Goal: Task Accomplishment & Management: Manage account settings

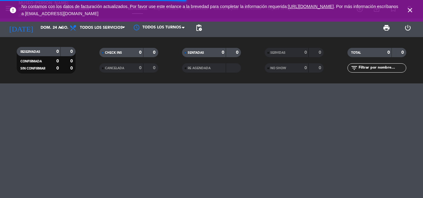
click at [115, 69] on span "CANCELADA" at bounding box center [114, 68] width 19 height 3
click at [276, 53] on span "SERVIDAS" at bounding box center [277, 52] width 15 height 3
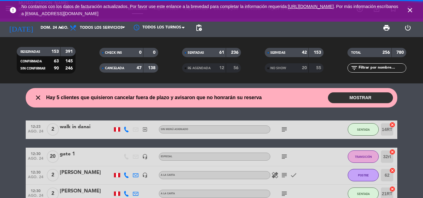
click at [199, 69] on span "RE AGENDADA" at bounding box center [199, 68] width 23 height 3
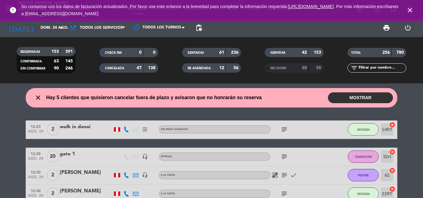
click at [188, 67] on span "RE AGENDADA" at bounding box center [199, 68] width 23 height 3
click at [284, 69] on span "NO SHOW" at bounding box center [278, 68] width 16 height 3
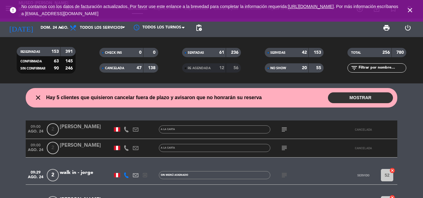
click at [368, 69] on input "text" at bounding box center [382, 68] width 48 height 7
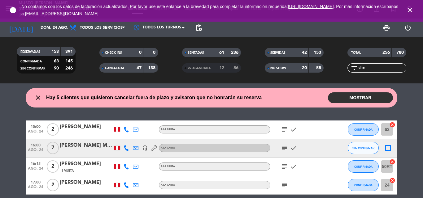
click at [271, 67] on span "NO SHOW" at bounding box center [278, 68] width 16 height 3
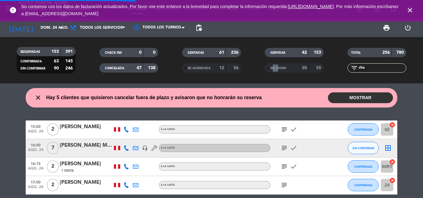
click at [271, 67] on span "NO SHOW" at bounding box center [278, 68] width 16 height 3
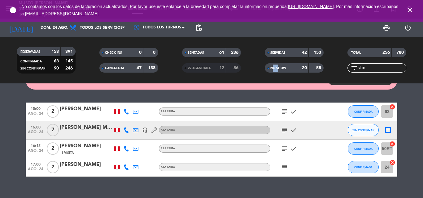
scroll to position [28, 0]
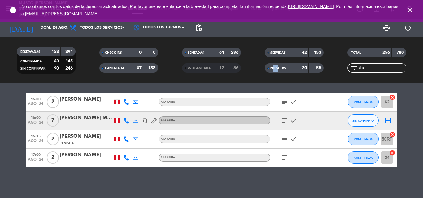
click at [273, 68] on span "NO SHOW" at bounding box center [278, 68] width 16 height 3
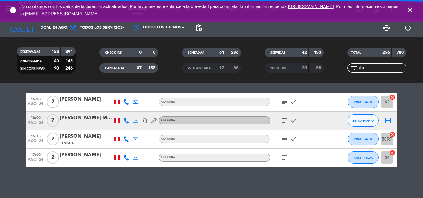
click at [111, 70] on span "CANCELADA" at bounding box center [114, 68] width 19 height 3
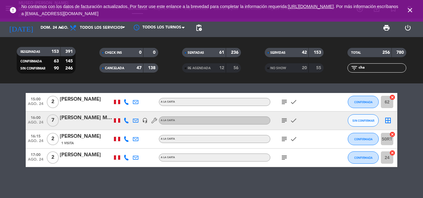
drag, startPoint x: 374, startPoint y: 68, endPoint x: 331, endPoint y: 67, distance: 42.7
click at [331, 67] on div "RESERVADAS 153 391 CONFIRMADA 63 145 SIN CONFIRMAR 90 246 CHECK INS 0 0 CANCELA…" at bounding box center [211, 60] width 423 height 34
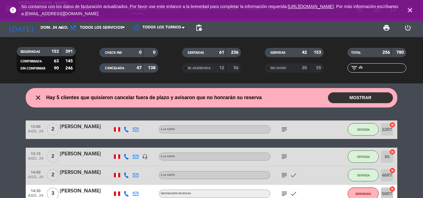
type input "c"
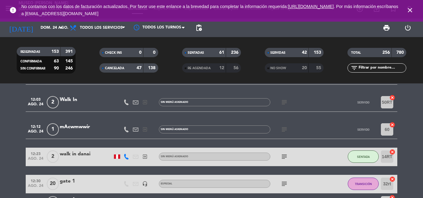
scroll to position [681, 0]
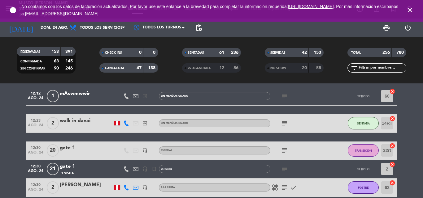
click at [279, 68] on span "NO SHOW" at bounding box center [278, 68] width 16 height 3
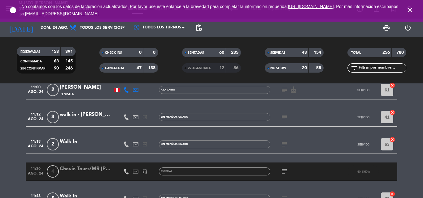
click at [88, 170] on div "Chavín Tours/MR [PERSON_NAME]" at bounding box center [86, 169] width 53 height 8
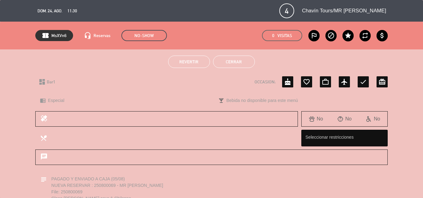
scroll to position [93, 0]
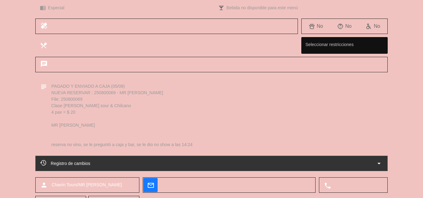
drag, startPoint x: 167, startPoint y: 93, endPoint x: 47, endPoint y: 93, distance: 120.7
click at [47, 93] on textarea at bounding box center [215, 116] width 336 height 74
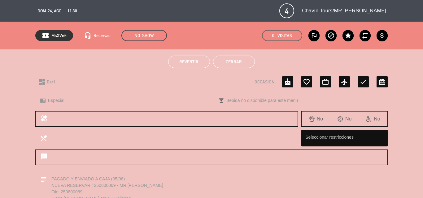
click at [239, 59] on button "Cerrar" at bounding box center [234, 62] width 42 height 12
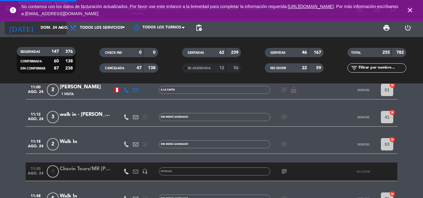
click at [40, 28] on input "dom. 24 ago." at bounding box center [63, 28] width 52 height 11
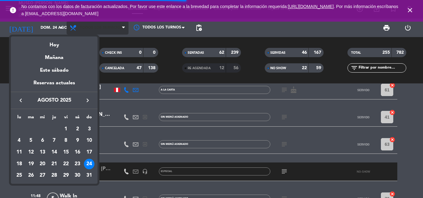
click at [19, 174] on div "25" at bounding box center [19, 176] width 11 height 11
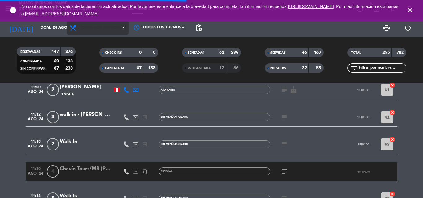
type input "lun. 25 ago."
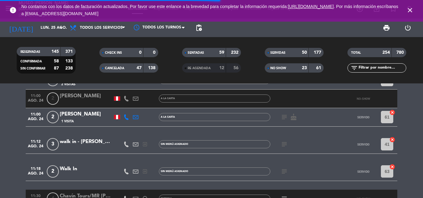
click at [293, 52] on div "SERVIDAS" at bounding box center [280, 52] width 28 height 7
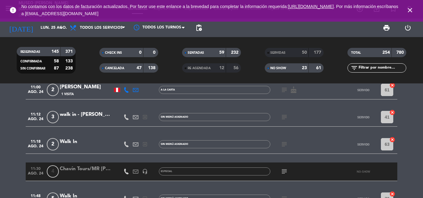
click at [278, 69] on span "NO SHOW" at bounding box center [278, 68] width 16 height 3
click at [108, 67] on span "CANCELADA" at bounding box center [114, 68] width 19 height 3
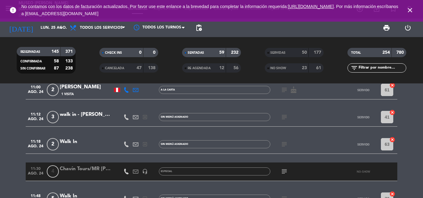
click at [369, 68] on input "text" at bounding box center [382, 68] width 48 height 7
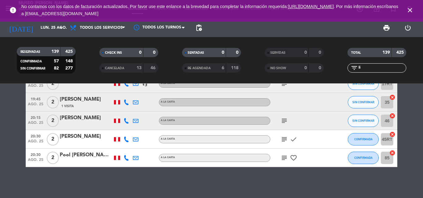
scroll to position [0, 0]
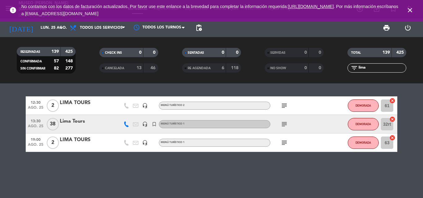
type input "lima"
click at [76, 124] on div "Lima Tours" at bounding box center [86, 122] width 53 height 8
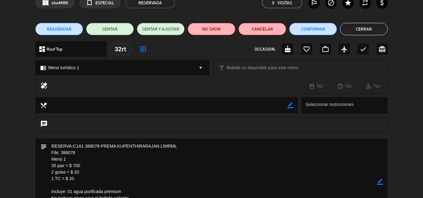
scroll to position [62, 0]
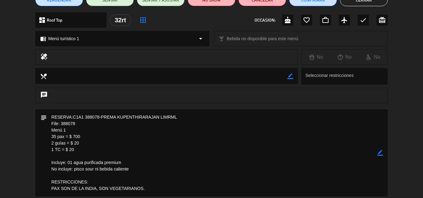
drag, startPoint x: 181, startPoint y: 116, endPoint x: 45, endPoint y: 114, distance: 136.2
click at [45, 114] on div "subject border_color" at bounding box center [211, 153] width 352 height 87
drag, startPoint x: 381, startPoint y: 154, endPoint x: 289, endPoint y: 127, distance: 95.9
click at [381, 153] on icon "border_color" at bounding box center [380, 153] width 6 height 6
click at [51, 117] on textarea at bounding box center [212, 153] width 330 height 87
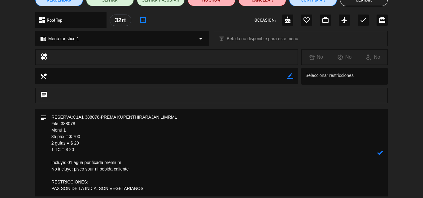
click at [53, 117] on textarea at bounding box center [212, 153] width 330 height 87
click at [50, 117] on textarea at bounding box center [212, 153] width 330 height 87
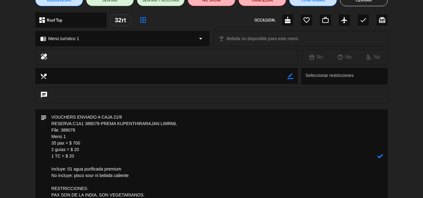
type textarea "VOUCHERS ENVIADO A CAJA 21/8 RESERVA:C1A1 388078-PREMA KUPENTHIRARAJAN LIMRML F…"
click at [382, 155] on icon at bounding box center [380, 157] width 6 height 6
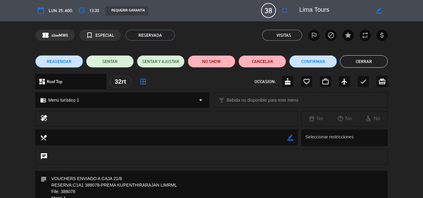
scroll to position [0, 0]
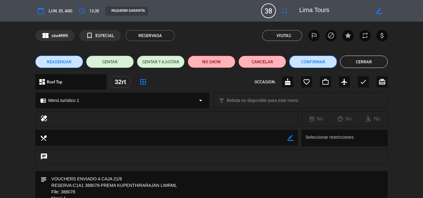
click at [314, 62] on button "Confirmar" at bounding box center [313, 62] width 48 height 12
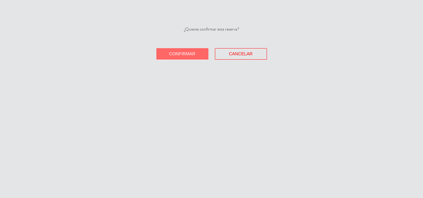
click at [172, 48] on button "Confirmar" at bounding box center [182, 53] width 52 height 11
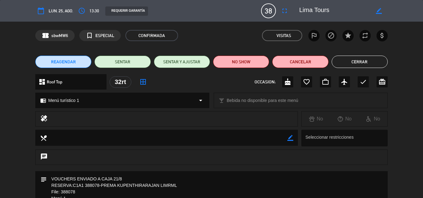
click at [358, 60] on button "Cerrar" at bounding box center [360, 62] width 56 height 12
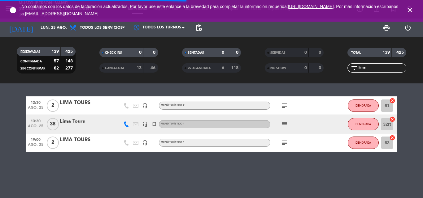
drag, startPoint x: 372, startPoint y: 69, endPoint x: 238, endPoint y: 70, distance: 133.4
click at [239, 71] on div "RESERVADAS 139 425 CONFIRMADA 57 148 SIN CONFIRMAR 82 277 CHECK INS 0 0 CANCELA…" at bounding box center [211, 60] width 423 height 34
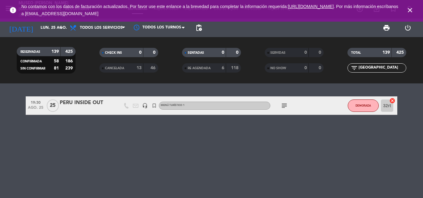
type input "[GEOGRAPHIC_DATA]"
click at [82, 103] on div "PERU INSIDE OUT" at bounding box center [86, 103] width 53 height 8
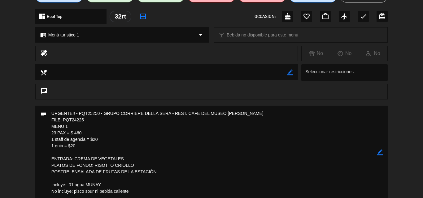
scroll to position [93, 0]
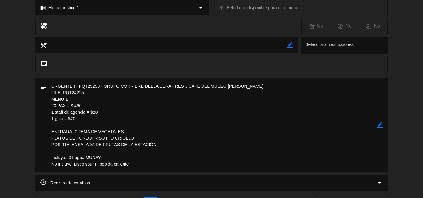
drag, startPoint x: 247, startPoint y: 86, endPoint x: 44, endPoint y: 84, distance: 203.4
click at [44, 84] on div "subject border_color" at bounding box center [211, 126] width 352 height 94
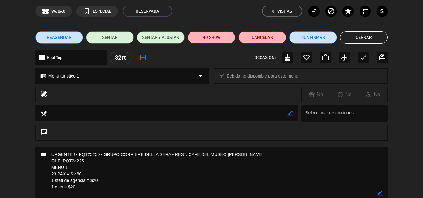
scroll to position [0, 0]
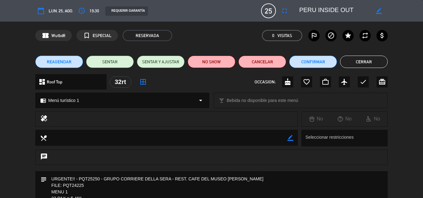
click at [370, 59] on button "Cerrar" at bounding box center [364, 62] width 48 height 12
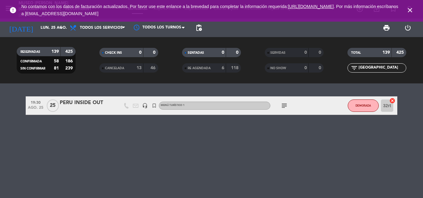
click at [77, 102] on div "PERU INSIDE OUT" at bounding box center [86, 103] width 53 height 8
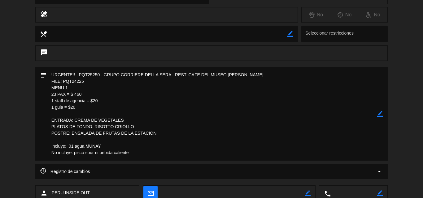
scroll to position [124, 0]
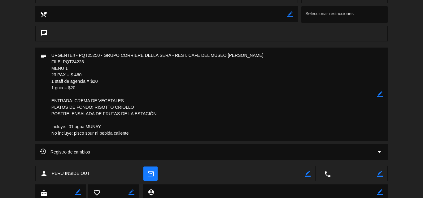
drag, startPoint x: 81, startPoint y: 88, endPoint x: 47, endPoint y: 62, distance: 43.7
click at [47, 62] on textarea at bounding box center [212, 95] width 330 height 94
click at [179, 92] on textarea at bounding box center [212, 95] width 330 height 94
click at [381, 93] on icon "border_color" at bounding box center [380, 95] width 6 height 6
click at [51, 53] on textarea at bounding box center [212, 95] width 330 height 94
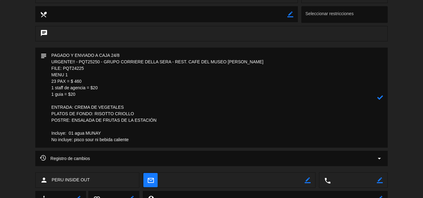
type textarea "PAGADO Y ENVIADO A CAJA 24/8 URGENTE!! - PQT25250 - GRUPO CORRIERE DELLA SERA -…"
click at [381, 96] on icon at bounding box center [380, 98] width 6 height 6
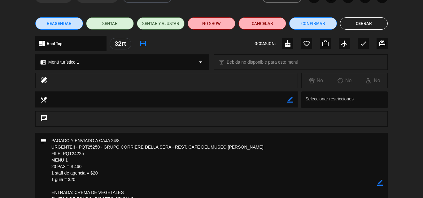
scroll to position [0, 0]
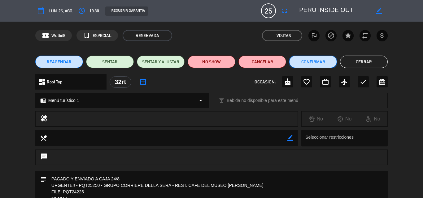
click at [318, 60] on button "Confirmar" at bounding box center [313, 62] width 48 height 12
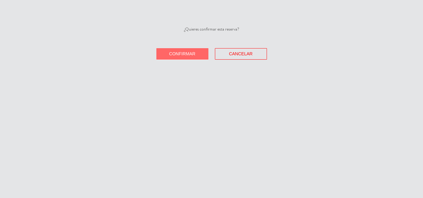
click at [190, 51] on button "Confirmar" at bounding box center [182, 53] width 52 height 11
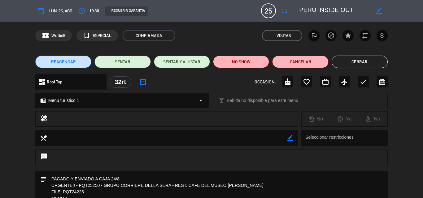
click at [357, 62] on button "Cerrar" at bounding box center [360, 62] width 56 height 12
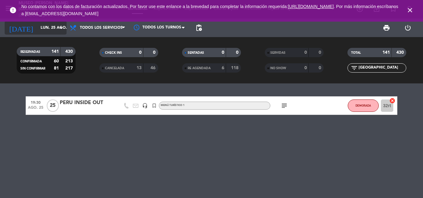
click at [41, 26] on input "lun. 25 ago." at bounding box center [63, 28] width 52 height 11
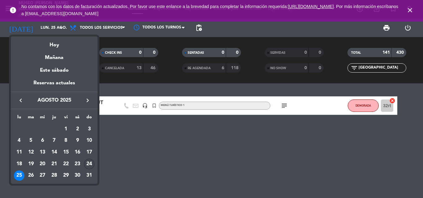
click at [87, 163] on div "24" at bounding box center [89, 164] width 11 height 11
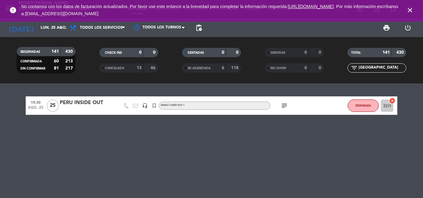
type input "dom. 24 ago."
drag, startPoint x: 375, startPoint y: 67, endPoint x: 341, endPoint y: 66, distance: 34.4
click at [341, 67] on div "filter_list [GEOGRAPHIC_DATA]" at bounding box center [377, 67] width 83 height 9
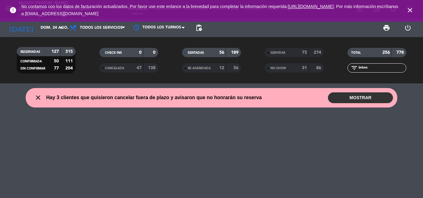
type input "inten"
click at [271, 53] on span "SERVIDAS" at bounding box center [277, 52] width 15 height 3
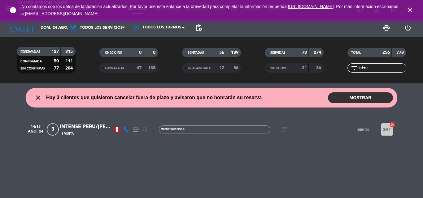
click at [81, 126] on div "INTENSE PERU/[PERSON_NAME] x2" at bounding box center [86, 127] width 53 height 8
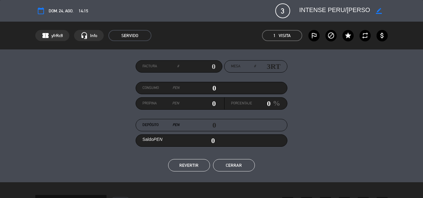
scroll to position [240, 0]
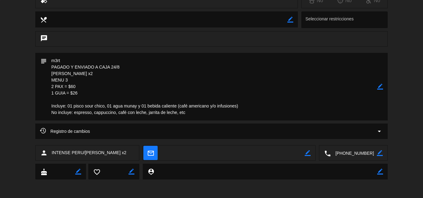
drag, startPoint x: 88, startPoint y: 71, endPoint x: 39, endPoint y: 71, distance: 49.5
click at [39, 71] on div "subject border_color" at bounding box center [211, 87] width 352 height 68
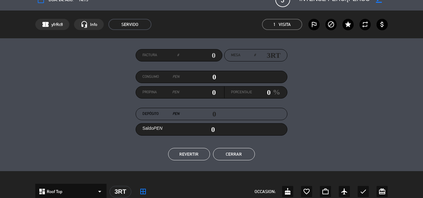
scroll to position [0, 0]
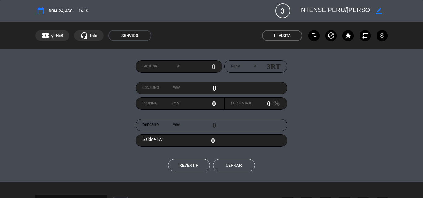
click at [242, 163] on button "Cerrar" at bounding box center [234, 165] width 42 height 12
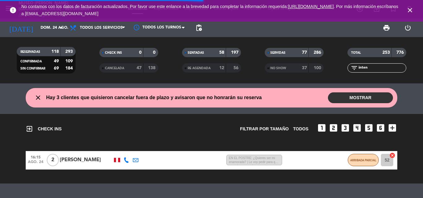
click at [411, 9] on icon "close" at bounding box center [409, 10] width 7 height 7
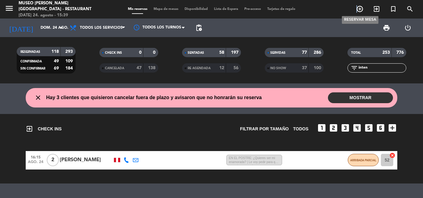
click at [357, 9] on icon "add_circle_outline" at bounding box center [359, 8] width 7 height 7
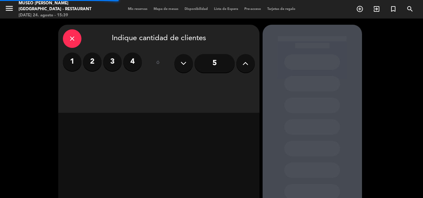
click at [100, 64] on label "2" at bounding box center [92, 62] width 19 height 19
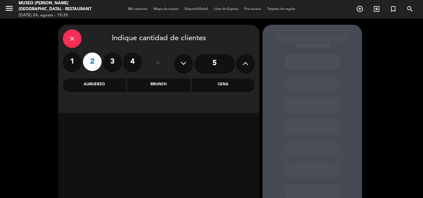
click at [111, 61] on label "3" at bounding box center [112, 62] width 19 height 19
click at [221, 84] on div "Cena" at bounding box center [223, 85] width 63 height 12
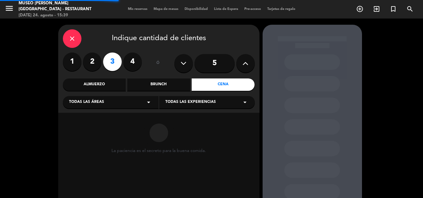
click at [109, 103] on div "Todas las áreas arrow_drop_down" at bounding box center [111, 102] width 96 height 12
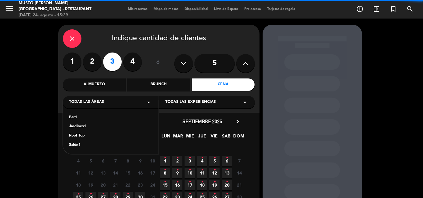
click at [81, 126] on div "Jardines1" at bounding box center [110, 127] width 83 height 6
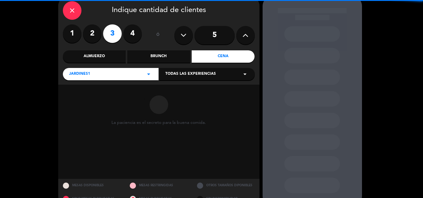
scroll to position [42, 0]
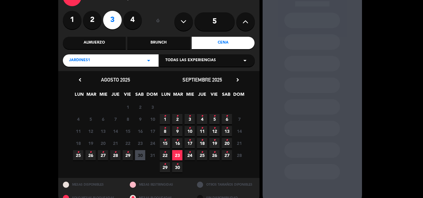
click at [79, 157] on span "25 •" at bounding box center [78, 155] width 10 height 10
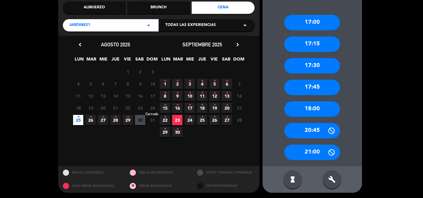
scroll to position [78, 0]
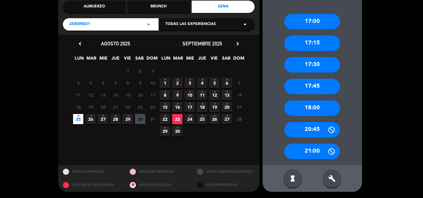
click at [90, 25] on div "Jardines1 arrow_drop_down" at bounding box center [111, 24] width 96 height 12
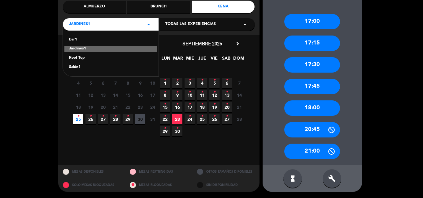
click at [81, 57] on div "Roof Top" at bounding box center [110, 58] width 83 height 6
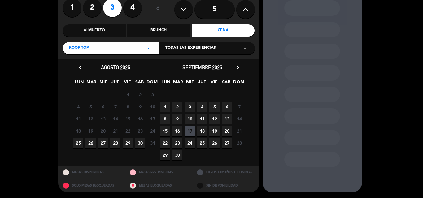
click at [77, 145] on span "25" at bounding box center [78, 143] width 10 height 10
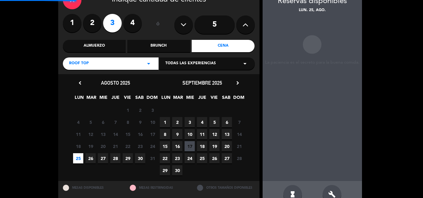
scroll to position [25, 0]
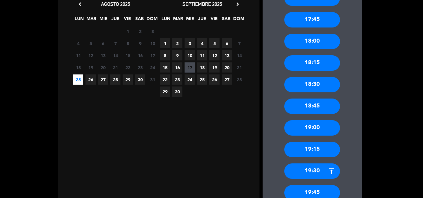
click at [313, 128] on div "19:00" at bounding box center [312, 127] width 56 height 15
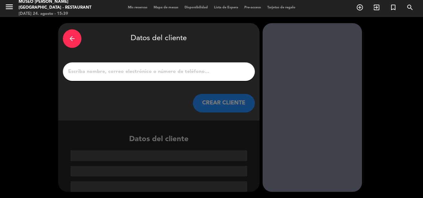
click at [119, 73] on input "1" at bounding box center [158, 71] width 183 height 9
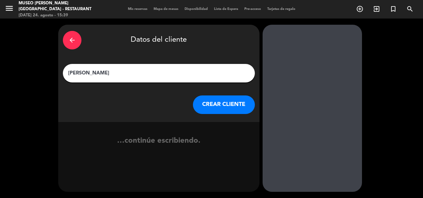
type input "[PERSON_NAME]"
click at [216, 103] on button "CREAR CLIENTE" at bounding box center [224, 105] width 62 height 19
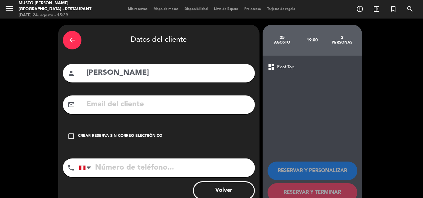
click at [124, 106] on input "text" at bounding box center [168, 104] width 164 height 13
drag, startPoint x: 91, startPoint y: 103, endPoint x: 83, endPoint y: 103, distance: 7.4
click at [83, 103] on div "mail_outline kathycantuarias" at bounding box center [159, 105] width 192 height 19
click at [169, 108] on input "cathycantuarias" at bounding box center [168, 104] width 164 height 13
click at [148, 104] on input "cathycantuarias" at bounding box center [168, 104] width 164 height 13
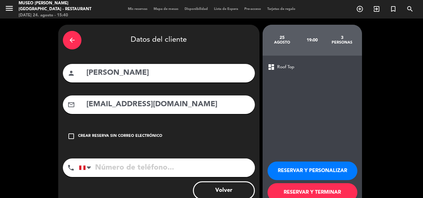
type input "[EMAIL_ADDRESS][DOMAIN_NAME]"
drag, startPoint x: 92, startPoint y: 73, endPoint x: 80, endPoint y: 72, distance: 11.8
click at [80, 72] on div "person [PERSON_NAME]" at bounding box center [159, 73] width 192 height 19
type input "[PERSON_NAME]"
click at [128, 165] on input "tel" at bounding box center [167, 168] width 176 height 19
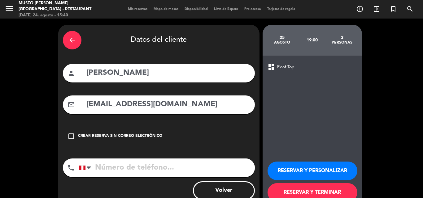
click at [297, 168] on button "RESERVAR Y PERSONALIZAR" at bounding box center [312, 171] width 90 height 19
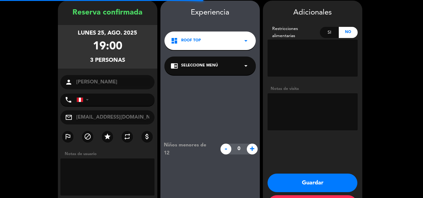
scroll to position [25, 0]
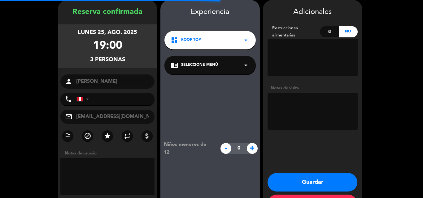
click at [202, 60] on div "chrome_reader_mode Seleccione Menú arrow_drop_down" at bounding box center [209, 65] width 91 height 19
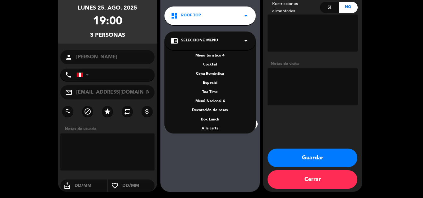
scroll to position [89, 0]
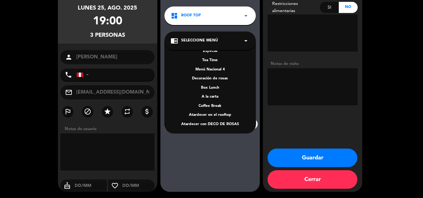
click at [210, 97] on div "A la carta" at bounding box center [210, 97] width 79 height 6
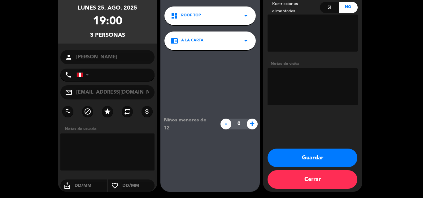
click at [297, 161] on button "Guardar" at bounding box center [312, 158] width 90 height 19
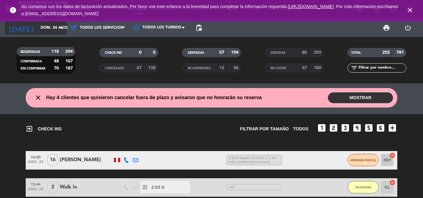
click at [41, 25] on input "dom. 24 ago." at bounding box center [63, 28] width 52 height 11
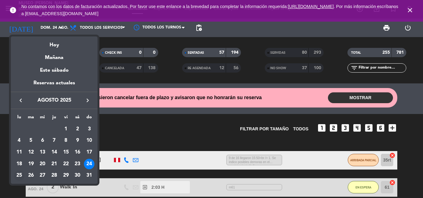
click at [19, 174] on div "25" at bounding box center [19, 176] width 11 height 11
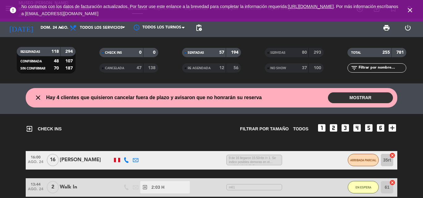
type input "lun. 25 ago."
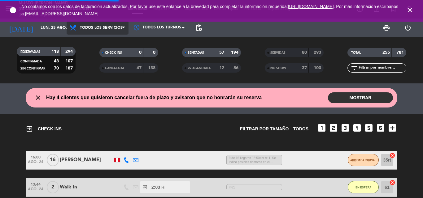
click at [101, 28] on span "Todos los servicios" at bounding box center [101, 28] width 43 height 4
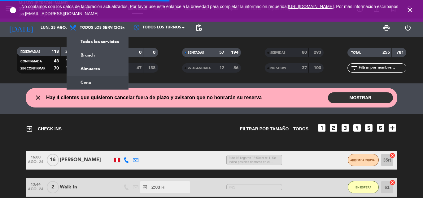
click at [85, 83] on div "menu [GEOGRAPHIC_DATA][PERSON_NAME] - Restaurant [DATE] 24. agosto - 15:47 Mis …" at bounding box center [211, 42] width 423 height 84
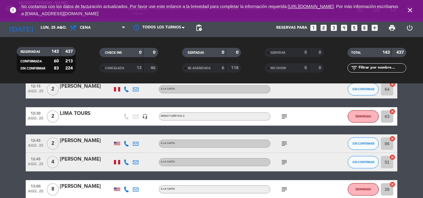
scroll to position [93, 0]
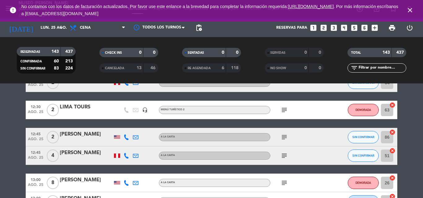
click at [285, 137] on icon "subject" at bounding box center [283, 137] width 7 height 7
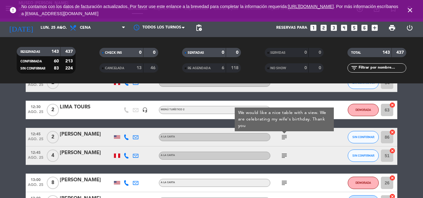
click at [285, 136] on icon "subject" at bounding box center [283, 137] width 7 height 7
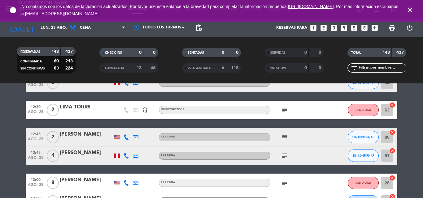
click at [285, 157] on icon "subject" at bounding box center [283, 155] width 7 height 7
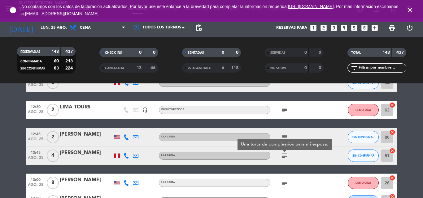
click at [93, 154] on div "[PERSON_NAME]" at bounding box center [86, 153] width 53 height 8
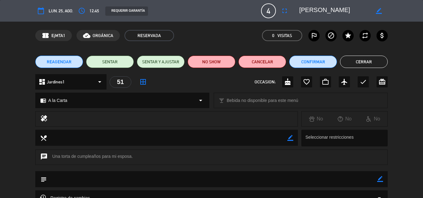
click at [382, 179] on icon "border_color" at bounding box center [380, 179] width 6 height 6
click at [351, 184] on textarea at bounding box center [212, 179] width 330 height 16
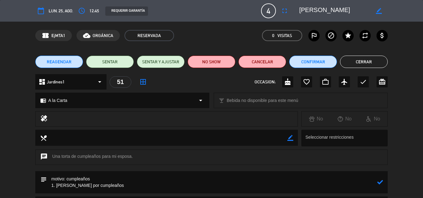
type textarea "motivo: cumpleaños 1. [PERSON_NAME] por cumpleaños"
click at [380, 183] on icon at bounding box center [380, 183] width 6 height 6
drag, startPoint x: 287, startPoint y: 82, endPoint x: 296, endPoint y: 76, distance: 10.6
click at [288, 82] on icon "cake" at bounding box center [287, 81] width 7 height 7
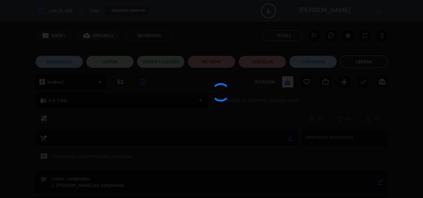
click at [319, 64] on div at bounding box center [211, 99] width 423 height 198
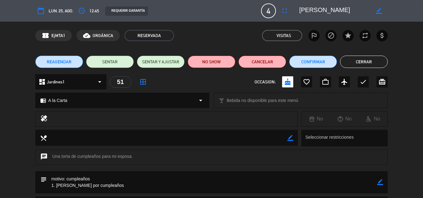
click at [320, 64] on edit-booking-info-modal "calendar_today lun. 25, ago. access_time 12:45 REQUERIR GARANTÍA 4 [PERSON_NAME…" at bounding box center [211, 99] width 423 height 198
click at [320, 64] on button "Confirmar" at bounding box center [313, 62] width 48 height 12
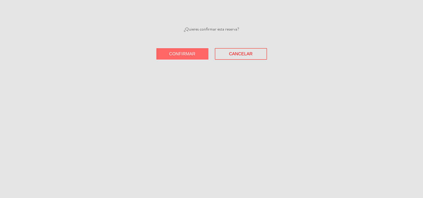
click at [320, 64] on div "¿Quieres confirmar esta reserva? Confirmar Cancelar" at bounding box center [211, 99] width 423 height 198
click at [200, 53] on button "Confirmar" at bounding box center [182, 53] width 52 height 11
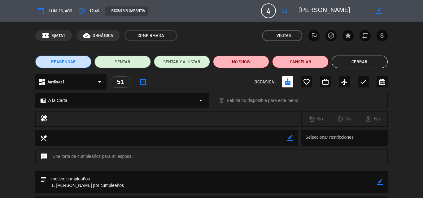
click at [357, 60] on button "Cerrar" at bounding box center [360, 62] width 56 height 12
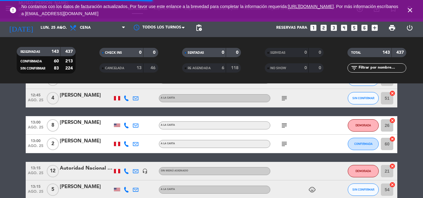
scroll to position [155, 0]
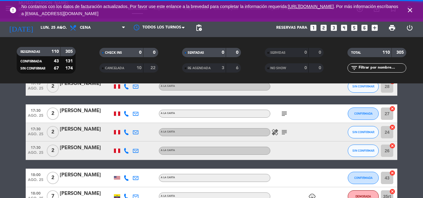
click at [283, 127] on div "healing subject" at bounding box center [298, 132] width 56 height 18
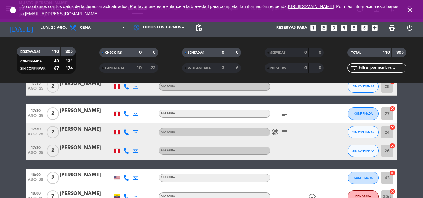
click at [284, 134] on icon "subject" at bounding box center [283, 132] width 7 height 7
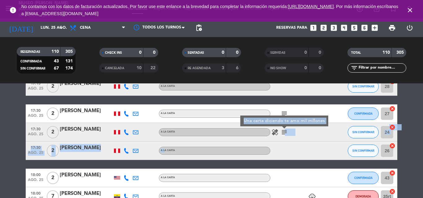
drag, startPoint x: 284, startPoint y: 134, endPoint x: 144, endPoint y: 145, distance: 140.7
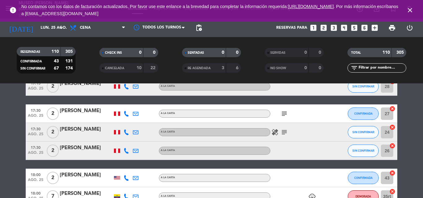
click at [87, 131] on div "[PERSON_NAME]" at bounding box center [86, 130] width 53 height 8
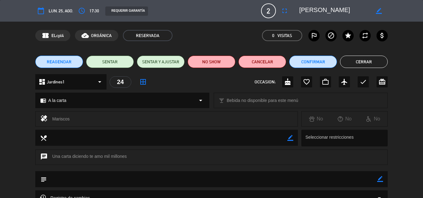
click at [380, 179] on icon "border_color" at bounding box center [380, 179] width 6 height 6
drag, startPoint x: 90, startPoint y: 156, endPoint x: 126, endPoint y: 158, distance: 36.3
click at [126, 158] on div "chat Una carta diciendo te amo mil millones" at bounding box center [211, 157] width 352 height 15
copy div "te amo mil millones"
click at [122, 180] on textarea at bounding box center [212, 179] width 330 height 16
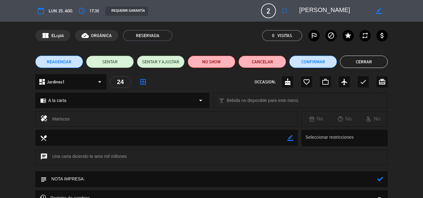
paste textarea "te amo mil millones"
type textarea "NOTA IMPRESA: te amo mil millones"
click at [379, 179] on icon at bounding box center [380, 179] width 6 height 6
click at [313, 63] on button "Confirmar" at bounding box center [313, 62] width 48 height 12
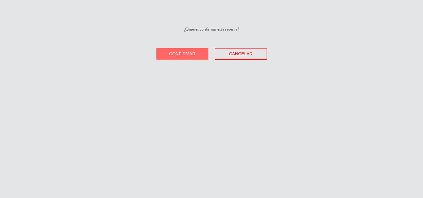
click at [196, 58] on button "Confirmar" at bounding box center [182, 53] width 52 height 11
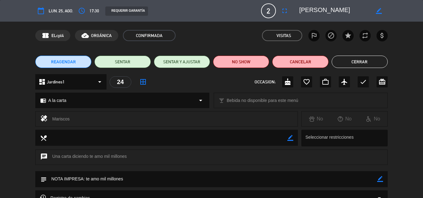
click at [367, 62] on button "Cerrar" at bounding box center [360, 62] width 56 height 12
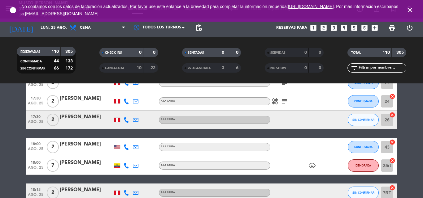
scroll to position [217, 0]
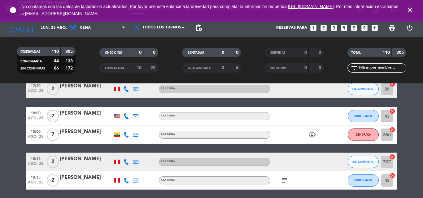
click at [284, 181] on icon "subject" at bounding box center [283, 180] width 7 height 7
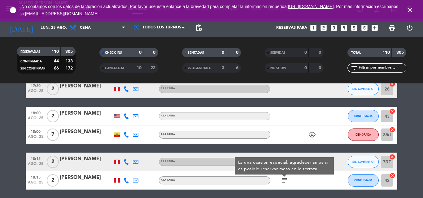
click at [284, 180] on icon "subject" at bounding box center [283, 180] width 7 height 7
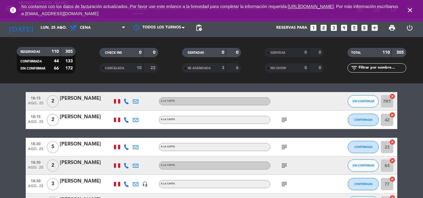
scroll to position [279, 0]
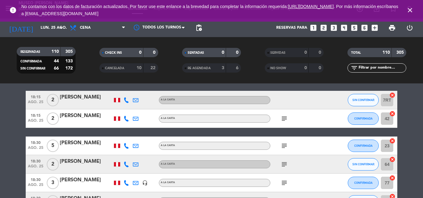
click at [284, 148] on icon "subject" at bounding box center [283, 145] width 7 height 7
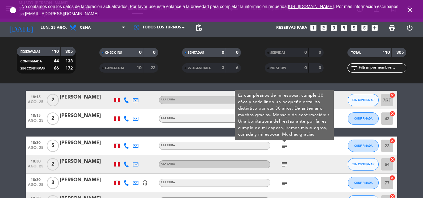
click at [80, 144] on div "[PERSON_NAME]" at bounding box center [86, 143] width 53 height 8
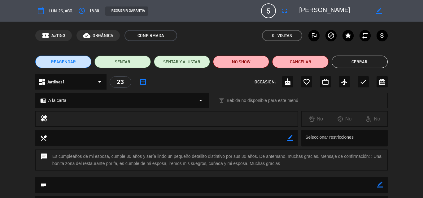
drag, startPoint x: 379, startPoint y: 185, endPoint x: 315, endPoint y: 185, distance: 63.5
click at [379, 185] on icon "border_color" at bounding box center [380, 185] width 6 height 6
click at [311, 185] on textarea at bounding box center [212, 185] width 330 height 16
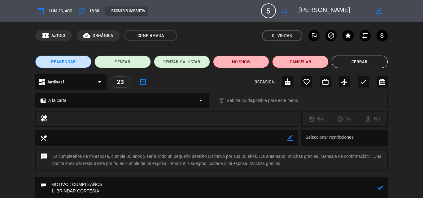
type textarea "MOTIVO : CUMPLEAÑOS 1- BRINDAR CORTESIA"
click at [380, 190] on icon at bounding box center [380, 188] width 6 height 6
click at [292, 82] on div "cake" at bounding box center [287, 81] width 11 height 11
click at [366, 59] on button "Cerrar" at bounding box center [360, 62] width 56 height 12
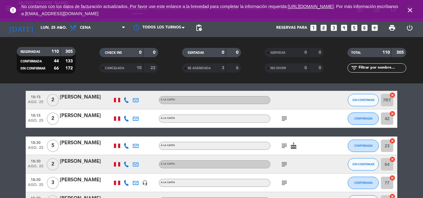
click at [282, 163] on icon "subject" at bounding box center [283, 164] width 7 height 7
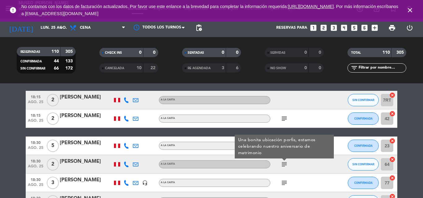
click at [95, 161] on div "[PERSON_NAME]" at bounding box center [86, 162] width 53 height 8
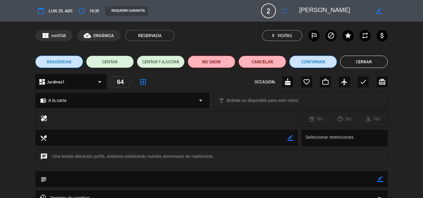
scroll to position [62, 0]
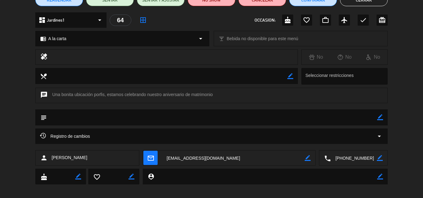
click at [356, 156] on textarea at bounding box center [354, 158] width 46 height 15
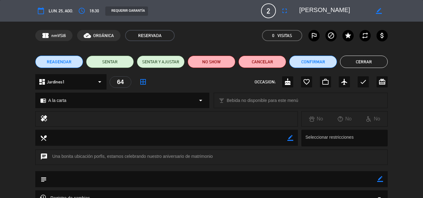
drag, startPoint x: 363, startPoint y: 11, endPoint x: 295, endPoint y: 12, distance: 67.5
click at [297, 12] on div "border_color" at bounding box center [341, 10] width 93 height 11
drag, startPoint x: 380, startPoint y: 179, endPoint x: 325, endPoint y: 184, distance: 54.7
click at [379, 179] on icon "border_color" at bounding box center [380, 179] width 6 height 6
drag, startPoint x: 325, startPoint y: 184, endPoint x: 321, endPoint y: 183, distance: 4.3
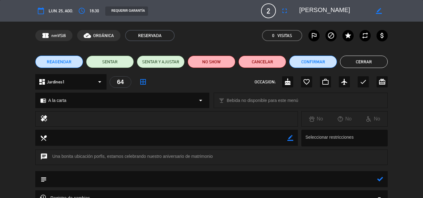
click at [324, 184] on textarea at bounding box center [212, 179] width 330 height 16
type textarea "SE OFRECIO PQTE DE DECORACION [PERSON_NAME]"
drag, startPoint x: 379, startPoint y: 178, endPoint x: 360, endPoint y: 132, distance: 49.7
click at [379, 178] on icon at bounding box center [380, 179] width 6 height 6
click at [315, 63] on button "Confirmar" at bounding box center [313, 62] width 48 height 12
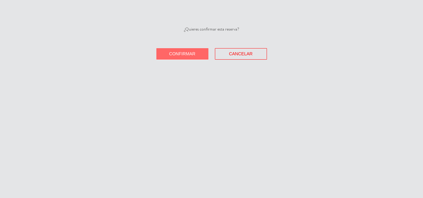
click at [199, 52] on button "Confirmar" at bounding box center [182, 53] width 52 height 11
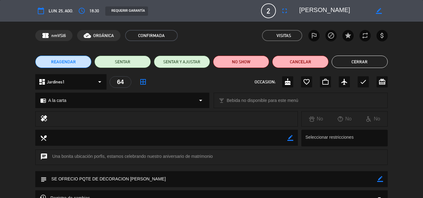
click at [355, 65] on button "Cerrar" at bounding box center [360, 62] width 56 height 12
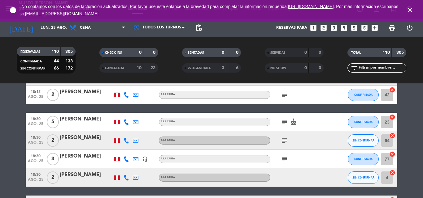
scroll to position [310, 0]
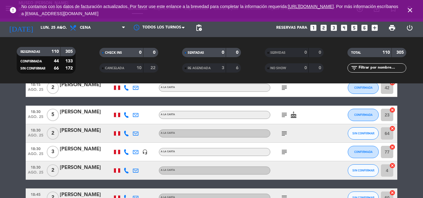
click at [284, 135] on icon "subject" at bounding box center [283, 133] width 7 height 7
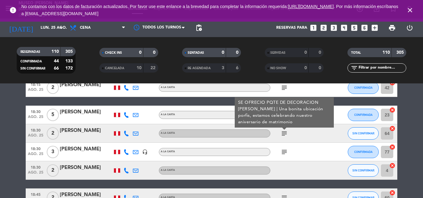
click at [284, 135] on icon "subject" at bounding box center [283, 133] width 7 height 7
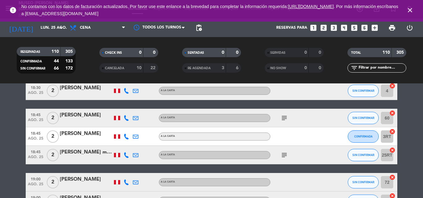
scroll to position [402, 0]
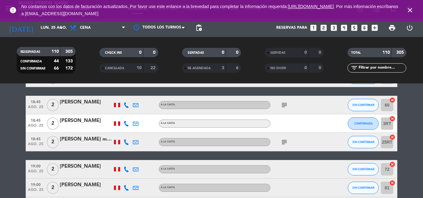
click at [284, 106] on icon "subject" at bounding box center [283, 105] width 7 height 7
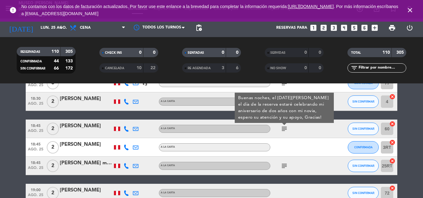
scroll to position [371, 0]
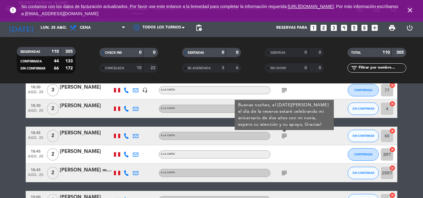
click at [78, 137] on div "[PERSON_NAME]" at bounding box center [86, 133] width 53 height 8
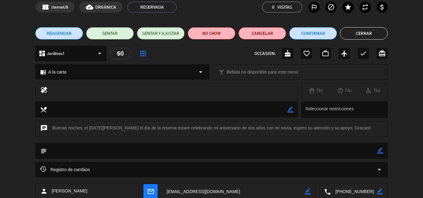
scroll to position [85, 0]
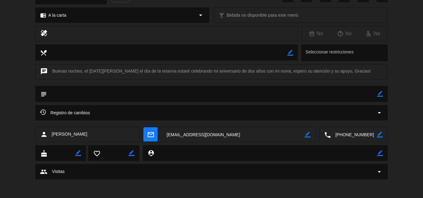
click at [355, 135] on textarea at bounding box center [354, 134] width 46 height 15
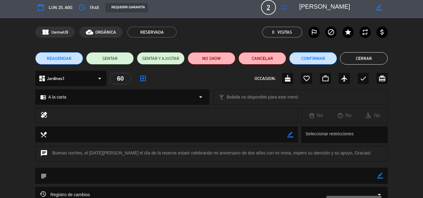
scroll to position [0, 0]
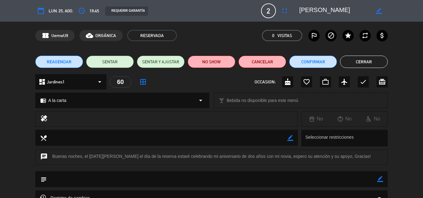
drag, startPoint x: 361, startPoint y: 12, endPoint x: 298, endPoint y: 11, distance: 63.5
click at [298, 11] on div "border_color" at bounding box center [341, 10] width 93 height 11
click at [380, 180] on icon "border_color" at bounding box center [380, 179] width 6 height 6
click at [340, 181] on textarea at bounding box center [212, 179] width 330 height 16
type textarea "E"
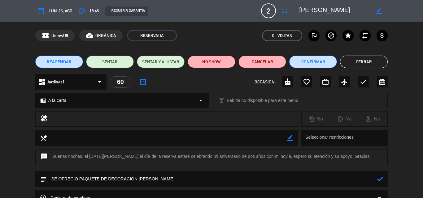
type textarea "SE OFRECIO PAQUETE DE DECORACION [PERSON_NAME]"
click at [378, 180] on icon at bounding box center [380, 179] width 6 height 6
click at [363, 82] on icon "check" at bounding box center [362, 81] width 7 height 7
click at [360, 63] on button "Cerrar" at bounding box center [364, 62] width 48 height 12
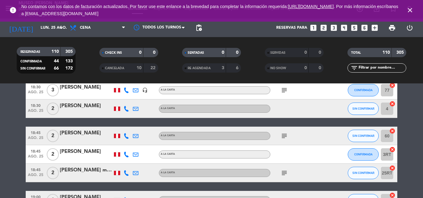
click at [85, 131] on div "[PERSON_NAME]" at bounding box center [86, 133] width 53 height 8
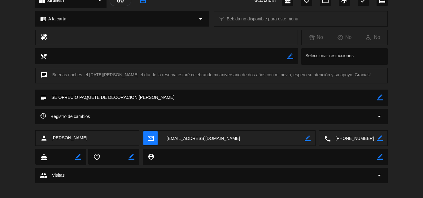
scroll to position [85, 0]
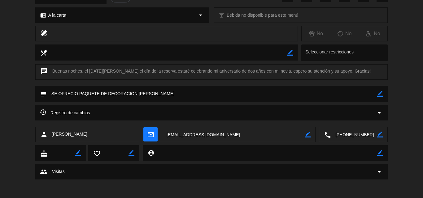
click at [358, 136] on textarea at bounding box center [354, 134] width 46 height 15
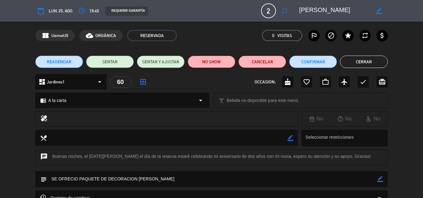
click at [360, 63] on button "Cerrar" at bounding box center [364, 62] width 48 height 12
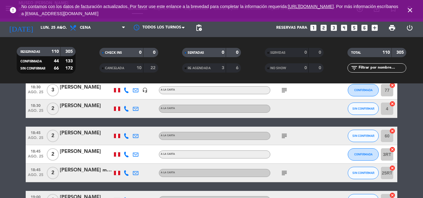
scroll to position [402, 0]
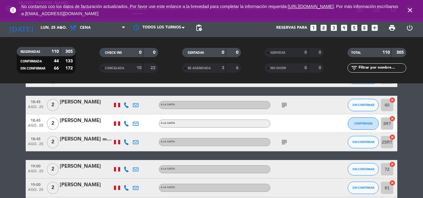
click at [284, 142] on icon "subject" at bounding box center [283, 142] width 7 height 7
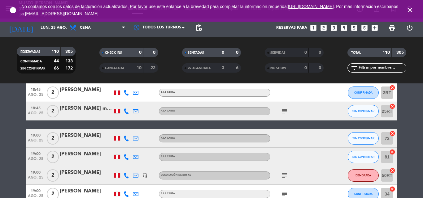
click at [286, 175] on icon "subject" at bounding box center [283, 175] width 7 height 7
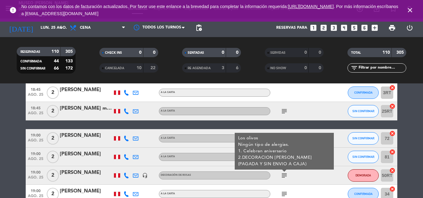
click at [286, 175] on icon "subject" at bounding box center [283, 175] width 7 height 7
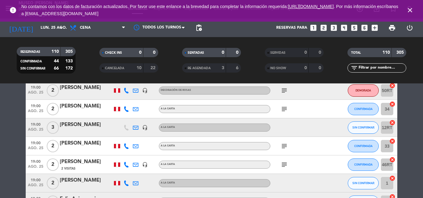
scroll to position [526, 0]
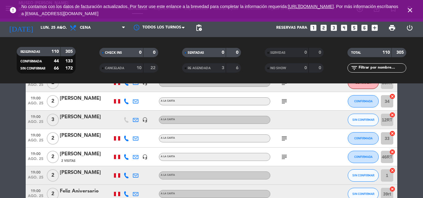
click at [280, 100] on icon "subject" at bounding box center [283, 101] width 7 height 7
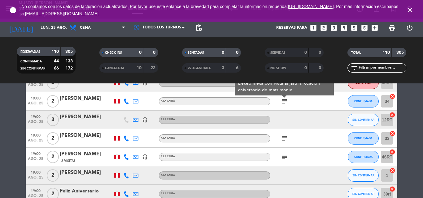
scroll to position [495, 0]
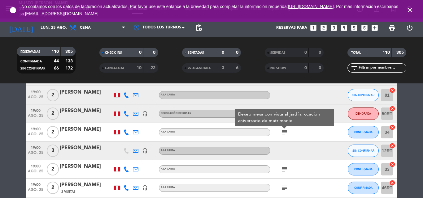
click at [78, 130] on div "[PERSON_NAME]" at bounding box center [86, 130] width 53 height 8
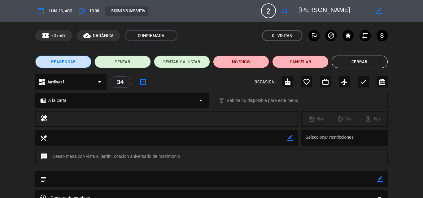
scroll to position [67, 0]
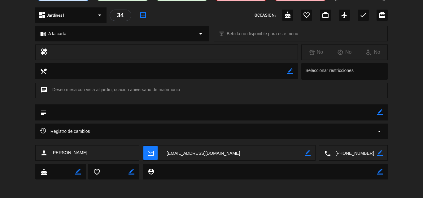
click at [345, 153] on textarea at bounding box center [354, 153] width 46 height 15
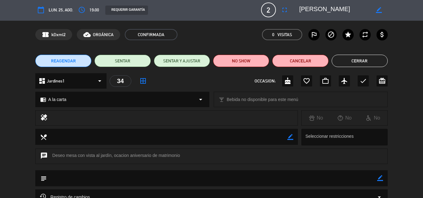
scroll to position [0, 0]
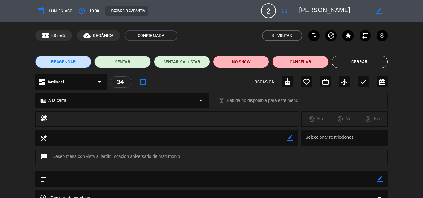
drag, startPoint x: 344, startPoint y: 10, endPoint x: 296, endPoint y: 10, distance: 48.6
click at [296, 10] on div "border_color" at bounding box center [341, 10] width 93 height 11
drag, startPoint x: 381, startPoint y: 179, endPoint x: 232, endPoint y: 186, distance: 149.4
click at [380, 179] on icon "border_color" at bounding box center [380, 179] width 6 height 6
click at [167, 182] on textarea at bounding box center [212, 179] width 330 height 16
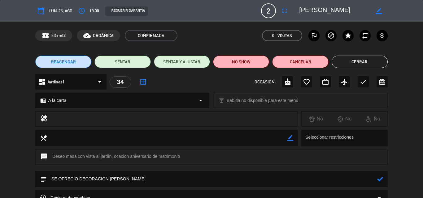
type textarea "SE OFRECIO DECORACION [PERSON_NAME]"
click at [381, 179] on icon at bounding box center [380, 179] width 6 height 6
click at [367, 82] on icon "check" at bounding box center [362, 81] width 7 height 7
click at [363, 63] on button "Cerrar" at bounding box center [360, 62] width 56 height 12
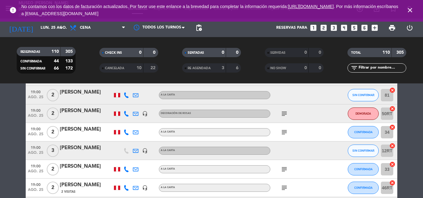
click at [285, 167] on icon "subject" at bounding box center [283, 169] width 7 height 7
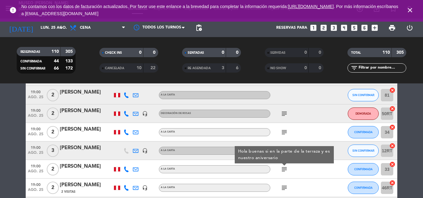
click at [285, 167] on icon "subject" at bounding box center [283, 169] width 7 height 7
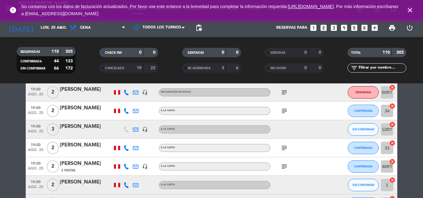
scroll to position [526, 0]
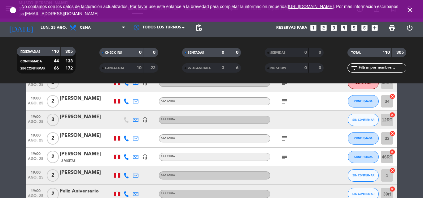
click at [284, 157] on icon "subject" at bounding box center [283, 157] width 7 height 7
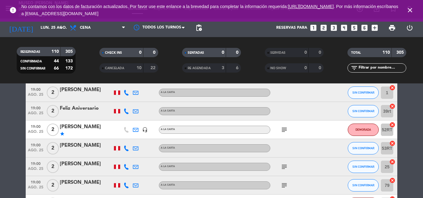
scroll to position [619, 0]
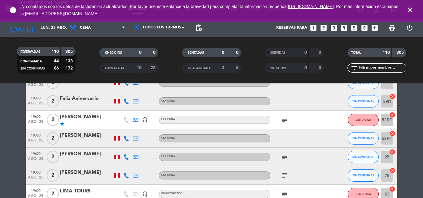
click at [284, 154] on icon "subject" at bounding box center [283, 157] width 7 height 7
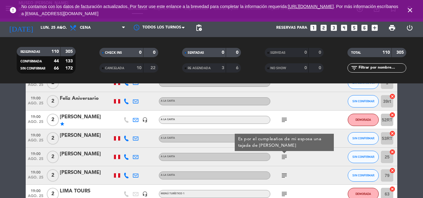
click at [284, 153] on div at bounding box center [284, 153] width 4 height 2
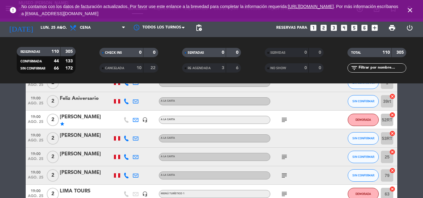
click at [284, 119] on icon "subject" at bounding box center [283, 119] width 7 height 7
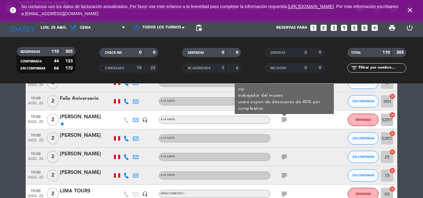
click at [284, 119] on icon "subject" at bounding box center [283, 119] width 7 height 7
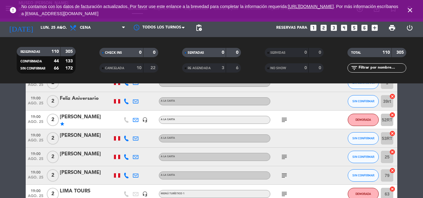
click at [70, 154] on div "[PERSON_NAME]" at bounding box center [86, 154] width 53 height 8
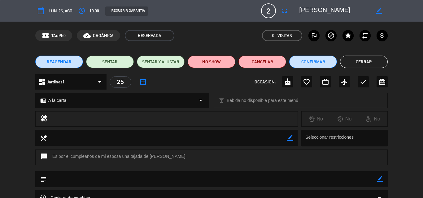
scroll to position [62, 0]
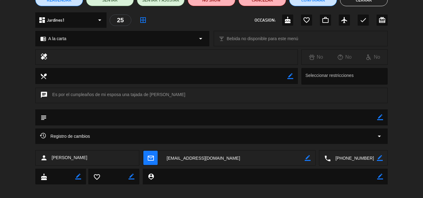
drag, startPoint x: 352, startPoint y: 159, endPoint x: 157, endPoint y: 10, distance: 246.2
click at [352, 159] on textarea at bounding box center [354, 158] width 46 height 15
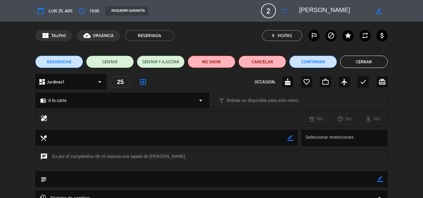
drag, startPoint x: 348, startPoint y: 11, endPoint x: 292, endPoint y: 11, distance: 56.0
click at [292, 11] on editable-input "border_color" at bounding box center [340, 10] width 96 height 11
click at [378, 180] on icon "border_color" at bounding box center [380, 179] width 6 height 6
click at [291, 184] on textarea at bounding box center [212, 179] width 330 height 16
click at [78, 179] on textarea at bounding box center [212, 179] width 330 height 16
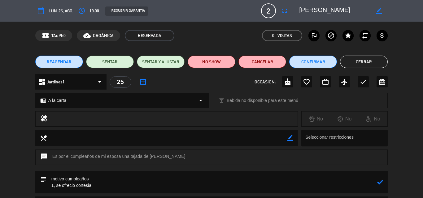
click at [381, 183] on icon at bounding box center [380, 183] width 6 height 6
click at [288, 82] on icon "cake" at bounding box center [287, 81] width 7 height 7
click at [380, 182] on icon "border_color" at bounding box center [380, 183] width 6 height 6
drag, startPoint x: 76, startPoint y: 185, endPoint x: 62, endPoint y: 187, distance: 14.0
click at [62, 187] on textarea at bounding box center [212, 182] width 330 height 22
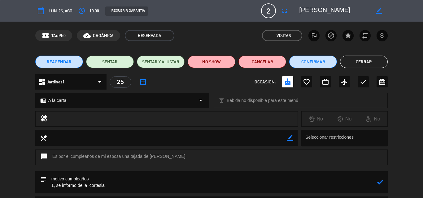
type textarea "motivo cumpleaños 1, se informo de la cortesia"
drag, startPoint x: 381, startPoint y: 183, endPoint x: 377, endPoint y: 179, distance: 5.7
click at [381, 182] on icon at bounding box center [380, 183] width 6 height 6
click at [358, 60] on button "Cerrar" at bounding box center [364, 62] width 48 height 12
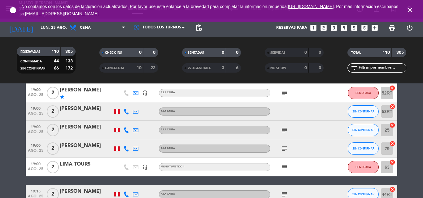
scroll to position [650, 0]
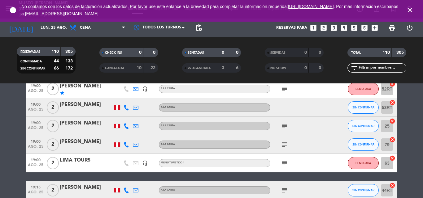
click at [283, 144] on icon "subject" at bounding box center [283, 144] width 7 height 7
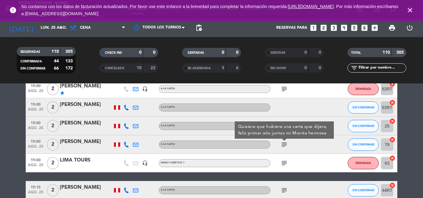
click at [71, 142] on div "[PERSON_NAME]" at bounding box center [86, 142] width 53 height 8
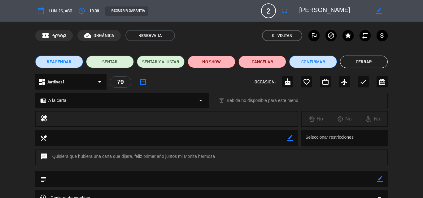
click at [378, 180] on icon "border_color" at bounding box center [380, 179] width 6 height 6
click at [162, 180] on textarea at bounding box center [212, 179] width 330 height 16
drag, startPoint x: 133, startPoint y: 155, endPoint x: 215, endPoint y: 156, distance: 81.1
click at [215, 156] on div "chat Quisiera que hubiera una carta que dijera, feliz primer año juntos mi Moni…" at bounding box center [211, 157] width 352 height 15
copy div "feliz primer año juntos mi Monita hermosa"
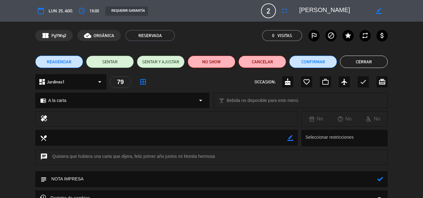
click at [100, 179] on textarea at bounding box center [212, 179] width 330 height 16
paste textarea "feliz primer año juntos mi Monita hermosa"
type textarea "NOTA IMPRESA feliz primer año juntos mi Monita hermosa"
click at [382, 178] on icon at bounding box center [380, 179] width 6 height 6
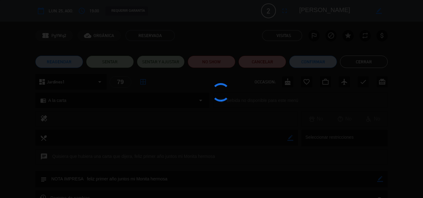
drag, startPoint x: 365, startPoint y: 174, endPoint x: 360, endPoint y: 152, distance: 21.9
click at [363, 177] on div at bounding box center [211, 99] width 423 height 198
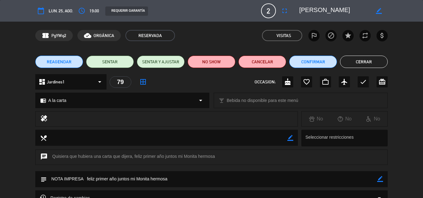
click at [368, 63] on button "Cerrar" at bounding box center [364, 62] width 48 height 12
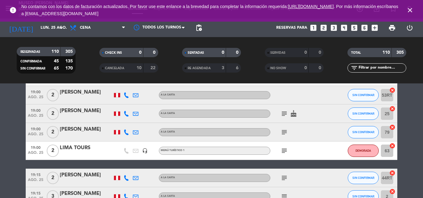
scroll to position [681, 0]
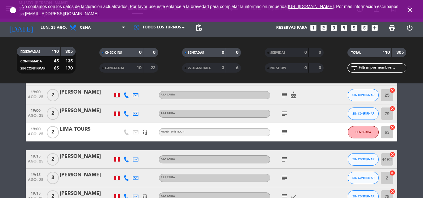
click at [286, 116] on icon "subject" at bounding box center [283, 113] width 7 height 7
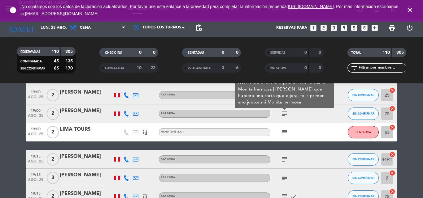
click at [285, 159] on icon "subject" at bounding box center [283, 159] width 7 height 7
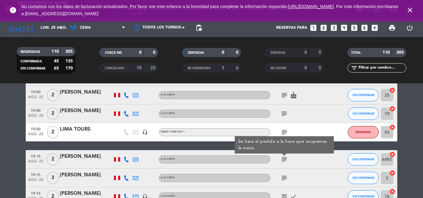
click at [284, 177] on icon "subject" at bounding box center [283, 178] width 7 height 7
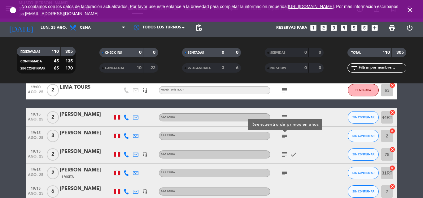
scroll to position [774, 0]
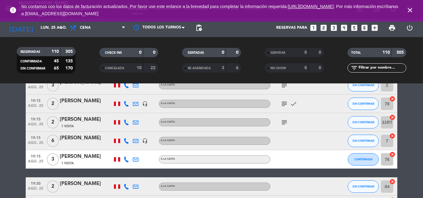
click at [285, 120] on icon "subject" at bounding box center [283, 122] width 7 height 7
click at [85, 118] on div "[PERSON_NAME]" at bounding box center [86, 120] width 53 height 8
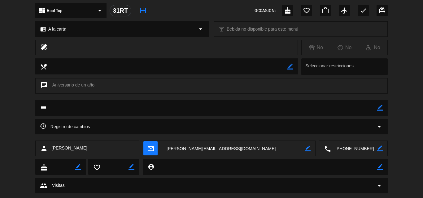
scroll to position [85, 0]
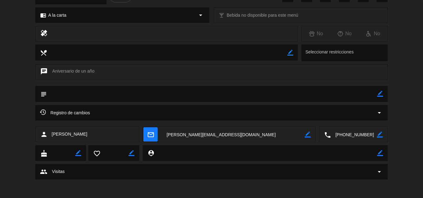
click at [357, 136] on textarea at bounding box center [354, 134] width 46 height 15
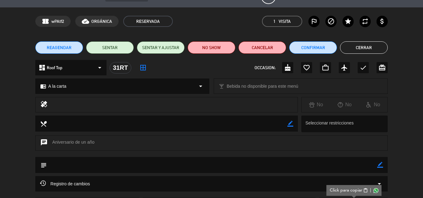
scroll to position [0, 0]
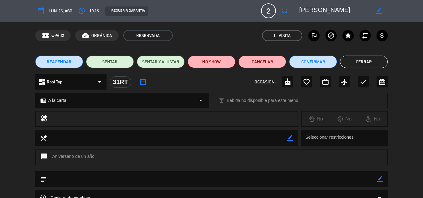
drag, startPoint x: 363, startPoint y: 11, endPoint x: 294, endPoint y: 12, distance: 69.7
click at [294, 12] on editable-input "border_color" at bounding box center [340, 10] width 96 height 11
drag, startPoint x: 379, startPoint y: 180, endPoint x: 301, endPoint y: 181, distance: 78.6
click at [379, 180] on icon "border_color" at bounding box center [380, 179] width 6 height 6
click at [286, 181] on textarea at bounding box center [212, 179] width 330 height 16
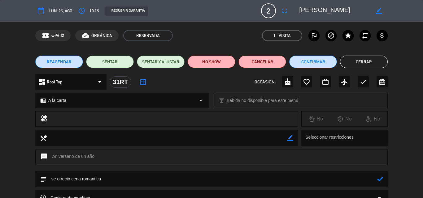
type textarea "se ofrecio cena romantica"
click at [382, 180] on icon at bounding box center [380, 179] width 6 height 6
click at [307, 82] on icon "favorite_border" at bounding box center [306, 81] width 7 height 7
click at [365, 64] on button "Cerrar" at bounding box center [364, 62] width 48 height 12
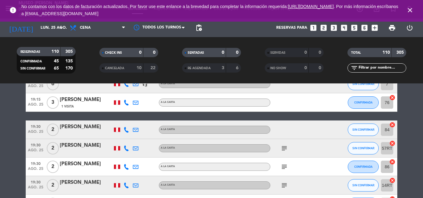
scroll to position [836, 0]
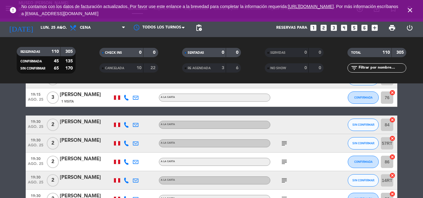
click at [282, 142] on icon "subject" at bounding box center [283, 143] width 7 height 7
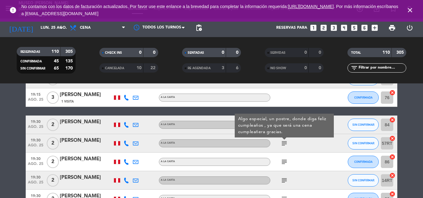
click at [82, 141] on div "[PERSON_NAME]" at bounding box center [86, 141] width 53 height 8
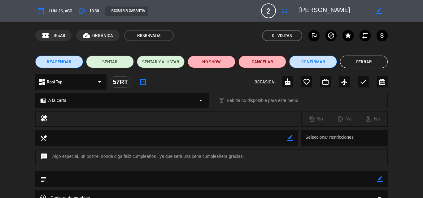
click at [380, 178] on icon "border_color" at bounding box center [380, 179] width 6 height 6
click at [317, 178] on textarea at bounding box center [212, 179] width 330 height 16
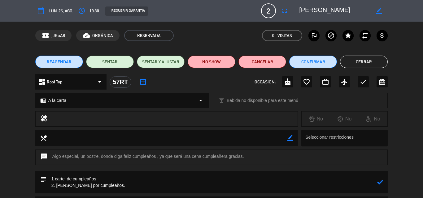
type textarea "1 cartel de cumpleaños 2. [PERSON_NAME] por cumpleaños."
click at [379, 181] on icon at bounding box center [380, 183] width 6 height 6
drag, startPoint x: 365, startPoint y: 80, endPoint x: 366, endPoint y: 74, distance: 5.9
click at [366, 81] on icon "check" at bounding box center [362, 81] width 7 height 7
click at [366, 64] on button "Cerrar" at bounding box center [364, 62] width 48 height 12
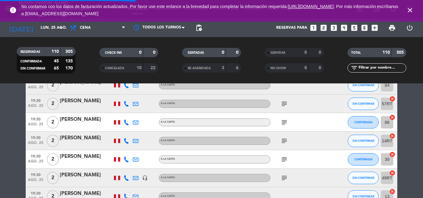
scroll to position [929, 0]
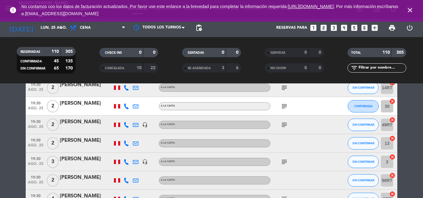
click at [286, 125] on icon "subject" at bounding box center [283, 124] width 7 height 7
click at [285, 104] on div "[PERSON_NAME] cercado Sin Añergias" at bounding box center [285, 110] width 28 height 13
click at [284, 107] on icon "subject" at bounding box center [283, 106] width 7 height 7
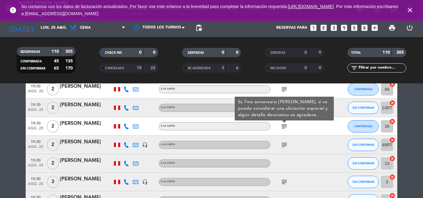
scroll to position [898, 0]
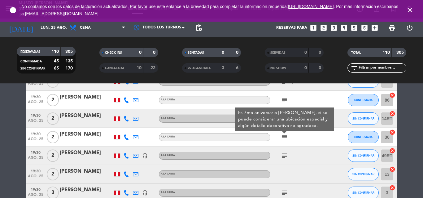
click at [85, 133] on div "[PERSON_NAME]" at bounding box center [86, 135] width 53 height 8
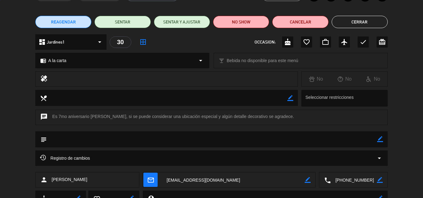
scroll to position [67, 0]
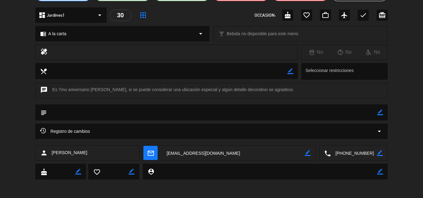
drag, startPoint x: 351, startPoint y: 153, endPoint x: 350, endPoint y: 147, distance: 6.1
click at [352, 153] on textarea at bounding box center [354, 153] width 46 height 15
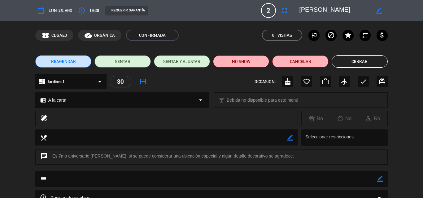
scroll to position [0, 0]
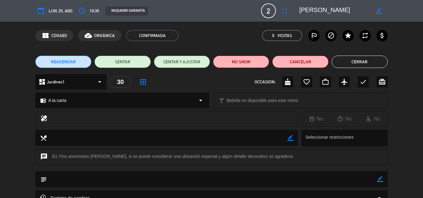
drag, startPoint x: 350, startPoint y: 10, endPoint x: 300, endPoint y: 11, distance: 50.5
click at [300, 11] on textarea at bounding box center [334, 10] width 71 height 11
click at [381, 177] on icon "border_color" at bounding box center [380, 179] width 6 height 6
click at [332, 183] on textarea at bounding box center [212, 179] width 330 height 16
type textarea "SE OFRECIO CENA ROMANTICA"
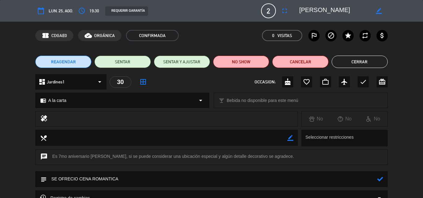
drag, startPoint x: 379, startPoint y: 180, endPoint x: 379, endPoint y: 177, distance: 3.1
click at [379, 180] on icon at bounding box center [380, 179] width 6 height 6
click at [363, 81] on icon "check" at bounding box center [362, 81] width 7 height 7
click at [361, 65] on button "Cerrar" at bounding box center [360, 62] width 56 height 12
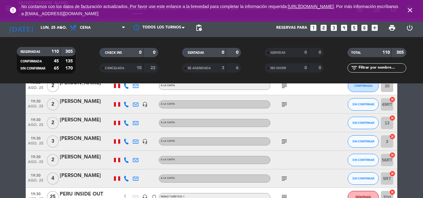
scroll to position [960, 0]
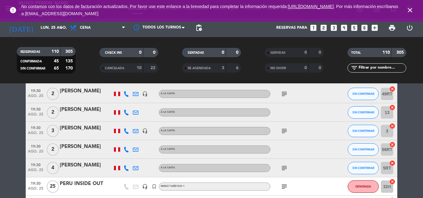
click at [288, 130] on span "subject" at bounding box center [284, 131] width 9 height 7
click at [281, 132] on icon "subject" at bounding box center [283, 131] width 7 height 7
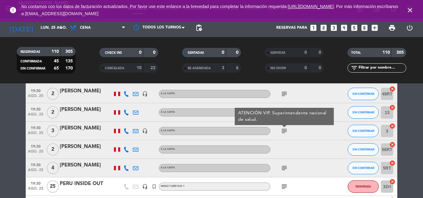
click at [284, 167] on icon "subject" at bounding box center [283, 168] width 7 height 7
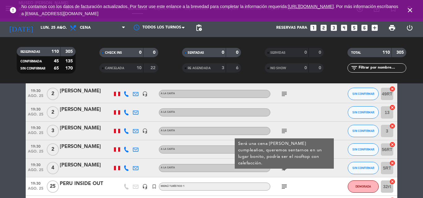
click at [284, 167] on icon "subject" at bounding box center [283, 168] width 7 height 7
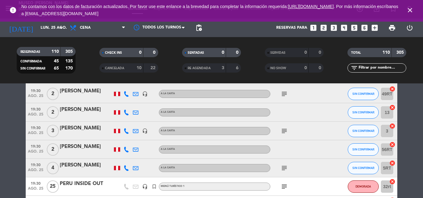
scroll to position [991, 0]
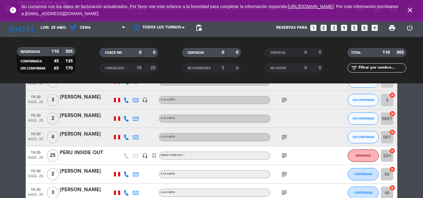
click at [284, 176] on icon "subject" at bounding box center [283, 174] width 7 height 7
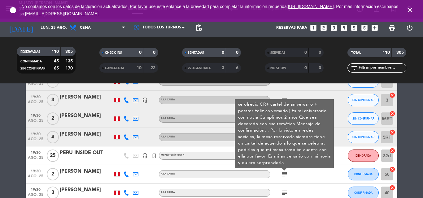
click at [284, 176] on icon "subject" at bounding box center [283, 174] width 7 height 7
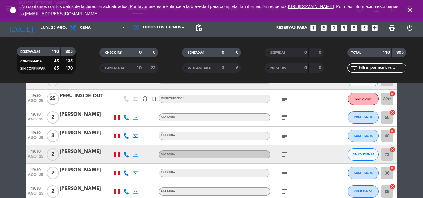
scroll to position [1052, 0]
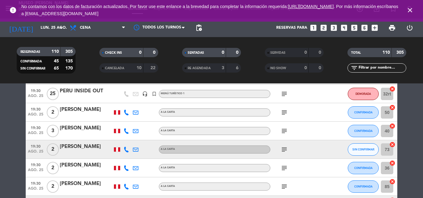
click at [281, 130] on icon "subject" at bounding box center [283, 131] width 7 height 7
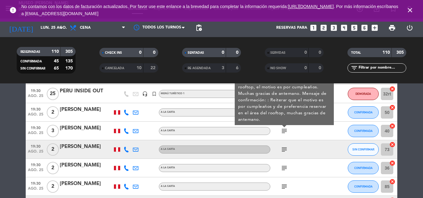
scroll to position [1021, 0]
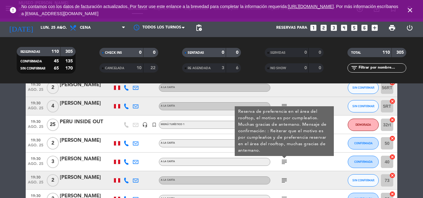
click at [82, 157] on div "[PERSON_NAME]" at bounding box center [86, 159] width 53 height 8
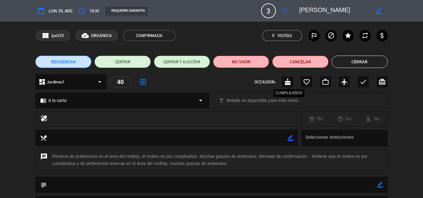
click at [288, 82] on icon "cake" at bounding box center [287, 81] width 7 height 7
click at [369, 63] on button "Cerrar" at bounding box center [360, 62] width 56 height 12
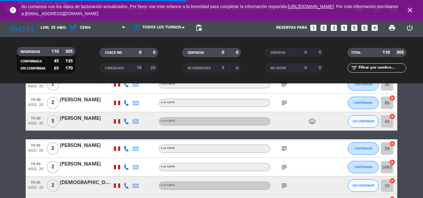
scroll to position [1114, 0]
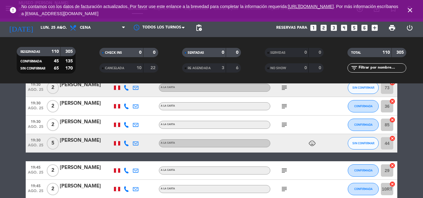
click at [285, 123] on icon "subject" at bounding box center [283, 124] width 7 height 7
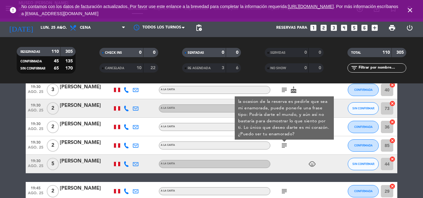
scroll to position [1083, 0]
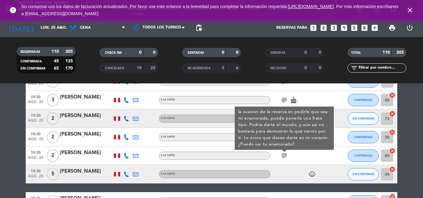
click at [69, 152] on div "[PERSON_NAME]" at bounding box center [86, 153] width 53 height 8
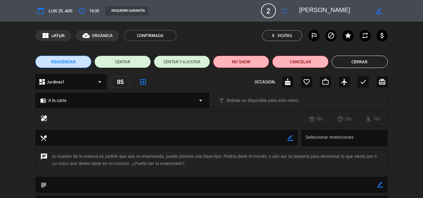
drag, startPoint x: 380, startPoint y: 185, endPoint x: 222, endPoint y: 190, distance: 157.6
click at [379, 185] on icon "border_color" at bounding box center [380, 185] width 6 height 6
click at [91, 190] on textarea at bounding box center [212, 185] width 330 height 16
drag, startPoint x: 224, startPoint y: 156, endPoint x: 242, endPoint y: 172, distance: 23.7
click at [242, 172] on div "chat la ocasion de la reserva es pedirle que sea mi enamorada, puede ponerle un…" at bounding box center [211, 163] width 423 height 27
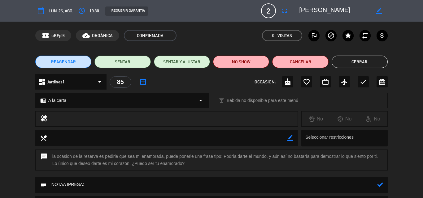
copy div "Podría darte el mundo, y aún así no bastaría para demostrar lo que siento por t…"
click at [104, 188] on textarea at bounding box center [212, 185] width 330 height 16
paste textarea "Podría darte el mundo, y aún así no bastaría para demostrar lo que siento por t…"
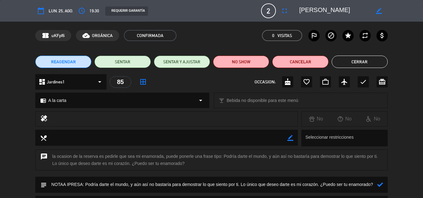
type textarea "NOTAA IPRESA: Podría darte el mundo, y aún así no bastaría para demostrar lo qu…"
click at [380, 184] on icon at bounding box center [380, 185] width 6 height 6
click at [363, 80] on icon "check" at bounding box center [362, 81] width 7 height 7
click at [357, 62] on button "Cerrar" at bounding box center [360, 62] width 56 height 12
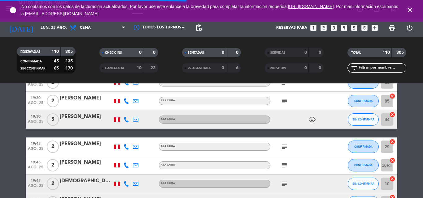
scroll to position [1145, 0]
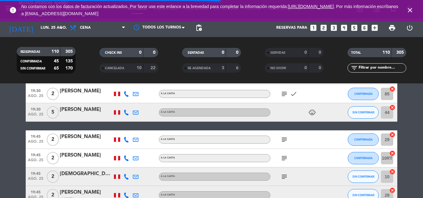
click at [284, 138] on icon "subject" at bounding box center [283, 139] width 7 height 7
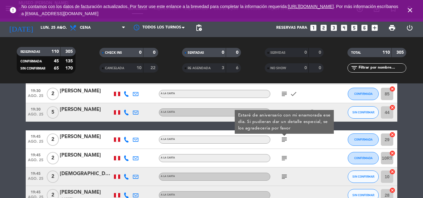
click at [66, 137] on div "[PERSON_NAME]" at bounding box center [86, 137] width 53 height 8
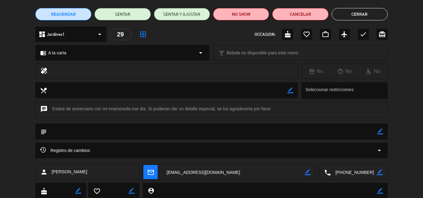
scroll to position [67, 0]
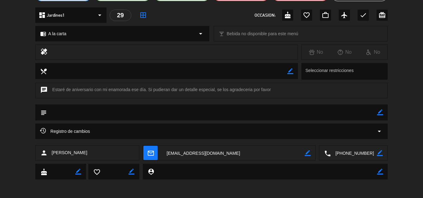
click at [352, 153] on textarea at bounding box center [354, 153] width 46 height 15
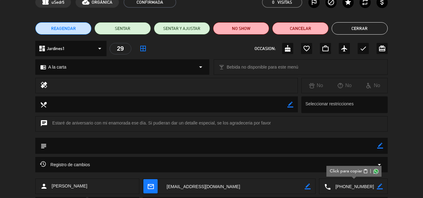
scroll to position [0, 0]
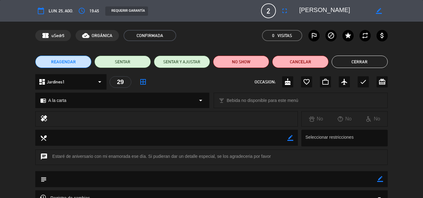
drag, startPoint x: 334, startPoint y: 9, endPoint x: 297, endPoint y: 9, distance: 36.5
click at [297, 9] on div "border_color" at bounding box center [341, 10] width 93 height 11
click at [381, 179] on icon "border_color" at bounding box center [380, 179] width 6 height 6
click at [350, 183] on textarea at bounding box center [212, 179] width 330 height 16
type textarea "SE OFREIO DECORACION [PERSON_NAME]"
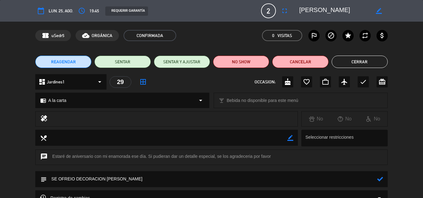
click at [380, 180] on icon at bounding box center [380, 179] width 6 height 6
click at [306, 81] on icon "favorite_border" at bounding box center [306, 81] width 7 height 7
click at [364, 64] on button "Cerrar" at bounding box center [360, 62] width 56 height 12
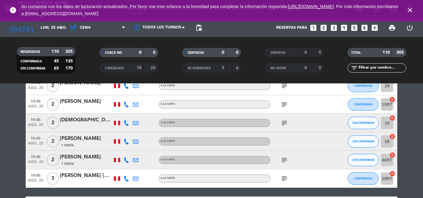
scroll to position [1207, 0]
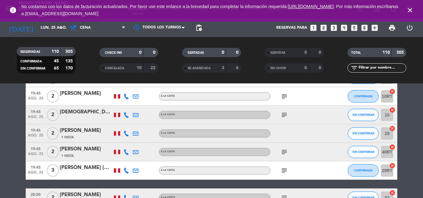
click at [284, 118] on icon "subject" at bounding box center [283, 114] width 7 height 7
click at [284, 152] on icon "subject" at bounding box center [283, 152] width 7 height 7
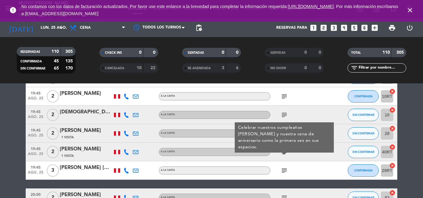
click at [87, 148] on div "[PERSON_NAME]" at bounding box center [86, 149] width 53 height 8
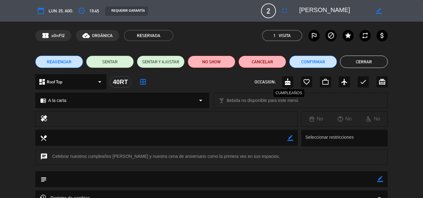
drag, startPoint x: 287, startPoint y: 82, endPoint x: 289, endPoint y: 80, distance: 3.2
click at [287, 82] on icon "cake" at bounding box center [287, 81] width 7 height 7
click at [356, 62] on button "Cerrar" at bounding box center [364, 62] width 48 height 12
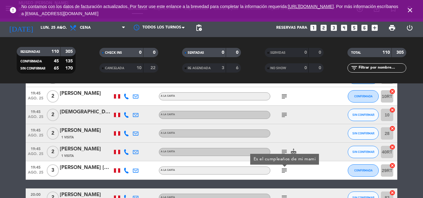
click at [284, 169] on icon "subject" at bounding box center [283, 170] width 7 height 7
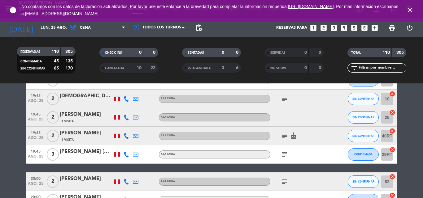
scroll to position [1238, 0]
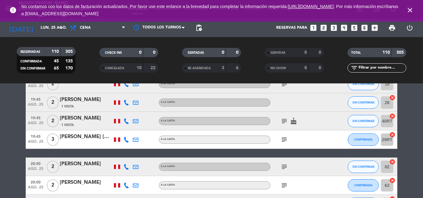
click at [67, 137] on div "[PERSON_NAME] [GEOGRAPHIC_DATA]" at bounding box center [86, 137] width 53 height 8
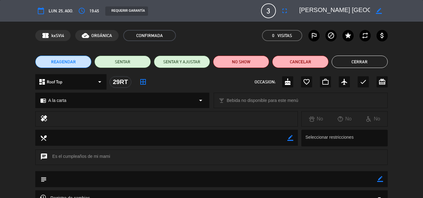
drag, startPoint x: 380, startPoint y: 179, endPoint x: 327, endPoint y: 182, distance: 53.7
click at [380, 179] on icon "border_color" at bounding box center [380, 179] width 6 height 6
click at [232, 182] on textarea at bounding box center [212, 179] width 330 height 16
type textarea "CARTEL DE CUMPLEAÑOS EN MESA"
click at [384, 178] on div "subject" at bounding box center [211, 179] width 352 height 16
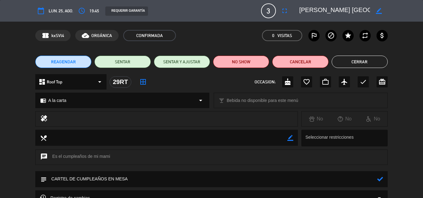
click at [380, 178] on icon at bounding box center [380, 179] width 6 height 6
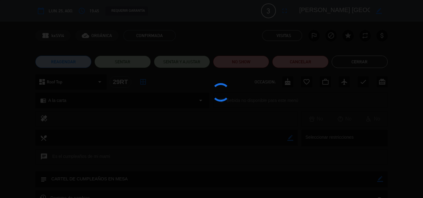
click at [286, 85] on edit-booking-info-modal "calendar_today lun. 25, ago. access_time 19:45 REQUERIR GARANTÍA 3 [PERSON_NAME…" at bounding box center [211, 99] width 423 height 198
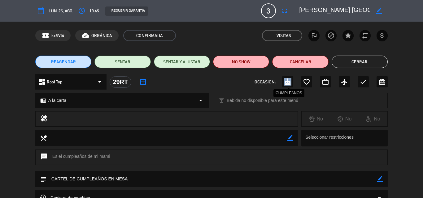
click at [286, 85] on icon "cake" at bounding box center [287, 81] width 7 height 7
click at [349, 63] on button "Cerrar" at bounding box center [360, 62] width 56 height 12
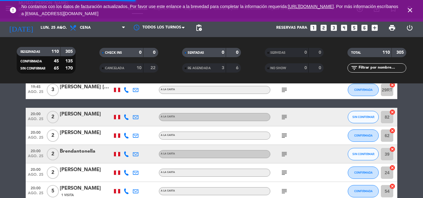
scroll to position [1300, 0]
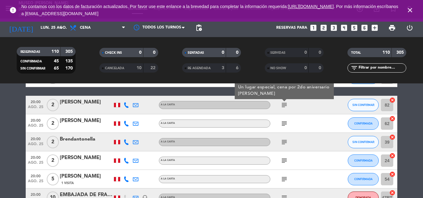
click at [283, 141] on icon "subject" at bounding box center [283, 142] width 7 height 7
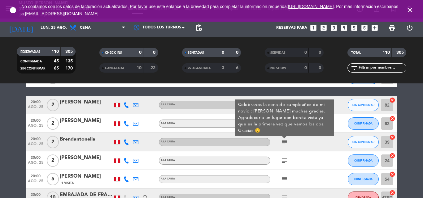
click at [69, 138] on div "Brendantonella" at bounding box center [86, 140] width 53 height 8
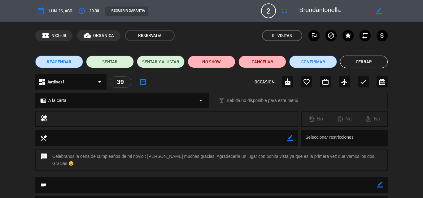
drag, startPoint x: 379, startPoint y: 185, endPoint x: 314, endPoint y: 185, distance: 65.3
click at [379, 185] on icon "border_color" at bounding box center [380, 185] width 6 height 6
click at [130, 187] on textarea at bounding box center [212, 185] width 330 height 16
type textarea "C"
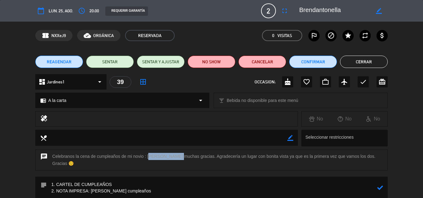
drag, startPoint x: 147, startPoint y: 155, endPoint x: 175, endPoint y: 156, distance: 28.5
click at [175, 156] on div "chat Celebranos la cena de cumpleaños de mi novio : [PERSON_NAME] muchas gracia…" at bounding box center [211, 160] width 352 height 21
copy div "[PERSON_NAME]"
click at [132, 189] on textarea at bounding box center [212, 188] width 330 height 22
paste textarea "[PERSON_NAME]"
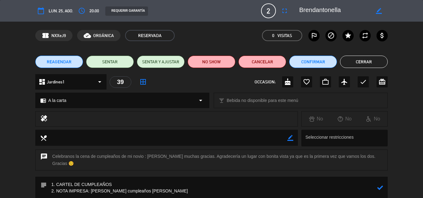
type textarea "1. CARTEL DE CUMPLEAÑOS 2. NOTA IMPRESA: [PERSON_NAME] cumpleaños [PERSON_NAME]"
drag, startPoint x: 379, startPoint y: 189, endPoint x: 360, endPoint y: 183, distance: 20.4
click at [379, 189] on icon at bounding box center [380, 188] width 6 height 6
click at [284, 82] on div "cake" at bounding box center [287, 81] width 11 height 11
click at [358, 62] on button "Cerrar" at bounding box center [364, 62] width 48 height 12
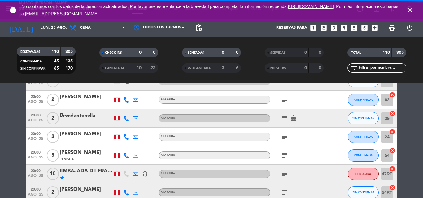
scroll to position [1331, 0]
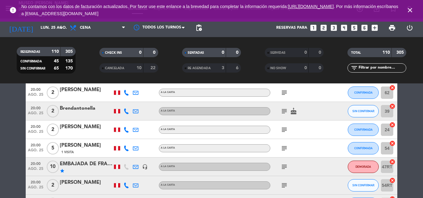
click at [286, 167] on icon "subject" at bounding box center [283, 166] width 7 height 7
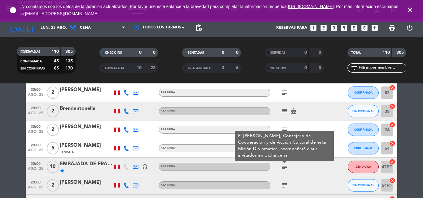
drag, startPoint x: 286, startPoint y: 167, endPoint x: 285, endPoint y: 137, distance: 30.0
click at [286, 167] on icon "subject" at bounding box center [283, 166] width 7 height 7
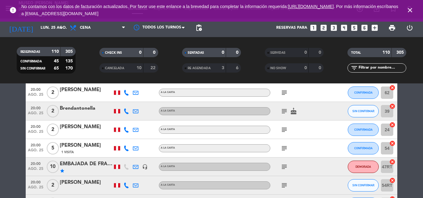
click at [285, 130] on icon "subject" at bounding box center [283, 129] width 7 height 7
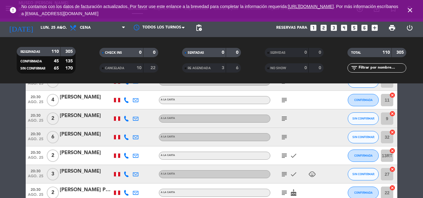
scroll to position [1915, 0]
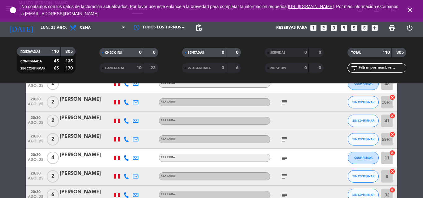
click at [286, 159] on icon "subject" at bounding box center [283, 157] width 7 height 7
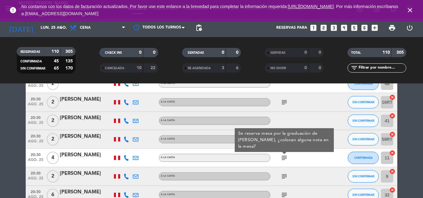
click at [85, 154] on div "[PERSON_NAME]" at bounding box center [86, 155] width 53 height 8
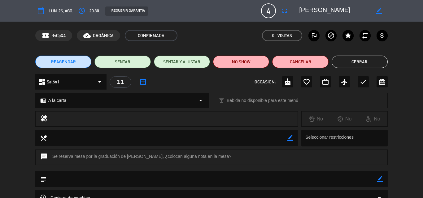
drag, startPoint x: 379, startPoint y: 179, endPoint x: 306, endPoint y: 180, distance: 72.1
click at [377, 179] on icon "border_color" at bounding box center [380, 179] width 6 height 6
click at [303, 181] on textarea at bounding box center [212, 179] width 330 height 16
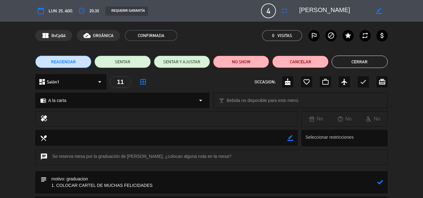
type textarea "motivo: graduacion 1. COLOCAR CARTEL DE MUCHAS FELICIDADES"
click at [380, 182] on icon at bounding box center [380, 183] width 6 height 6
click at [363, 82] on icon "check" at bounding box center [362, 81] width 7 height 7
click at [337, 66] on button "Cerrar" at bounding box center [360, 62] width 56 height 12
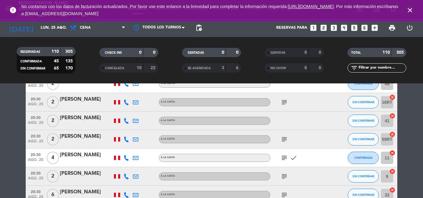
click at [286, 138] on icon "subject" at bounding box center [283, 139] width 7 height 7
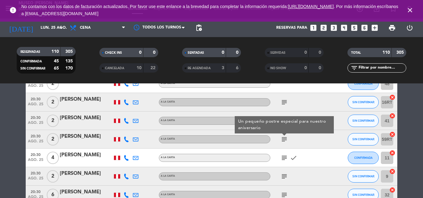
click at [286, 138] on icon "subject" at bounding box center [283, 139] width 7 height 7
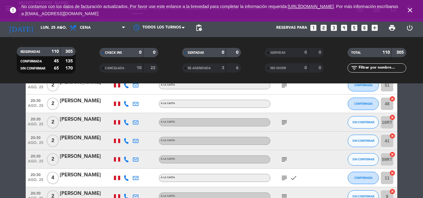
scroll to position [1884, 0]
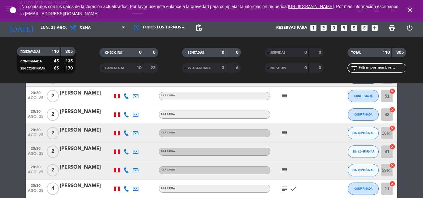
click at [79, 168] on div "[PERSON_NAME]" at bounding box center [86, 168] width 53 height 8
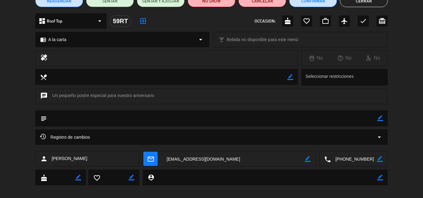
scroll to position [67, 0]
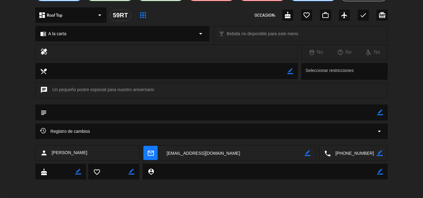
click at [357, 154] on textarea at bounding box center [354, 153] width 46 height 15
click at [381, 111] on icon "border_color" at bounding box center [380, 113] width 6 height 6
click at [258, 113] on textarea at bounding box center [212, 113] width 330 height 16
type textarea "NO TIENE WSP"
click at [382, 112] on icon at bounding box center [380, 113] width 6 height 6
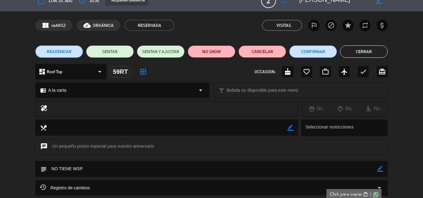
scroll to position [0, 0]
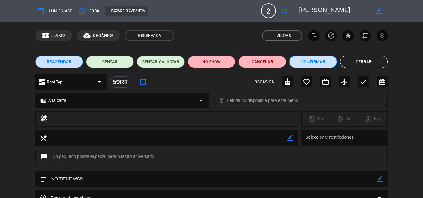
click at [314, 59] on button "Confirmar" at bounding box center [313, 62] width 48 height 12
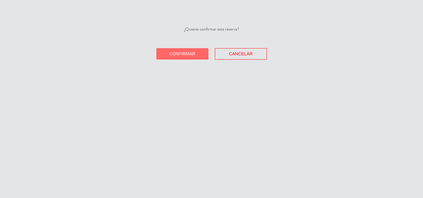
click at [178, 50] on button "Confirmar" at bounding box center [182, 53] width 52 height 11
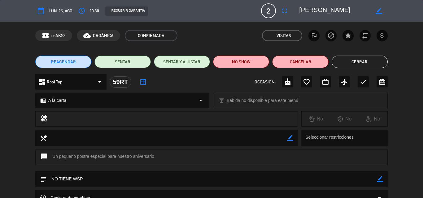
click at [356, 53] on div "REAGENDAR SENTAR SENTAR Y AJUSTAR NO SHOW Cancelar Cerrar" at bounding box center [211, 62] width 423 height 25
click at [356, 58] on button "Cerrar" at bounding box center [360, 62] width 56 height 12
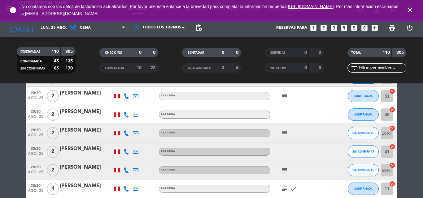
click at [285, 132] on icon "subject" at bounding box center [283, 133] width 7 height 7
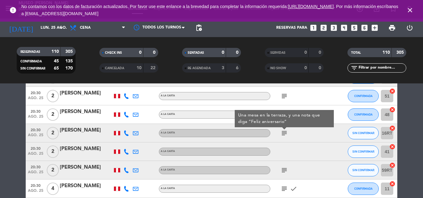
click at [69, 126] on div "20:30 [DATE] 2 [PERSON_NAME] A la carta subject Una mesa en la terraza, y una n…" at bounding box center [211, 133] width 371 height 19
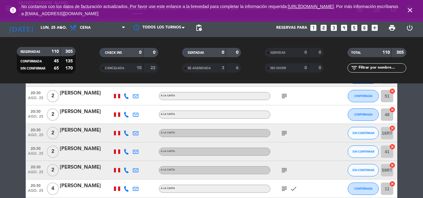
click at [68, 132] on div "[PERSON_NAME]" at bounding box center [86, 131] width 53 height 8
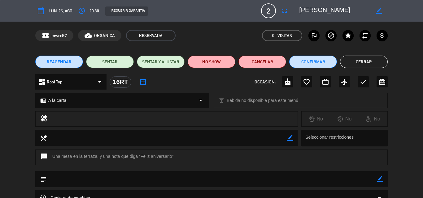
drag, startPoint x: 381, startPoint y: 180, endPoint x: 348, endPoint y: 181, distance: 33.1
click at [380, 180] on icon "border_color" at bounding box center [380, 179] width 6 height 6
click at [347, 181] on textarea at bounding box center [212, 179] width 330 height 16
type textarea "1. CARTEL EN [PERSON_NAME] ANIVERSARIO"
click at [380, 180] on icon at bounding box center [380, 179] width 6 height 6
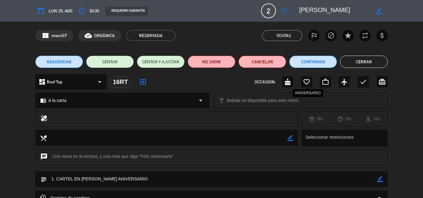
click at [306, 81] on icon "favorite_border" at bounding box center [306, 81] width 7 height 7
click at [308, 57] on button "Confirmar" at bounding box center [313, 62] width 48 height 12
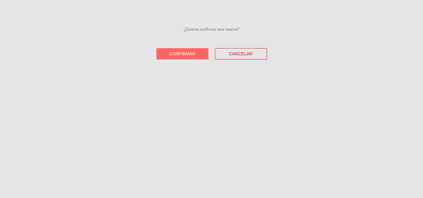
click at [199, 55] on button "Confirmar" at bounding box center [182, 53] width 52 height 11
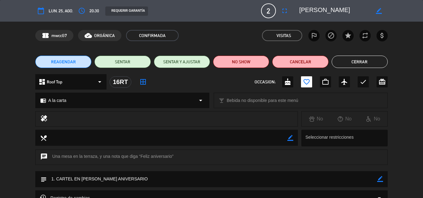
click at [360, 63] on button "Cerrar" at bounding box center [360, 62] width 56 height 12
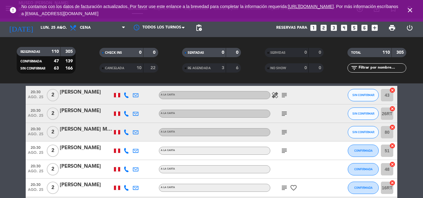
scroll to position [1822, 0]
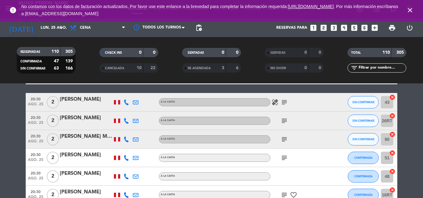
click at [291, 158] on div "subject" at bounding box center [298, 158] width 56 height 18
click at [287, 159] on icon "subject" at bounding box center [283, 157] width 7 height 7
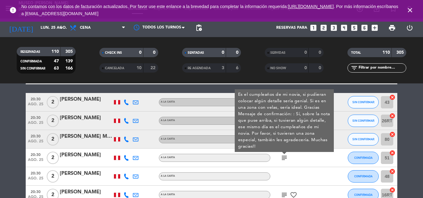
click at [89, 157] on div "[PERSON_NAME]" at bounding box center [86, 155] width 53 height 8
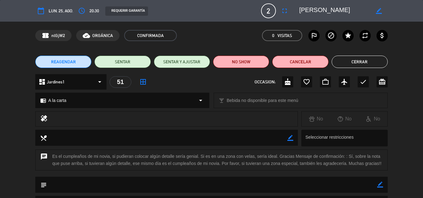
scroll to position [72, 0]
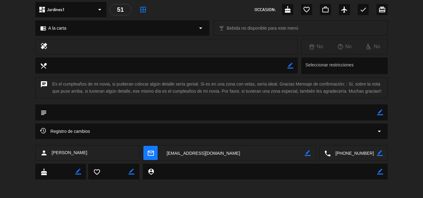
drag, startPoint x: 360, startPoint y: 154, endPoint x: 264, endPoint y: 14, distance: 169.1
click at [360, 153] on textarea at bounding box center [354, 153] width 46 height 15
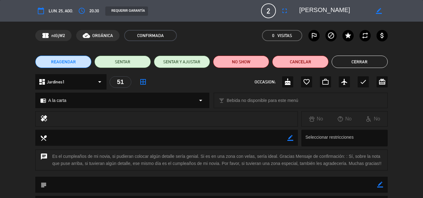
scroll to position [0, 37]
drag, startPoint x: 301, startPoint y: 11, endPoint x: 373, endPoint y: 12, distance: 71.8
click at [373, 12] on div "border_color" at bounding box center [341, 10] width 93 height 11
drag, startPoint x: 383, startPoint y: 185, endPoint x: 379, endPoint y: 184, distance: 4.2
click at [383, 184] on div "subject border_color" at bounding box center [211, 185] width 352 height 16
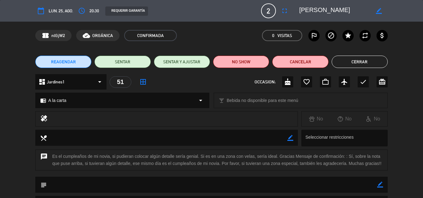
drag, startPoint x: 379, startPoint y: 184, endPoint x: 349, endPoint y: 186, distance: 29.8
click at [380, 184] on icon "border_color" at bounding box center [380, 185] width 6 height 6
click at [349, 186] on textarea at bounding box center [212, 185] width 330 height 16
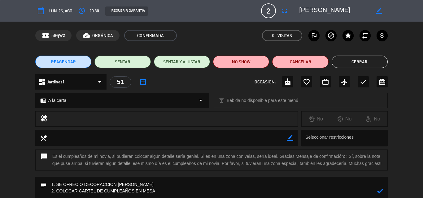
scroll to position [2, 0]
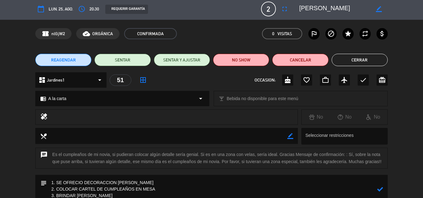
type textarea "1. SE OFRECIO DECORACCION [PERSON_NAME] 2. COLOCAR CARTEL DE CUMPLEAÑOS EN MESA…"
click at [382, 191] on icon at bounding box center [380, 190] width 6 height 6
click at [286, 81] on icon "cake" at bounding box center [287, 79] width 7 height 7
click at [348, 60] on button "Cerrar" at bounding box center [360, 60] width 56 height 12
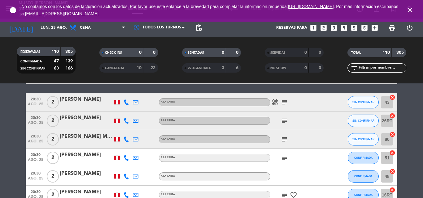
click at [284, 143] on icon "subject" at bounding box center [283, 139] width 7 height 7
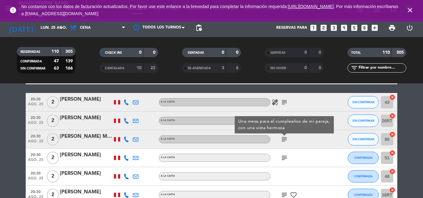
click at [284, 143] on div "subject Una mesa para el cumpleaños de mi pareja, con una vista hermosa" at bounding box center [298, 139] width 56 height 18
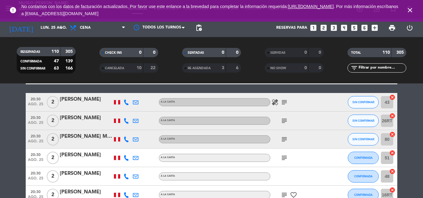
click at [284, 123] on icon "subject" at bounding box center [283, 120] width 7 height 7
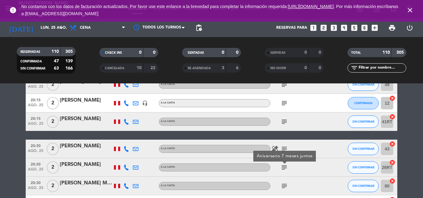
scroll to position [1760, 0]
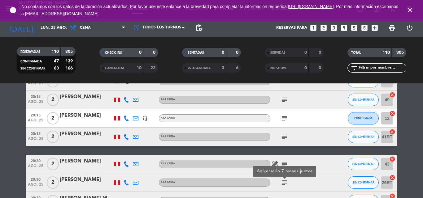
click at [284, 163] on icon "subject" at bounding box center [283, 164] width 7 height 7
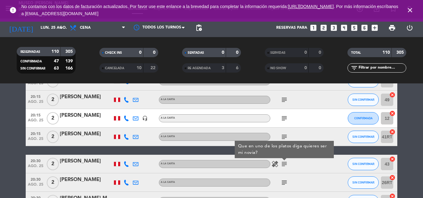
click at [86, 161] on div "[PERSON_NAME]" at bounding box center [86, 162] width 53 height 8
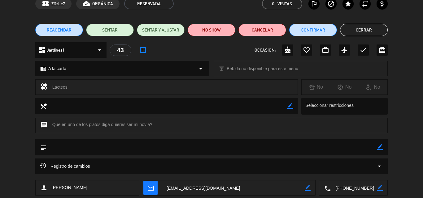
scroll to position [67, 0]
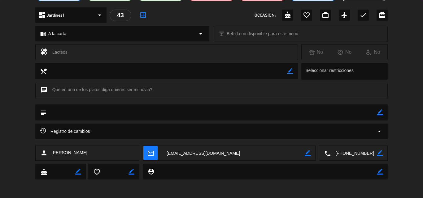
click at [347, 153] on textarea at bounding box center [354, 153] width 46 height 15
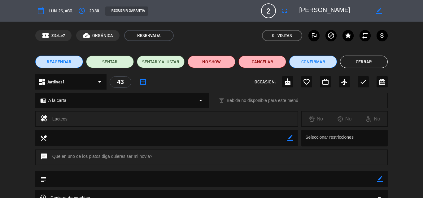
scroll to position [0, 29]
drag, startPoint x: 299, startPoint y: 10, endPoint x: 356, endPoint y: 13, distance: 57.0
click at [377, 13] on div "border_color" at bounding box center [341, 10] width 93 height 11
click at [380, 178] on icon "border_color" at bounding box center [380, 179] width 6 height 6
click at [89, 182] on textarea at bounding box center [212, 179] width 330 height 16
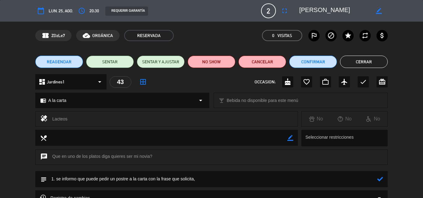
type textarea "1. se informo que puede pedir un postre a la carta con la frase que solicita,"
click at [381, 180] on icon at bounding box center [380, 179] width 6 height 6
click at [366, 80] on icon "check" at bounding box center [362, 81] width 7 height 7
click at [371, 62] on button "Cerrar" at bounding box center [364, 62] width 48 height 12
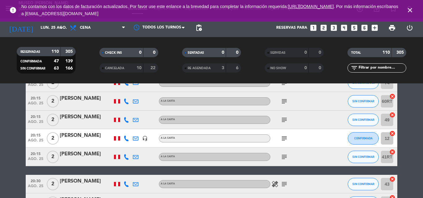
scroll to position [1729, 0]
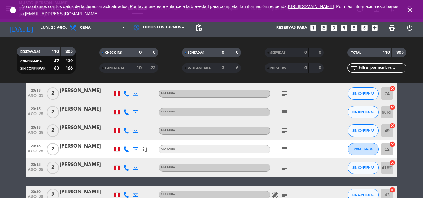
click at [284, 163] on div "subject" at bounding box center [298, 168] width 56 height 18
click at [283, 150] on icon "subject" at bounding box center [283, 149] width 7 height 7
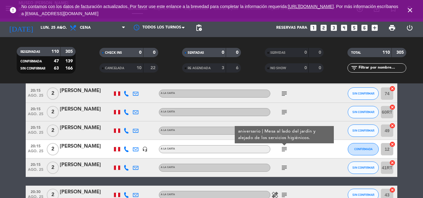
click at [283, 150] on icon "subject" at bounding box center [283, 149] width 7 height 7
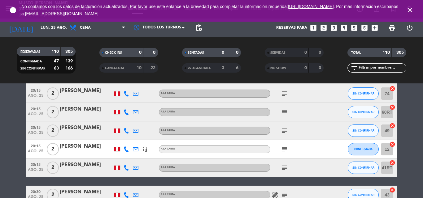
click at [283, 128] on icon "subject" at bounding box center [283, 130] width 7 height 7
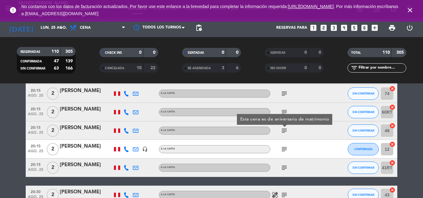
click at [68, 128] on div "[PERSON_NAME]" at bounding box center [86, 128] width 53 height 8
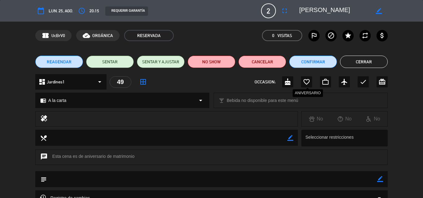
click at [309, 81] on icon "favorite_border" at bounding box center [306, 81] width 7 height 7
click at [360, 63] on button "Cerrar" at bounding box center [364, 62] width 48 height 12
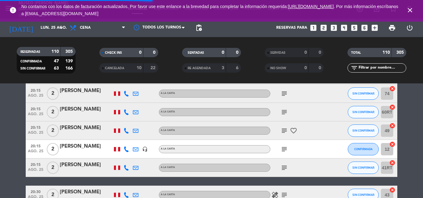
click at [284, 112] on icon "subject" at bounding box center [283, 112] width 7 height 7
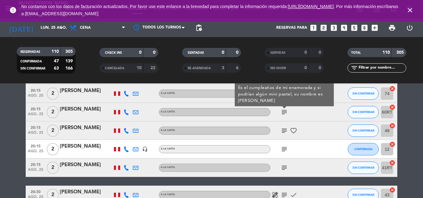
click at [84, 111] on div "[PERSON_NAME]" at bounding box center [86, 110] width 53 height 8
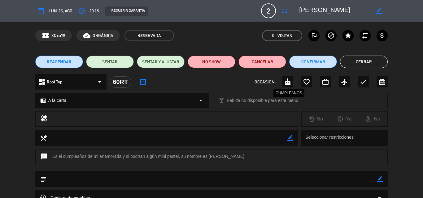
click at [287, 82] on icon "cake" at bounding box center [287, 81] width 7 height 7
drag, startPoint x: 381, startPoint y: 179, endPoint x: 281, endPoint y: 180, distance: 100.0
click at [381, 179] on icon "border_color" at bounding box center [380, 179] width 6 height 6
click at [257, 180] on textarea at bounding box center [212, 179] width 330 height 16
type textarea "1. [PERSON_NAME] por cumpleaños"
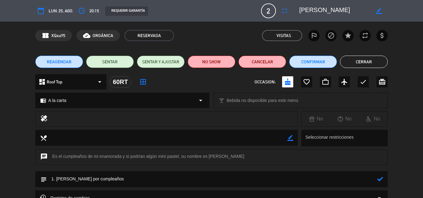
click at [382, 178] on icon at bounding box center [380, 179] width 6 height 6
click at [357, 64] on button "Cerrar" at bounding box center [364, 62] width 48 height 12
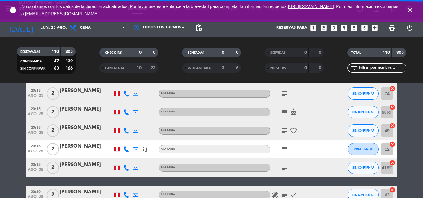
scroll to position [1698, 0]
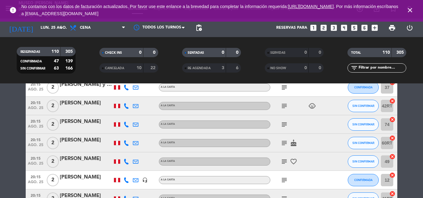
click at [285, 127] on icon "subject" at bounding box center [283, 124] width 7 height 7
click at [83, 122] on div "[PERSON_NAME]" at bounding box center [86, 122] width 53 height 8
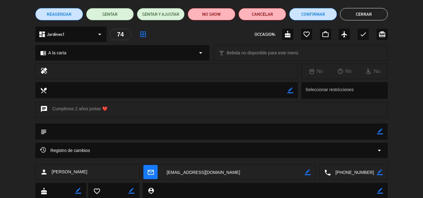
scroll to position [67, 0]
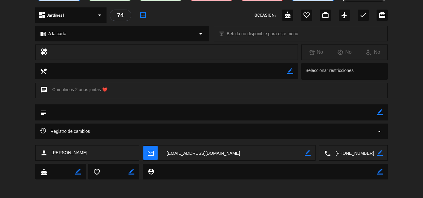
drag, startPoint x: 379, startPoint y: 111, endPoint x: 349, endPoint y: 112, distance: 30.0
click at [377, 111] on icon "border_color" at bounding box center [380, 113] width 6 height 6
click at [347, 112] on textarea at bounding box center [212, 113] width 330 height 16
type textarea "1. cartel de aniversario"
click at [382, 113] on icon at bounding box center [380, 113] width 6 height 6
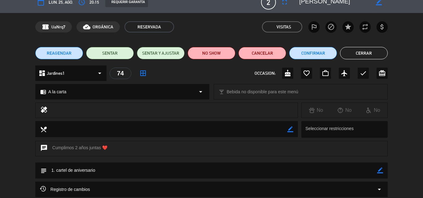
scroll to position [0, 0]
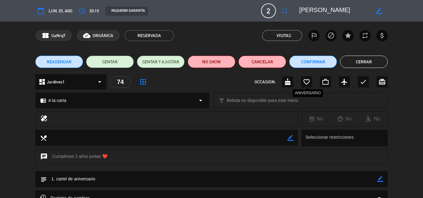
click at [304, 82] on icon "favorite_border" at bounding box center [306, 81] width 7 height 7
click at [356, 63] on button "Cerrar" at bounding box center [364, 62] width 48 height 12
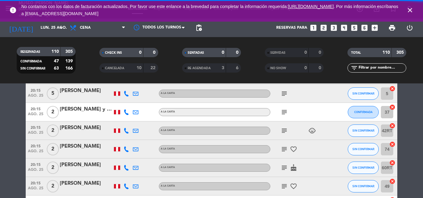
scroll to position [1636, 0]
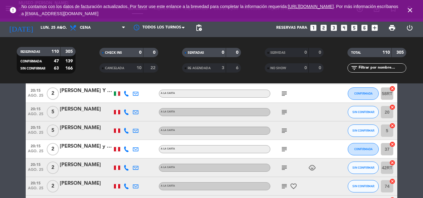
click at [284, 148] on icon "subject" at bounding box center [283, 149] width 7 height 7
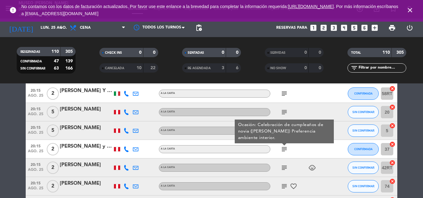
click at [284, 149] on icon "subject" at bounding box center [283, 149] width 7 height 7
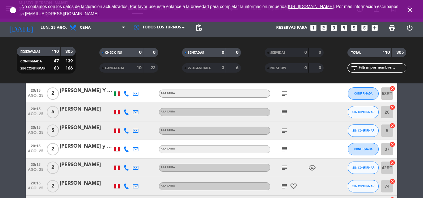
click at [72, 147] on div "[PERSON_NAME] y [PERSON_NAME]" at bounding box center [86, 147] width 53 height 8
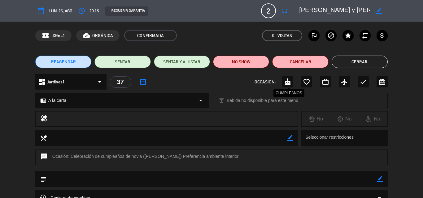
click at [286, 83] on icon "cake" at bounding box center [287, 81] width 7 height 7
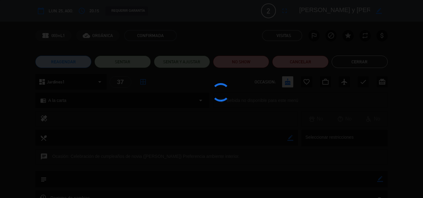
click at [353, 62] on div at bounding box center [211, 99] width 423 height 198
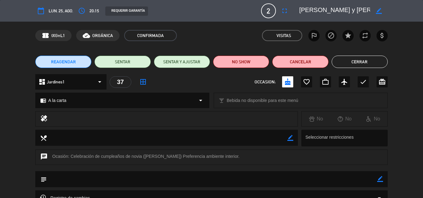
click at [354, 62] on button "Cerrar" at bounding box center [360, 62] width 56 height 12
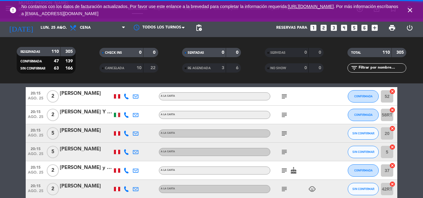
scroll to position [1605, 0]
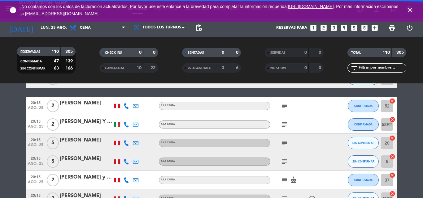
click at [287, 166] on div "subject" at bounding box center [298, 162] width 56 height 18
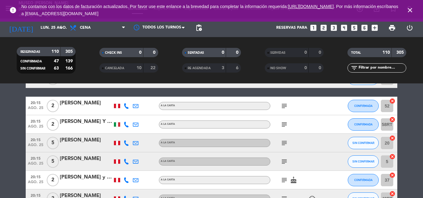
click at [285, 162] on icon "subject" at bounding box center [283, 161] width 7 height 7
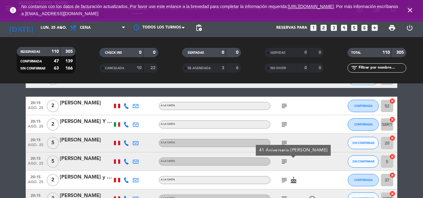
click at [88, 159] on div "[PERSON_NAME]" at bounding box center [86, 159] width 53 height 8
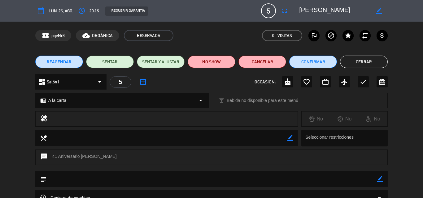
scroll to position [62, 0]
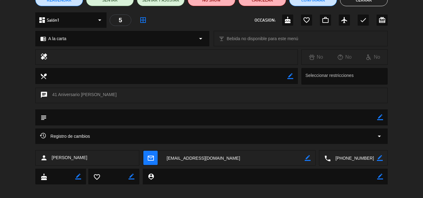
click at [350, 157] on textarea at bounding box center [354, 158] width 46 height 15
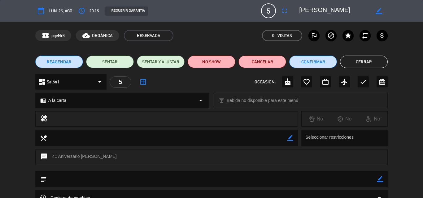
drag, startPoint x: 316, startPoint y: 11, endPoint x: 367, endPoint y: 12, distance: 50.8
click at [367, 12] on div "border_color" at bounding box center [341, 10] width 93 height 11
drag, startPoint x: 367, startPoint y: 11, endPoint x: 291, endPoint y: 10, distance: 76.5
click at [291, 10] on div "calendar_today lun. 25, ago. access_time 20:15 REQUERIR GARANTÍA 5 [PERSON_NAME…" at bounding box center [211, 10] width 352 height 15
click at [381, 180] on icon "border_color" at bounding box center [380, 179] width 6 height 6
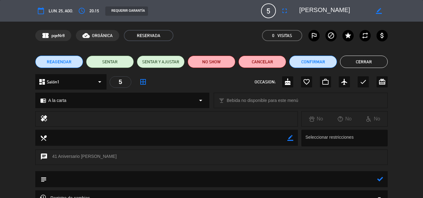
click at [96, 179] on textarea at bounding box center [212, 179] width 330 height 16
type textarea "1. cartel de aniversario"
click at [382, 179] on icon at bounding box center [380, 179] width 6 height 6
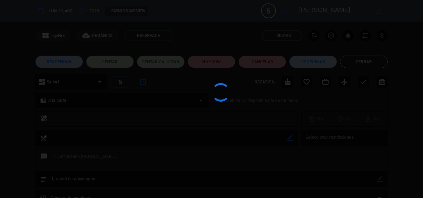
click at [305, 80] on div at bounding box center [211, 99] width 423 height 198
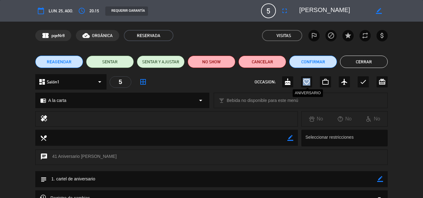
click at [305, 80] on icon "favorite_border" at bounding box center [306, 81] width 7 height 7
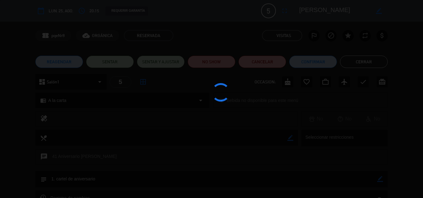
click at [307, 69] on div at bounding box center [211, 99] width 423 height 198
click at [310, 56] on div at bounding box center [211, 99] width 423 height 198
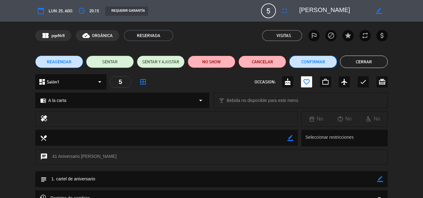
click at [310, 62] on button "Confirmar" at bounding box center [313, 62] width 48 height 12
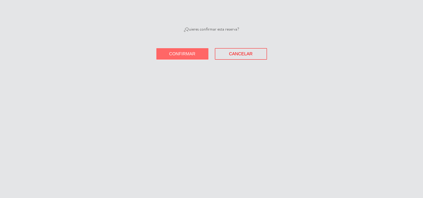
click at [137, 52] on div "Confirmar Cancelar" at bounding box center [211, 53] width 423 height 11
click at [174, 59] on button "Confirmar" at bounding box center [182, 53] width 52 height 11
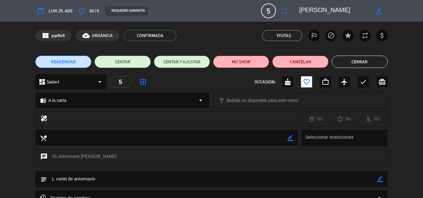
click at [365, 61] on button "Cerrar" at bounding box center [360, 62] width 56 height 12
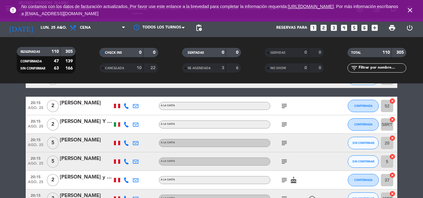
click at [285, 143] on icon "subject" at bounding box center [283, 143] width 7 height 7
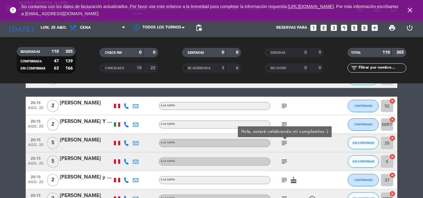
click at [285, 143] on icon "subject" at bounding box center [283, 143] width 7 height 7
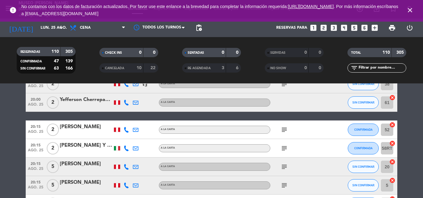
scroll to position [1574, 0]
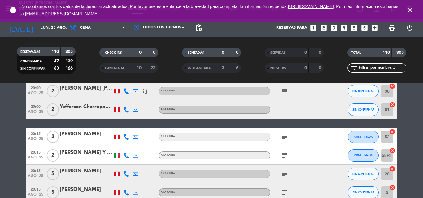
click at [83, 171] on div "[PERSON_NAME]" at bounding box center [86, 171] width 53 height 8
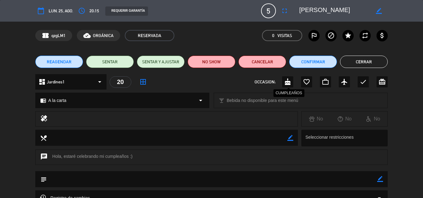
click at [287, 83] on icon "cake" at bounding box center [287, 81] width 7 height 7
click at [381, 180] on icon "border_color" at bounding box center [380, 179] width 6 height 6
click at [267, 183] on textarea at bounding box center [212, 179] width 330 height 16
type textarea "motivo: cumpleaños"
click at [378, 180] on icon at bounding box center [380, 179] width 6 height 6
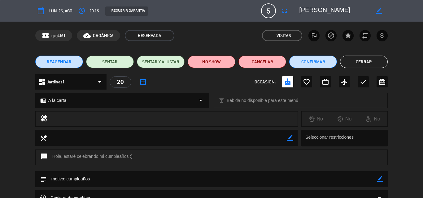
click at [363, 62] on button "Cerrar" at bounding box center [364, 62] width 48 height 12
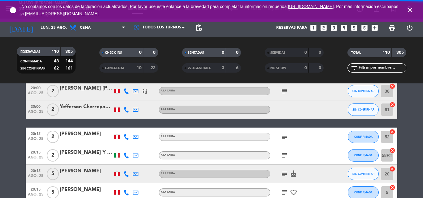
scroll to position [1543, 0]
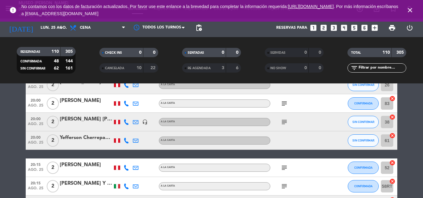
click at [380, 67] on input "text" at bounding box center [382, 68] width 48 height 7
click at [48, 26] on input "lun. 25 ago." at bounding box center [63, 28] width 52 height 11
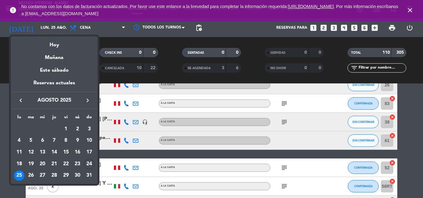
click at [254, 76] on div at bounding box center [211, 99] width 423 height 198
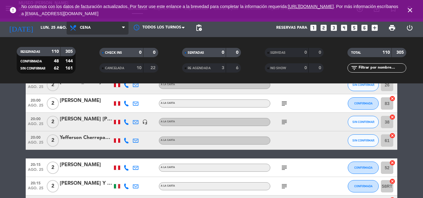
click at [101, 31] on span "Cena" at bounding box center [98, 28] width 62 height 14
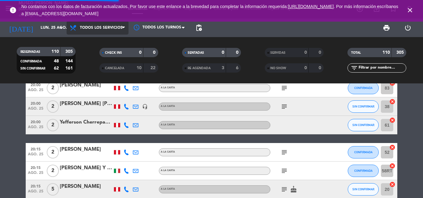
scroll to position [1528, 0]
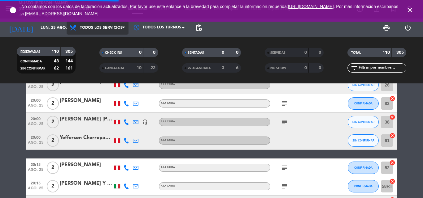
click at [97, 44] on div "menu [GEOGRAPHIC_DATA][PERSON_NAME] - Restaurant [DATE] 24. agosto - 16:30 Mis …" at bounding box center [211, 42] width 423 height 84
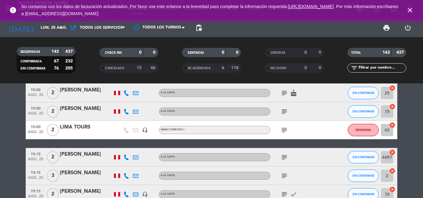
scroll to position [1404, 0]
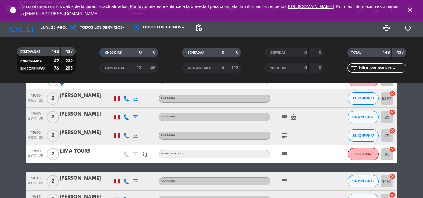
click at [283, 156] on icon "subject" at bounding box center [283, 154] width 7 height 7
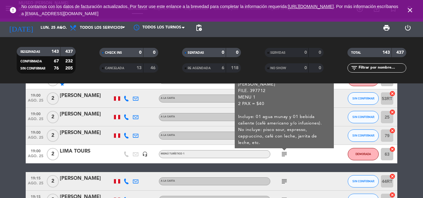
click at [283, 156] on icon "subject" at bounding box center [283, 154] width 7 height 7
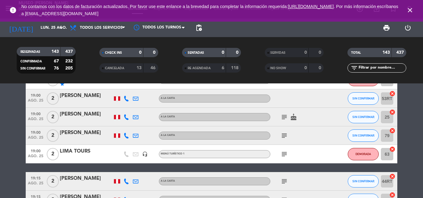
click at [284, 136] on icon "subject" at bounding box center [283, 135] width 7 height 7
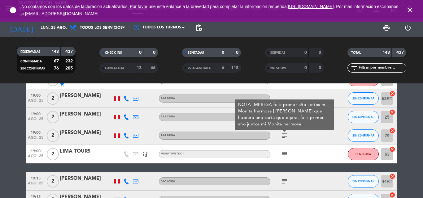
click at [284, 136] on icon "subject" at bounding box center [283, 135] width 7 height 7
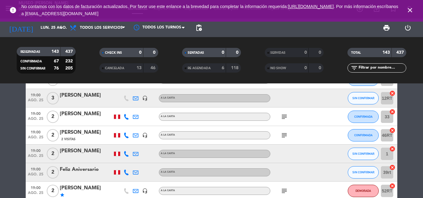
scroll to position [1280, 0]
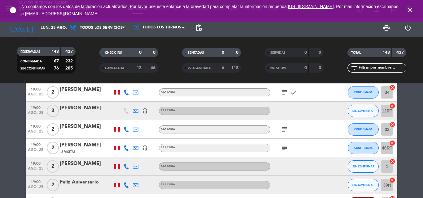
click at [284, 132] on icon "subject" at bounding box center [283, 129] width 7 height 7
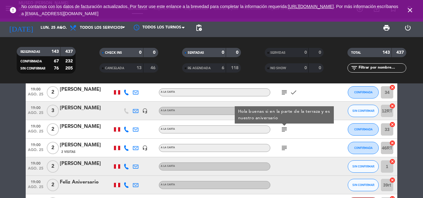
click at [284, 132] on icon "subject" at bounding box center [283, 129] width 7 height 7
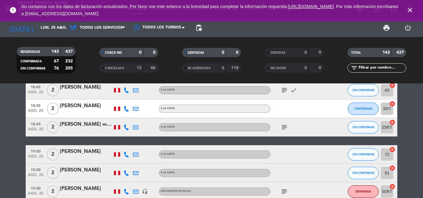
scroll to position [1125, 0]
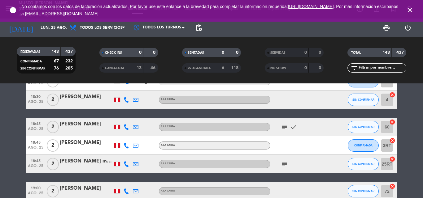
click at [285, 162] on icon "subject" at bounding box center [283, 164] width 7 height 7
click at [286, 162] on icon "subject" at bounding box center [283, 164] width 7 height 7
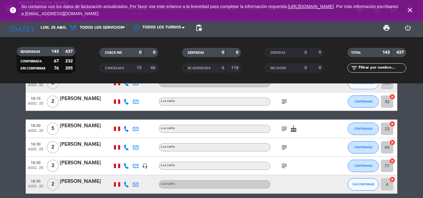
scroll to position [1032, 0]
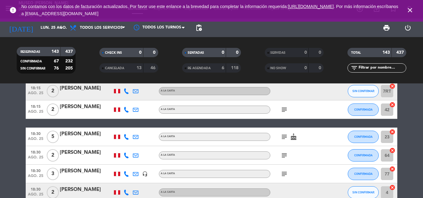
click at [285, 176] on icon "subject" at bounding box center [283, 174] width 7 height 7
drag, startPoint x: 285, startPoint y: 176, endPoint x: 278, endPoint y: 152, distance: 24.9
click at [285, 176] on icon "subject" at bounding box center [283, 174] width 7 height 7
click at [284, 158] on icon "subject" at bounding box center [283, 155] width 7 height 7
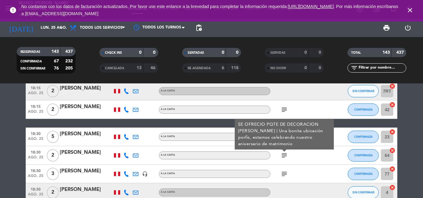
click at [284, 158] on icon "subject" at bounding box center [283, 155] width 7 height 7
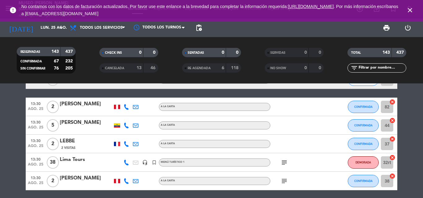
scroll to position [433, 0]
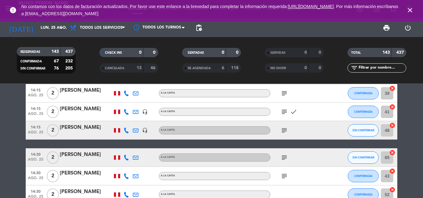
click at [285, 130] on icon "subject" at bounding box center [283, 130] width 7 height 7
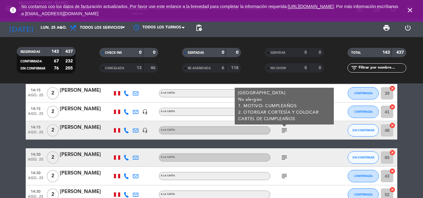
click at [285, 130] on icon "subject" at bounding box center [283, 130] width 7 height 7
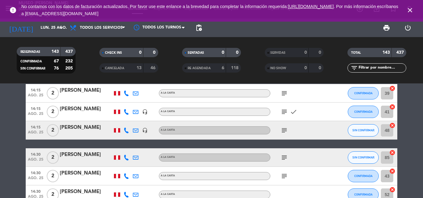
click at [283, 157] on icon "subject" at bounding box center [283, 157] width 7 height 7
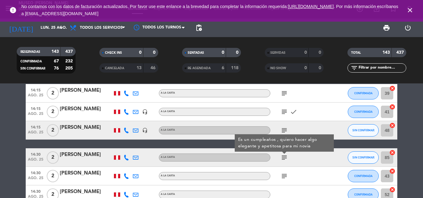
click at [99, 156] on div "[PERSON_NAME]" at bounding box center [86, 155] width 53 height 8
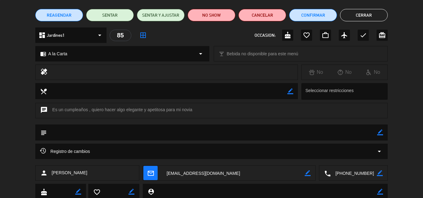
scroll to position [67, 0]
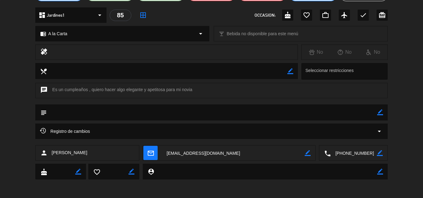
drag, startPoint x: 347, startPoint y: 154, endPoint x: 344, endPoint y: 155, distance: 3.8
click at [347, 154] on textarea at bounding box center [354, 153] width 46 height 15
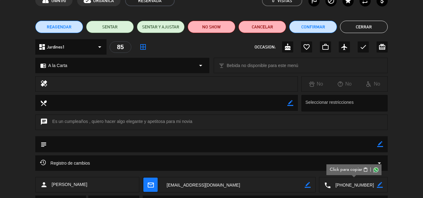
scroll to position [0, 0]
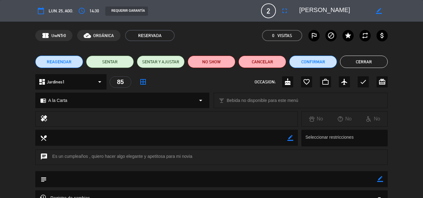
drag, startPoint x: 299, startPoint y: 10, endPoint x: 367, endPoint y: 18, distance: 68.9
click at [385, 17] on div "calendar_today lun. 25, ago. access_time 14:30 REQUERIR GARANTÍA 2 [PERSON_NAME…" at bounding box center [211, 10] width 352 height 15
drag, startPoint x: 357, startPoint y: 13, endPoint x: 292, endPoint y: 11, distance: 65.3
click at [292, 11] on editable-input "border_color" at bounding box center [340, 10] width 96 height 11
click at [380, 178] on icon "border_color" at bounding box center [380, 179] width 6 height 6
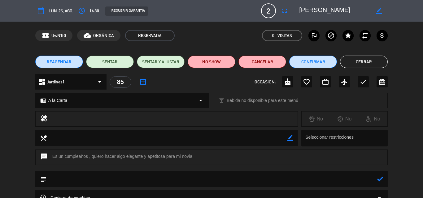
click at [112, 181] on textarea at bounding box center [212, 179] width 330 height 16
type textarea "se ofrecio paquete de decoracion [PERSON_NAME]"
click at [380, 180] on icon at bounding box center [380, 179] width 6 height 6
click at [287, 85] on icon "cake" at bounding box center [287, 81] width 7 height 7
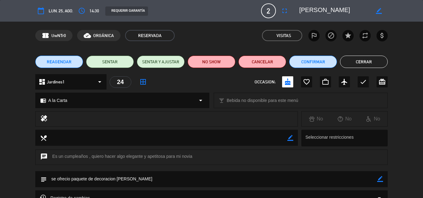
click at [363, 65] on button "Cerrar" at bounding box center [364, 62] width 48 height 12
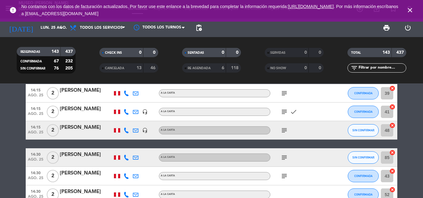
click at [283, 131] on icon "subject" at bounding box center [283, 130] width 7 height 7
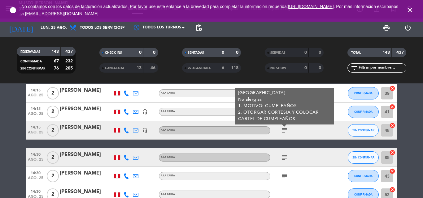
click at [283, 131] on icon "subject" at bounding box center [283, 130] width 7 height 7
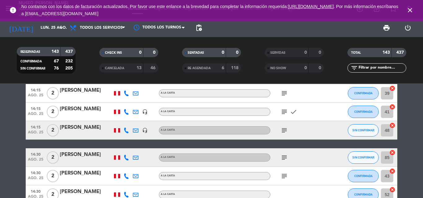
click at [284, 158] on icon "subject" at bounding box center [283, 157] width 7 height 7
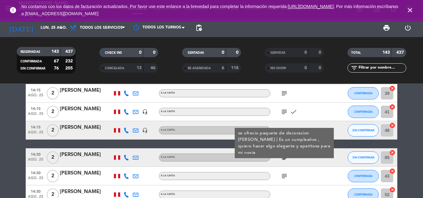
click at [295, 171] on div "subject" at bounding box center [298, 176] width 56 height 18
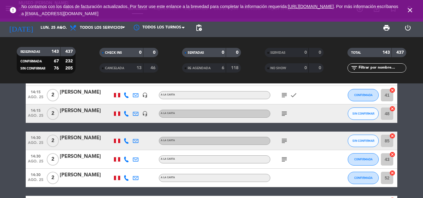
scroll to position [495, 0]
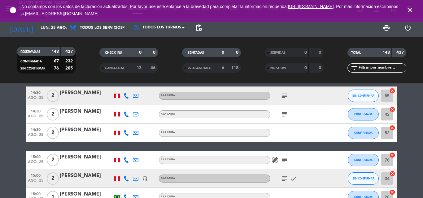
click at [283, 115] on icon "subject" at bounding box center [283, 114] width 7 height 7
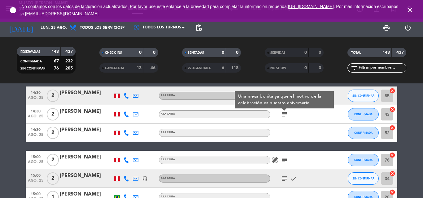
click at [88, 112] on div "[PERSON_NAME]" at bounding box center [86, 112] width 53 height 8
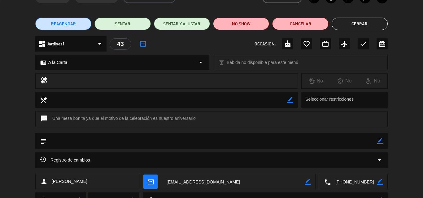
scroll to position [67, 0]
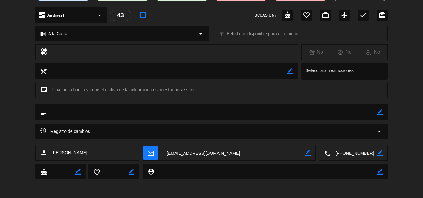
drag, startPoint x: 353, startPoint y: 153, endPoint x: 249, endPoint y: 14, distance: 174.1
click at [353, 153] on textarea at bounding box center [354, 153] width 46 height 15
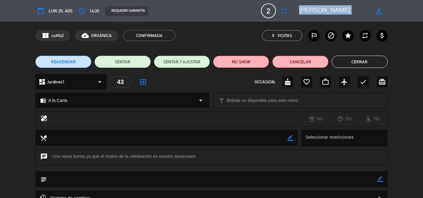
drag, startPoint x: 298, startPoint y: 11, endPoint x: 374, endPoint y: 11, distance: 75.2
click at [374, 11] on div "border_color" at bounding box center [341, 10] width 93 height 11
copy textarea
click at [381, 180] on icon "border_color" at bounding box center [380, 179] width 6 height 6
click at [337, 181] on textarea at bounding box center [212, 179] width 330 height 16
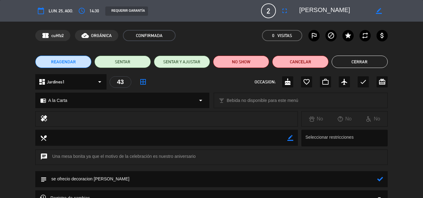
drag, startPoint x: 376, startPoint y: 178, endPoint x: 380, endPoint y: 178, distance: 3.4
click at [376, 178] on textarea at bounding box center [212, 179] width 330 height 16
type textarea "se ofrecio decoracion [PERSON_NAME]"
drag, startPoint x: 380, startPoint y: 178, endPoint x: 375, endPoint y: 171, distance: 8.4
click at [380, 179] on icon at bounding box center [380, 179] width 6 height 6
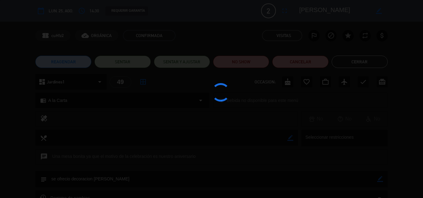
click at [362, 81] on edit-booking-info-modal "calendar_today lun. 25, ago. access_time 14:30 REQUERIR GARANTÍA 2 [PERSON_NAME…" at bounding box center [211, 99] width 423 height 198
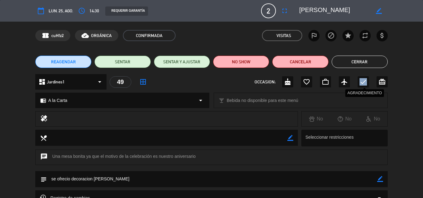
click at [362, 81] on icon "check" at bounding box center [362, 81] width 7 height 7
click at [351, 62] on button "Cerrar" at bounding box center [360, 62] width 56 height 12
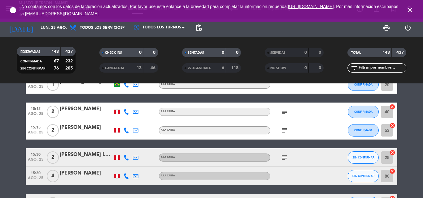
scroll to position [619, 0]
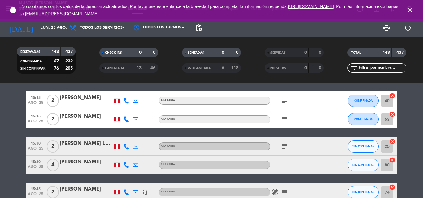
click at [282, 100] on icon "subject" at bounding box center [283, 100] width 7 height 7
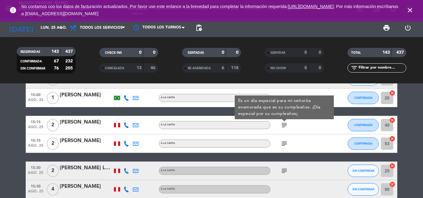
scroll to position [588, 0]
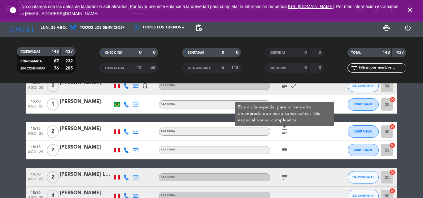
click at [76, 129] on div "[PERSON_NAME]" at bounding box center [86, 129] width 53 height 8
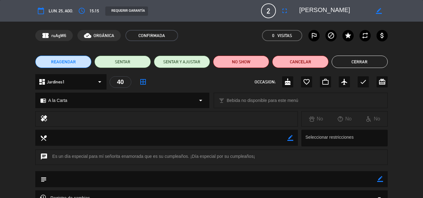
click at [379, 180] on icon "border_color" at bounding box center [380, 179] width 6 height 6
click at [254, 179] on textarea at bounding box center [212, 179] width 330 height 16
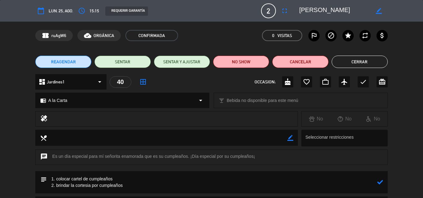
type textarea "1. colocar cartel de cumpleaños 2. brindar la cortesia por cumpleaños"
click at [382, 181] on icon at bounding box center [380, 183] width 6 height 6
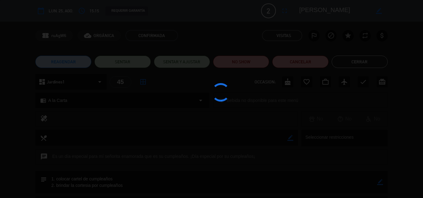
click at [287, 84] on div at bounding box center [211, 99] width 423 height 198
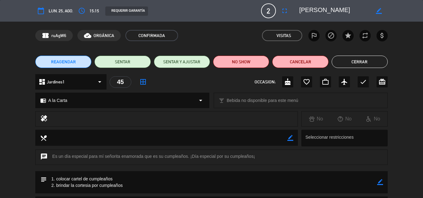
click at [287, 84] on edit-booking-info-modal "calendar_today lun. 25, ago. access_time 15:15 REQUERIR GARANTÍA 2 [PERSON_NAME…" at bounding box center [211, 99] width 423 height 198
click at [287, 84] on icon "cake" at bounding box center [287, 81] width 7 height 7
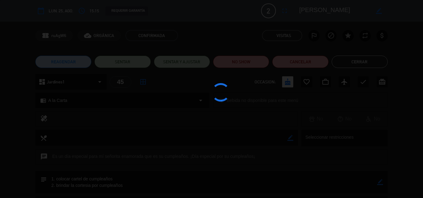
click at [358, 65] on div at bounding box center [211, 99] width 423 height 198
click at [358, 65] on edit-booking-info-modal "calendar_today lun. 25, ago. access_time 15:15 REQUERIR GARANTÍA 2 [PERSON_NAME…" at bounding box center [211, 99] width 423 height 198
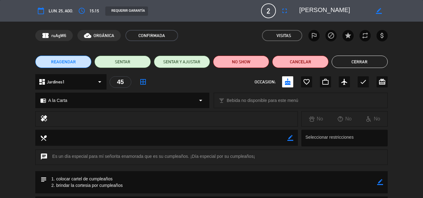
click at [358, 65] on button "Cerrar" at bounding box center [360, 62] width 56 height 12
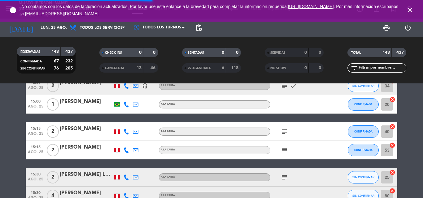
scroll to position [619, 0]
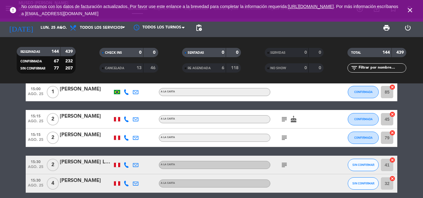
click at [286, 165] on icon "subject" at bounding box center [283, 165] width 7 height 7
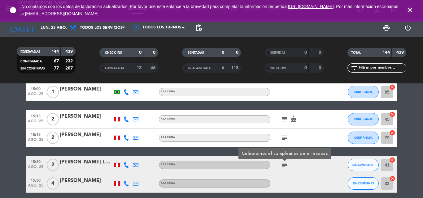
click at [286, 165] on icon "subject" at bounding box center [283, 165] width 7 height 7
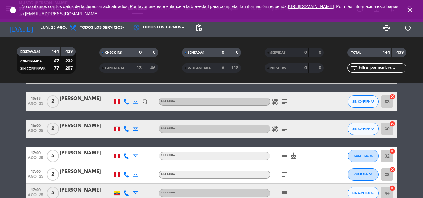
scroll to position [743, 0]
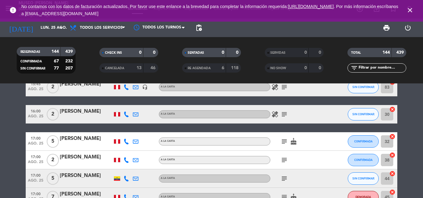
click at [283, 158] on icon "subject" at bounding box center [283, 160] width 7 height 7
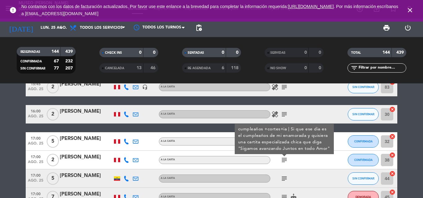
click at [80, 157] on div "[PERSON_NAME]" at bounding box center [86, 158] width 53 height 8
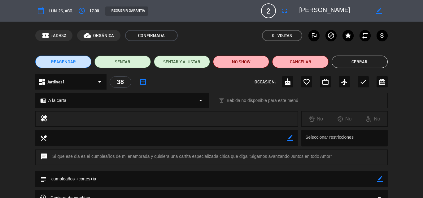
click at [380, 179] on icon "border_color" at bounding box center [380, 179] width 6 height 6
click at [287, 179] on textarea at bounding box center [212, 179] width 330 height 16
type textarea "c"
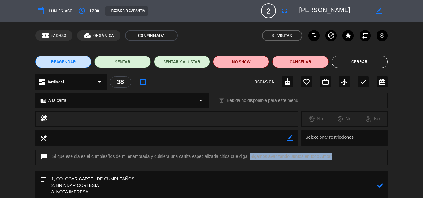
drag, startPoint x: 249, startPoint y: 157, endPoint x: 330, endPoint y: 158, distance: 80.5
click at [330, 158] on div "chat Si que ese dia es el cumpleaños de mi enamorada y quisiera una cartita esp…" at bounding box center [211, 157] width 352 height 15
copy div ""Sigamos avanzando Juntos en todo Amor"
click at [113, 193] on textarea at bounding box center [212, 185] width 330 height 29
paste textarea ""Sigamos avanzando Juntos en todo Amor"
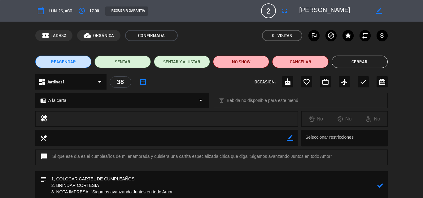
type textarea "1, COLOCAR CARTEL DE CUMPLEAÑOS 2. BRINDAR CORTESIA 3. NOTA IMPRESA: "Sigamos a…"
click at [380, 184] on icon at bounding box center [380, 186] width 6 height 6
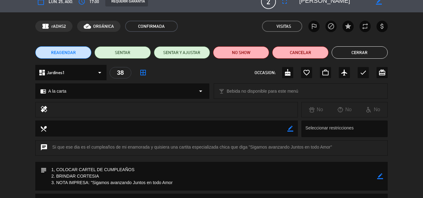
scroll to position [0, 0]
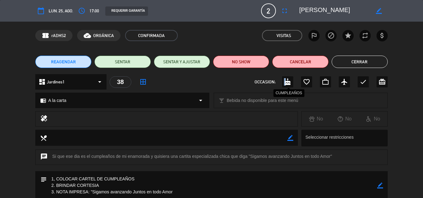
click at [285, 82] on icon "cake" at bounding box center [287, 81] width 7 height 7
click at [358, 63] on button "Cerrar" at bounding box center [360, 62] width 56 height 12
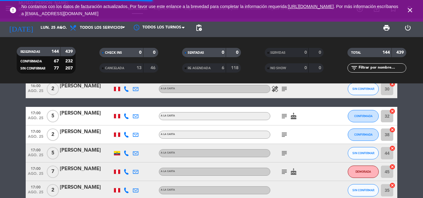
scroll to position [774, 0]
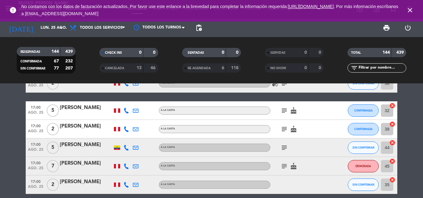
click at [284, 149] on icon "subject" at bounding box center [283, 147] width 7 height 7
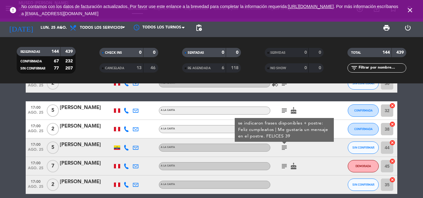
click at [284, 149] on icon "subject" at bounding box center [283, 147] width 7 height 7
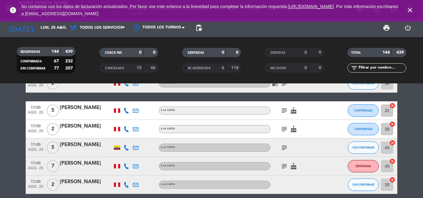
click at [283, 148] on icon "subject" at bounding box center [283, 147] width 7 height 7
click at [283, 147] on icon "subject" at bounding box center [283, 147] width 7 height 7
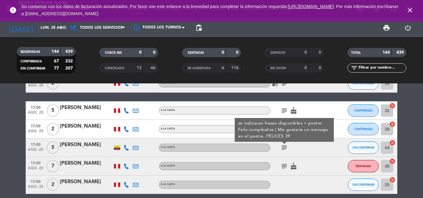
click at [73, 145] on div "[PERSON_NAME]" at bounding box center [86, 145] width 53 height 8
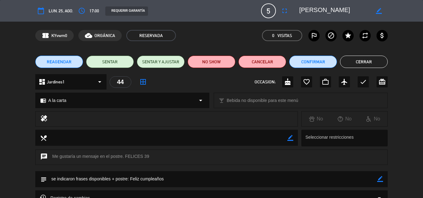
click at [367, 63] on button "Cerrar" at bounding box center [364, 62] width 48 height 12
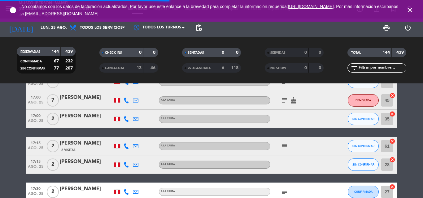
scroll to position [867, 0]
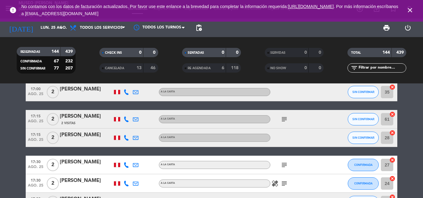
click at [284, 120] on icon "subject" at bounding box center [283, 119] width 7 height 7
click at [76, 117] on div "[PERSON_NAME]" at bounding box center [86, 117] width 53 height 8
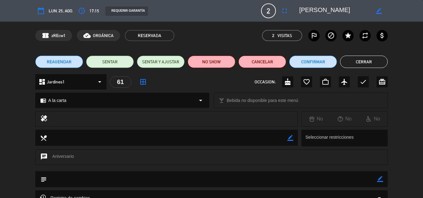
scroll to position [54, 0]
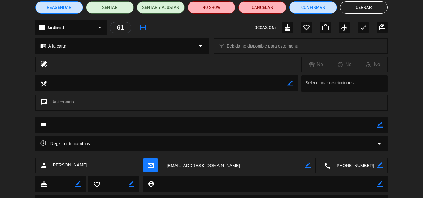
click at [351, 166] on textarea at bounding box center [354, 165] width 46 height 15
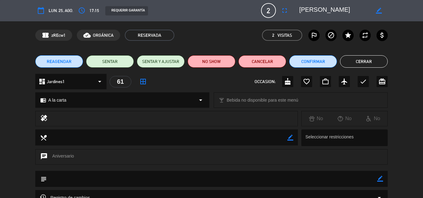
scroll to position [0, 0]
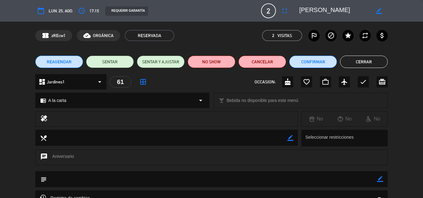
drag, startPoint x: 341, startPoint y: 10, endPoint x: 299, endPoint y: 10, distance: 42.4
click at [299, 10] on textarea at bounding box center [334, 10] width 71 height 11
drag, startPoint x: 379, startPoint y: 180, endPoint x: 366, endPoint y: 176, distance: 12.8
click at [379, 180] on icon "border_color" at bounding box center [380, 179] width 6 height 6
click at [365, 176] on textarea at bounding box center [212, 179] width 330 height 16
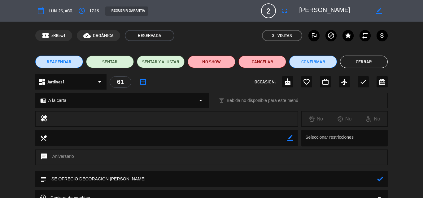
type textarea "SE OFRECIO DECORACION [PERSON_NAME]"
click at [381, 177] on icon at bounding box center [380, 179] width 6 height 6
click at [321, 63] on button "Confirmar" at bounding box center [313, 62] width 48 height 12
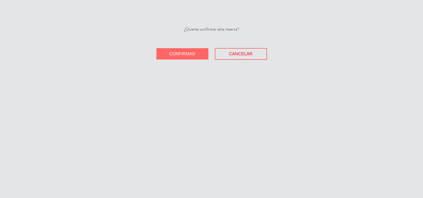
click at [177, 52] on span "Confirmar" at bounding box center [182, 53] width 26 height 5
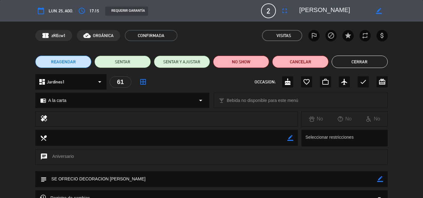
click at [355, 61] on button "Cerrar" at bounding box center [360, 62] width 56 height 12
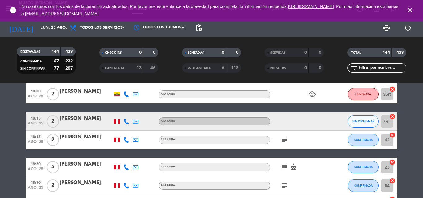
scroll to position [1021, 0]
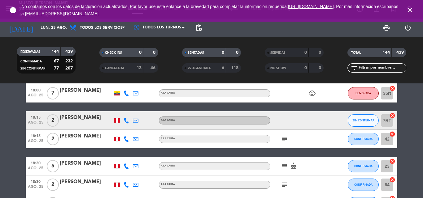
click at [285, 139] on icon "subject" at bounding box center [283, 139] width 7 height 7
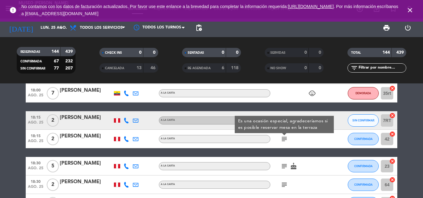
click at [282, 184] on icon "subject" at bounding box center [283, 184] width 7 height 7
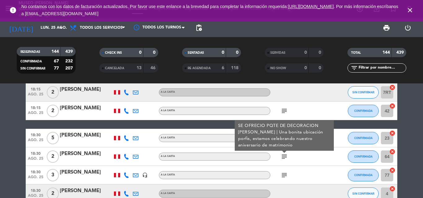
scroll to position [1083, 0]
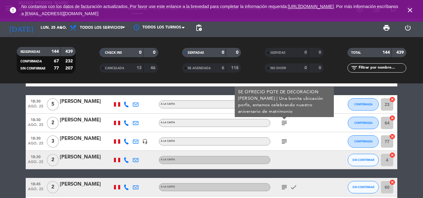
click at [282, 141] on icon "subject" at bounding box center [283, 141] width 7 height 7
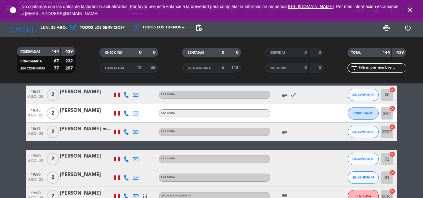
scroll to position [1176, 0]
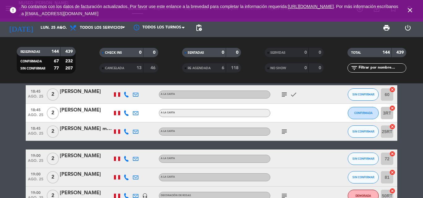
click at [284, 133] on icon "subject" at bounding box center [283, 131] width 7 height 7
click at [72, 129] on div "[PERSON_NAME] murga" at bounding box center [86, 129] width 53 height 8
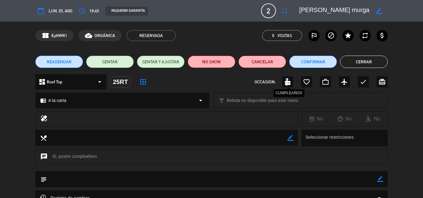
click at [287, 82] on icon "cake" at bounding box center [287, 81] width 7 height 7
click at [314, 62] on button "Confirmar" at bounding box center [313, 62] width 48 height 12
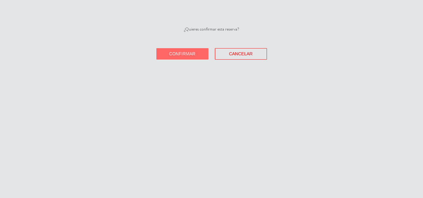
click at [170, 52] on span "Confirmar" at bounding box center [182, 53] width 26 height 5
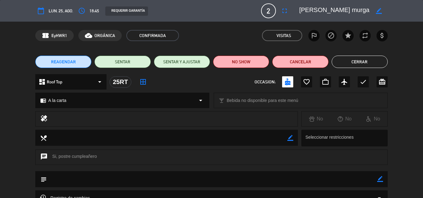
click at [353, 63] on button "Cerrar" at bounding box center [360, 62] width 56 height 12
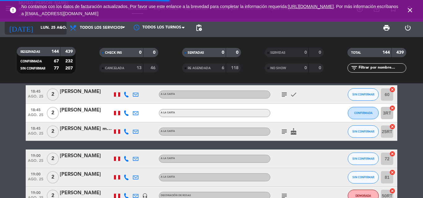
click at [42, 33] on input "lun. 25 ago." at bounding box center [63, 28] width 52 height 11
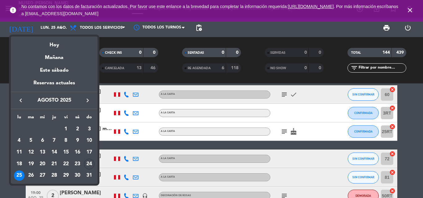
click at [32, 176] on div "26" at bounding box center [31, 176] width 11 height 11
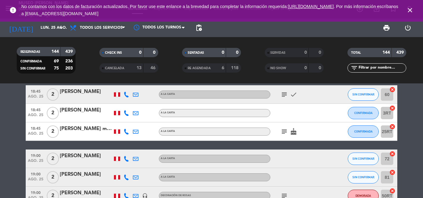
type input "[DATE]"
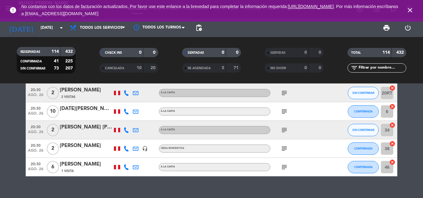
scroll to position [2228, 0]
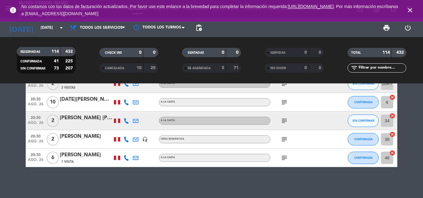
click at [284, 156] on icon "subject" at bounding box center [283, 157] width 7 height 7
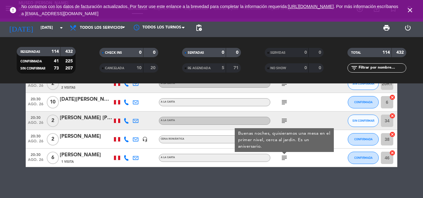
click at [250, 185] on div "12:00 [DATE] 5 Liberty headset_mic Sin menú asignado subject SIN CONFIRMAR 48 c…" at bounding box center [211, 141] width 423 height 115
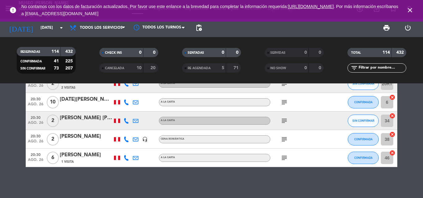
click at [92, 156] on div "[PERSON_NAME]" at bounding box center [86, 155] width 53 height 8
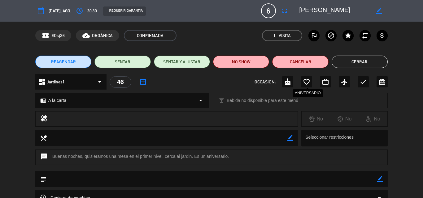
click at [309, 80] on icon "favorite_border" at bounding box center [306, 81] width 7 height 7
click at [350, 63] on button "Cerrar" at bounding box center [360, 62] width 56 height 12
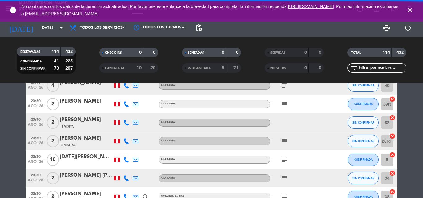
scroll to position [2167, 0]
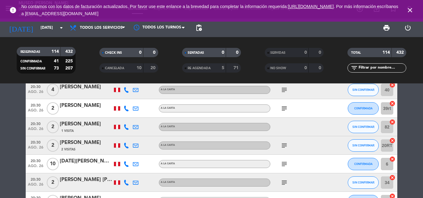
click at [281, 182] on icon "subject" at bounding box center [283, 182] width 7 height 7
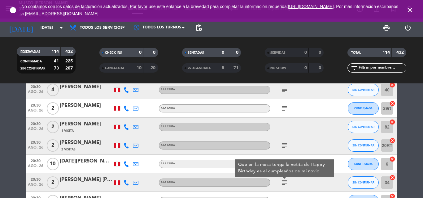
click at [81, 180] on div "[PERSON_NAME] [PERSON_NAME]" at bounding box center [86, 180] width 53 height 8
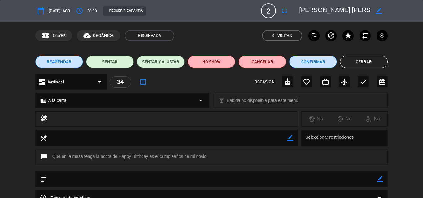
click at [379, 179] on icon "border_color" at bounding box center [380, 179] width 6 height 6
click at [268, 177] on textarea at bounding box center [212, 179] width 330 height 16
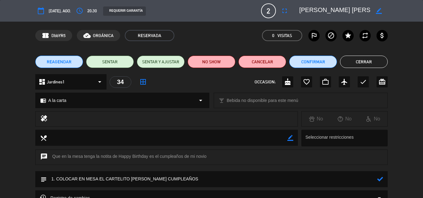
type textarea "1. COLOCAR EN MESA EL CARTELITO [PERSON_NAME] CUMPLEAÑOS"
click at [380, 178] on icon at bounding box center [380, 179] width 6 height 6
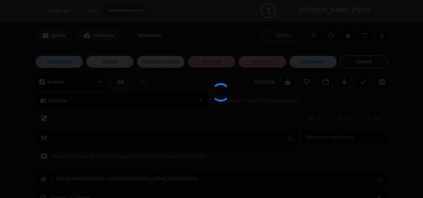
click at [290, 83] on div at bounding box center [211, 99] width 423 height 198
click at [290, 84] on div at bounding box center [211, 99] width 423 height 198
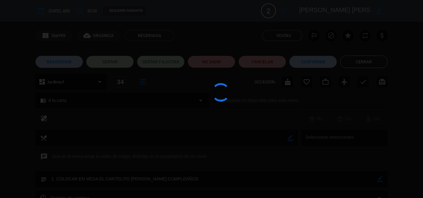
click at [290, 84] on div at bounding box center [211, 99] width 423 height 198
click at [289, 85] on div at bounding box center [211, 99] width 423 height 198
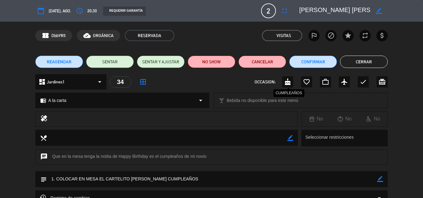
click at [289, 85] on icon "cake" at bounding box center [287, 81] width 7 height 7
click at [366, 62] on button "Cerrar" at bounding box center [364, 62] width 48 height 12
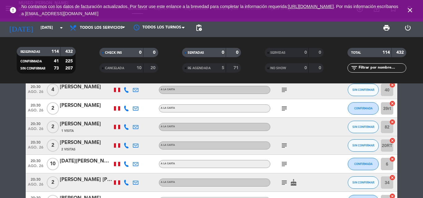
click at [286, 148] on icon "subject" at bounding box center [283, 145] width 7 height 7
click at [88, 141] on div "[PERSON_NAME]" at bounding box center [86, 143] width 53 height 8
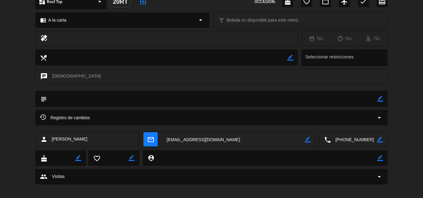
scroll to position [85, 0]
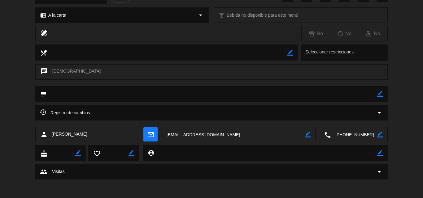
click at [355, 133] on textarea at bounding box center [354, 134] width 46 height 15
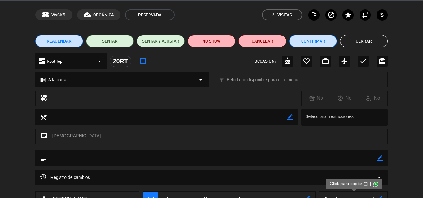
scroll to position [0, 0]
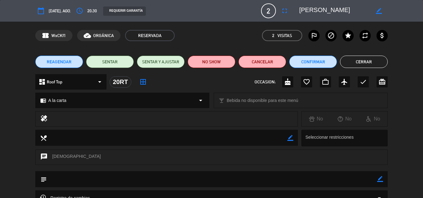
drag, startPoint x: 353, startPoint y: 10, endPoint x: 297, endPoint y: 10, distance: 56.3
click at [297, 10] on div "border_color" at bounding box center [341, 10] width 93 height 11
drag, startPoint x: 378, startPoint y: 179, endPoint x: 308, endPoint y: 180, distance: 70.0
click at [378, 179] on icon "border_color" at bounding box center [380, 179] width 6 height 6
click at [306, 180] on textarea at bounding box center [212, 179] width 330 height 16
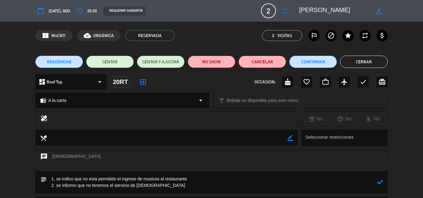
type textarea "1, se indico que no esta permitido el ingreso de musicos al restaurante 2. se i…"
click at [380, 181] on icon at bounding box center [380, 183] width 6 height 6
click at [363, 83] on icon "check" at bounding box center [362, 81] width 7 height 7
click at [362, 63] on button "Cerrar" at bounding box center [364, 62] width 48 height 12
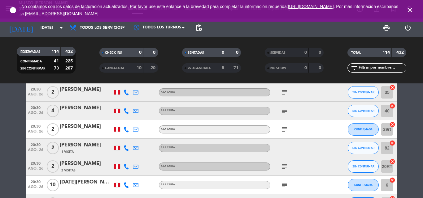
scroll to position [2136, 0]
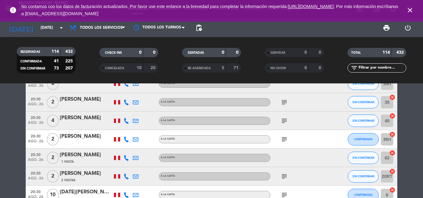
click at [285, 137] on icon "subject" at bounding box center [283, 139] width 7 height 7
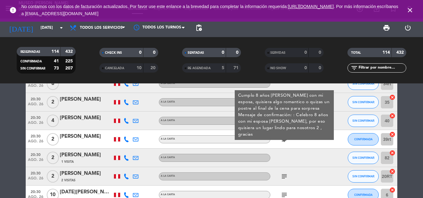
click at [67, 138] on div "[PERSON_NAME]" at bounding box center [86, 137] width 53 height 8
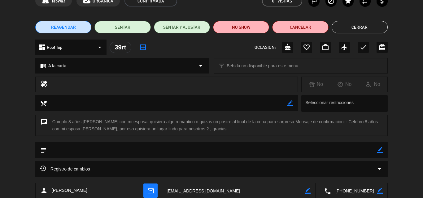
scroll to position [72, 0]
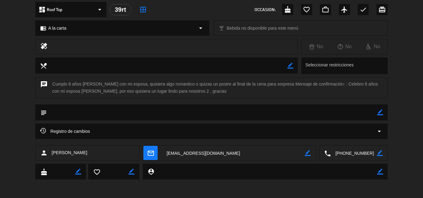
click at [349, 153] on textarea at bounding box center [354, 153] width 46 height 15
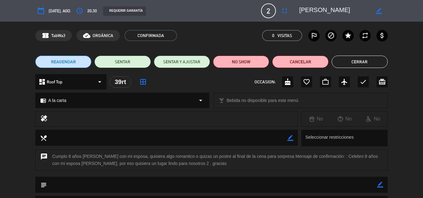
drag, startPoint x: 347, startPoint y: 10, endPoint x: 295, endPoint y: 12, distance: 52.1
click at [295, 12] on div "border_color" at bounding box center [341, 10] width 93 height 11
drag, startPoint x: 381, startPoint y: 183, endPoint x: 351, endPoint y: 184, distance: 30.0
click at [380, 183] on icon "border_color" at bounding box center [380, 185] width 6 height 6
click at [349, 184] on textarea at bounding box center [212, 185] width 330 height 16
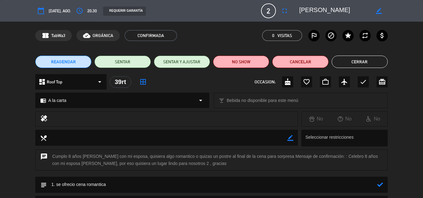
type textarea "1. se ofrecio cena romantica"
click at [380, 185] on icon at bounding box center [380, 185] width 6 height 6
click at [307, 81] on icon "favorite_border" at bounding box center [306, 81] width 7 height 7
click at [362, 61] on button "Cerrar" at bounding box center [360, 62] width 56 height 12
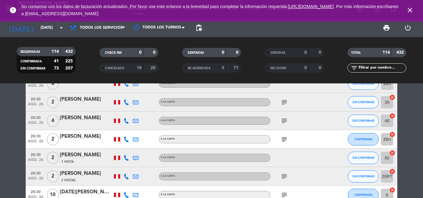
click at [284, 141] on icon "subject" at bounding box center [283, 139] width 7 height 7
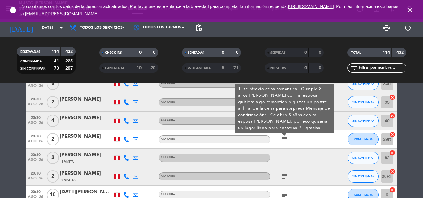
click at [85, 136] on div "[PERSON_NAME]" at bounding box center [86, 137] width 53 height 8
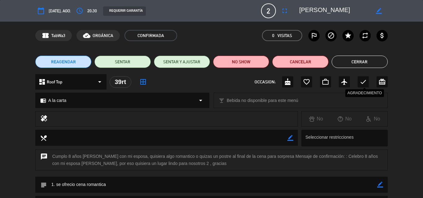
click at [363, 83] on icon "check" at bounding box center [362, 81] width 7 height 7
click at [356, 63] on button "Cerrar" at bounding box center [360, 62] width 56 height 12
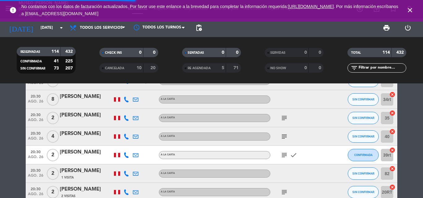
scroll to position [2074, 0]
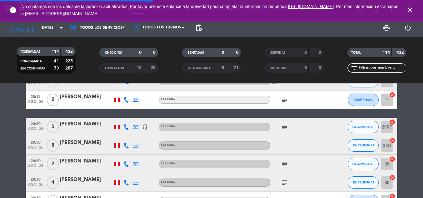
click at [286, 183] on icon "subject" at bounding box center [283, 182] width 7 height 7
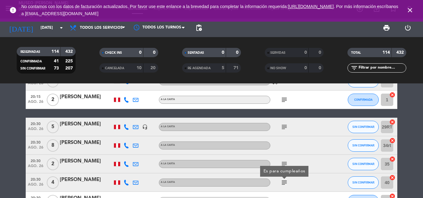
click at [285, 183] on icon "subject" at bounding box center [283, 182] width 7 height 7
click at [91, 180] on div "[PERSON_NAME]" at bounding box center [86, 180] width 53 height 8
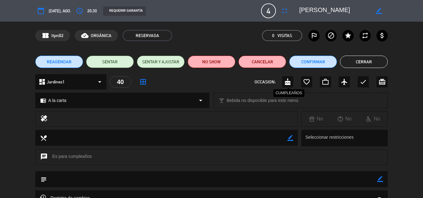
click at [289, 81] on icon "cake" at bounding box center [287, 81] width 7 height 7
drag, startPoint x: 371, startPoint y: 63, endPoint x: 362, endPoint y: 65, distance: 8.3
click at [371, 63] on button "Cerrar" at bounding box center [364, 62] width 48 height 12
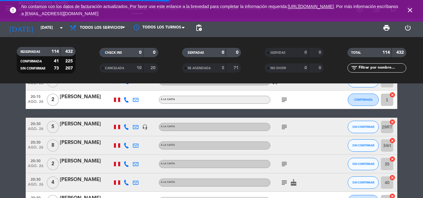
click at [286, 125] on icon "subject" at bounding box center [283, 127] width 7 height 7
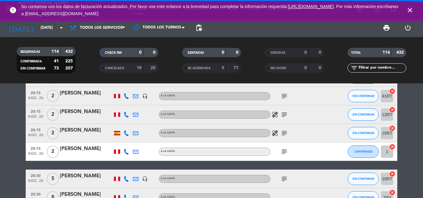
scroll to position [2012, 0]
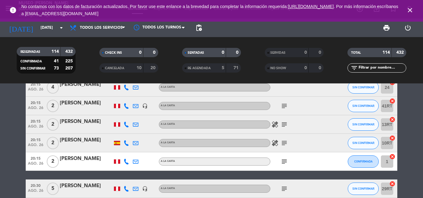
click at [286, 163] on icon "subject" at bounding box center [283, 161] width 7 height 7
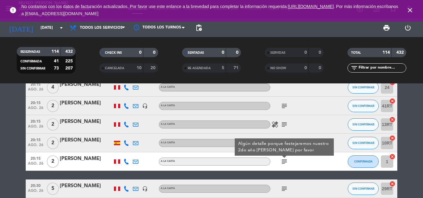
click at [62, 159] on div "[PERSON_NAME]" at bounding box center [86, 159] width 53 height 8
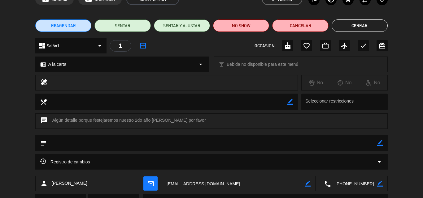
scroll to position [36, 0]
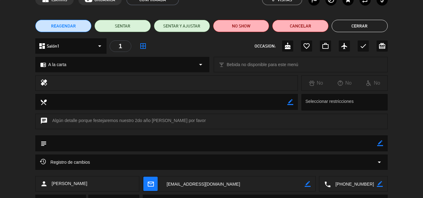
click at [346, 182] on textarea at bounding box center [354, 184] width 46 height 15
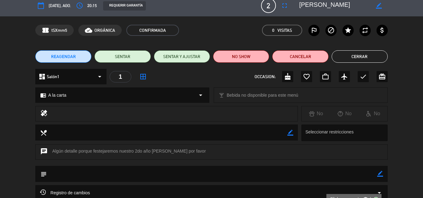
scroll to position [0, 0]
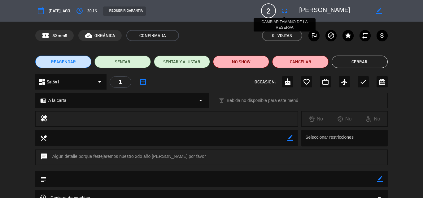
drag, startPoint x: 336, startPoint y: 11, endPoint x: 288, endPoint y: 10, distance: 48.3
click at [288, 10] on div "calendar_today mar. 26, ago. access_time 20:15 REQUERIR GARANTÍA 2 Viviana jeri…" at bounding box center [211, 10] width 352 height 15
click at [380, 179] on icon "border_color" at bounding box center [380, 179] width 6 height 6
click at [290, 178] on textarea at bounding box center [212, 179] width 330 height 16
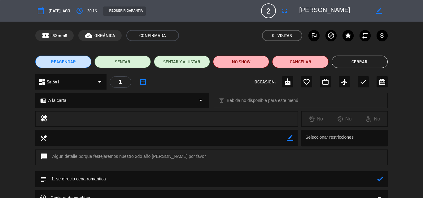
type textarea "1. se ofrecio cena romantica"
click at [382, 178] on icon at bounding box center [380, 179] width 6 height 6
click at [365, 80] on icon "check" at bounding box center [362, 81] width 7 height 7
click at [361, 61] on button "Cerrar" at bounding box center [360, 62] width 56 height 12
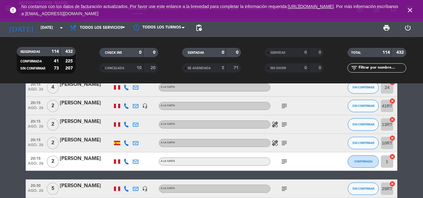
click at [285, 142] on icon "subject" at bounding box center [283, 143] width 7 height 7
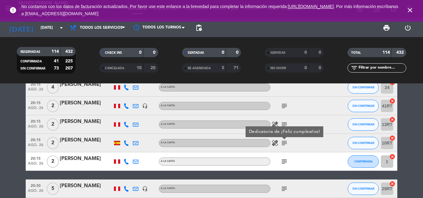
click at [76, 137] on div "[PERSON_NAME]" at bounding box center [86, 141] width 53 height 8
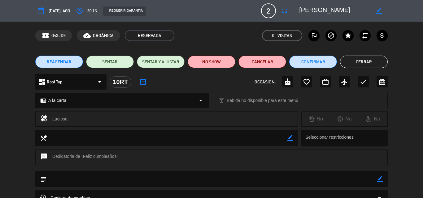
drag, startPoint x: 380, startPoint y: 179, endPoint x: 312, endPoint y: 177, distance: 67.8
click at [380, 179] on icon "border_color" at bounding box center [380, 179] width 6 height 6
click at [308, 177] on textarea at bounding box center [212, 179] width 330 height 16
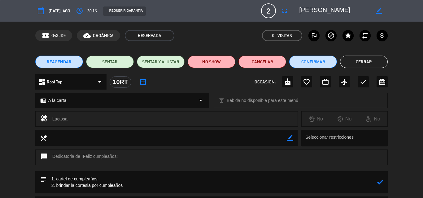
type textarea "1. cartel de cumpleaños 2. brindar la cortesia por cumpleaños"
click at [382, 181] on icon at bounding box center [380, 183] width 6 height 6
drag, startPoint x: 358, startPoint y: 64, endPoint x: 276, endPoint y: 95, distance: 87.8
click at [291, 101] on div "calendar_today mar. 26, ago. access_time 20:15 REQUERIR GARANTÍA 2 Roger Tito m…" at bounding box center [211, 99] width 423 height 198
click at [288, 80] on icon "cake" at bounding box center [287, 81] width 7 height 7
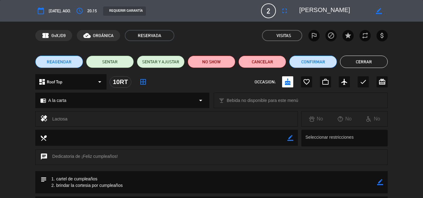
click at [354, 60] on button "Cerrar" at bounding box center [364, 62] width 48 height 12
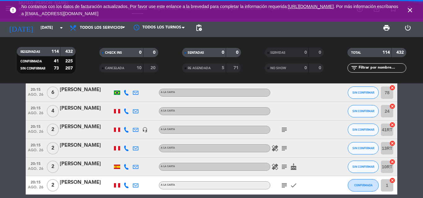
scroll to position [1981, 0]
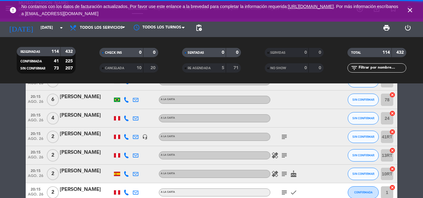
click at [284, 134] on icon "subject" at bounding box center [283, 136] width 7 height 7
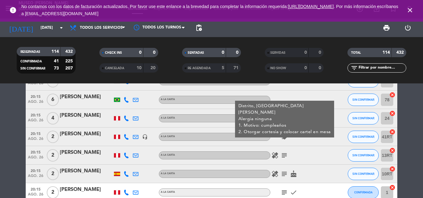
click at [285, 155] on icon "subject" at bounding box center [283, 155] width 7 height 7
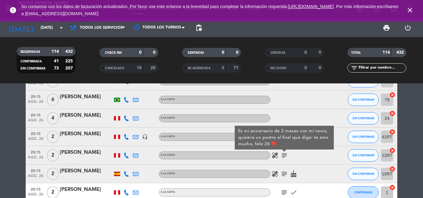
click at [69, 154] on div "[PERSON_NAME]" at bounding box center [86, 153] width 53 height 8
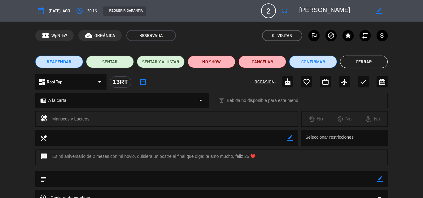
drag, startPoint x: 382, startPoint y: 178, endPoint x: 334, endPoint y: 180, distance: 47.4
click at [381, 178] on icon "border_color" at bounding box center [380, 179] width 6 height 6
click at [319, 180] on textarea at bounding box center [212, 179] width 330 height 16
drag, startPoint x: 206, startPoint y: 156, endPoint x: 254, endPoint y: 156, distance: 48.6
click at [254, 156] on div "chat Es mi aniversario de 2 meses con mi novio, quisiera un postre al final que…" at bounding box center [211, 157] width 352 height 15
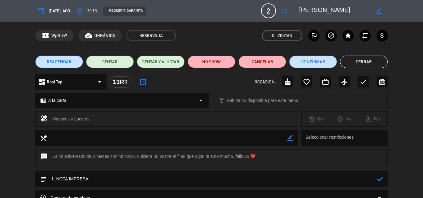
copy div "te amo mucho, feliz 26 ❤️"
click at [118, 178] on textarea at bounding box center [212, 179] width 330 height 16
paste textarea "te amo mucho, feliz 26 ❤️"
type textarea "1. NOTA IMPRESA: te amo mucho, feliz 26 ❤️"
click at [382, 179] on icon at bounding box center [380, 179] width 6 height 6
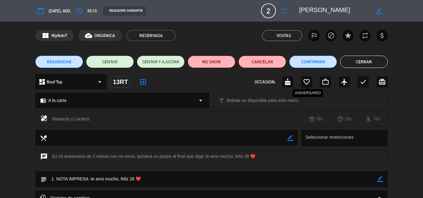
click at [308, 84] on icon "favorite_border" at bounding box center [306, 81] width 7 height 7
click at [360, 61] on button "Cerrar" at bounding box center [364, 62] width 48 height 12
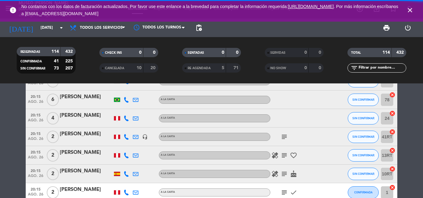
click at [285, 137] on icon "subject" at bounding box center [283, 136] width 7 height 7
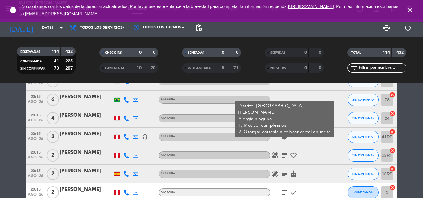
click at [285, 137] on icon "subject" at bounding box center [283, 136] width 7 height 7
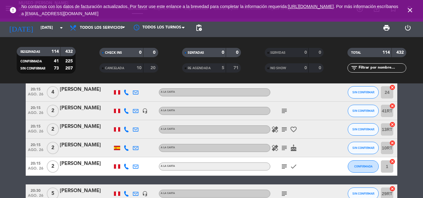
scroll to position [2043, 0]
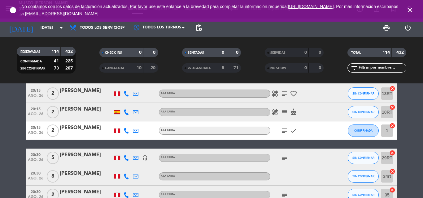
click at [288, 154] on div "subject" at bounding box center [298, 158] width 56 height 18
click at [286, 156] on icon "subject" at bounding box center [283, 157] width 7 height 7
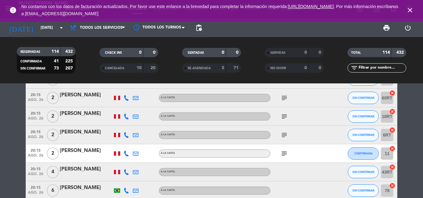
scroll to position [1888, 0]
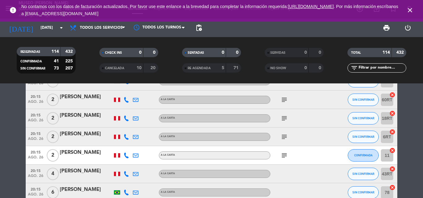
click at [285, 156] on icon "subject" at bounding box center [283, 155] width 7 height 7
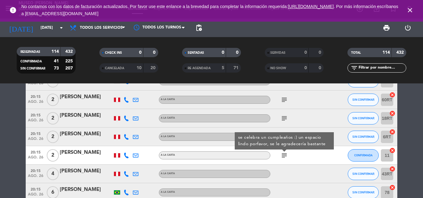
click at [74, 154] on div "[PERSON_NAME]" at bounding box center [86, 153] width 53 height 8
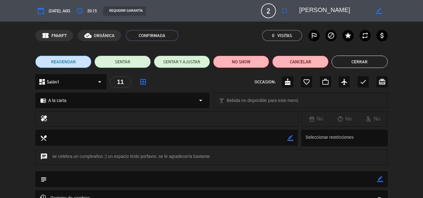
drag, startPoint x: 380, startPoint y: 179, endPoint x: 296, endPoint y: 179, distance: 83.9
click at [380, 179] on icon "border_color" at bounding box center [380, 179] width 6 height 6
click at [291, 178] on textarea at bounding box center [212, 179] width 330 height 16
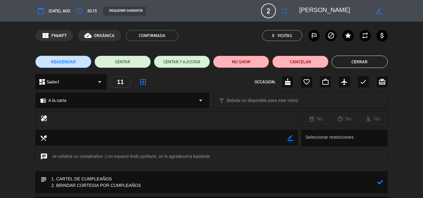
type textarea "1. CARTEL DE CUMPLEAÑOS 2. BRINDAR CORTESIA POR CUMPLEAÑOS"
drag, startPoint x: 380, startPoint y: 183, endPoint x: 380, endPoint y: 178, distance: 4.7
click at [381, 183] on icon at bounding box center [380, 183] width 6 height 6
click at [288, 84] on icon "cake" at bounding box center [287, 81] width 7 height 7
click at [356, 60] on button "Cerrar" at bounding box center [360, 62] width 56 height 12
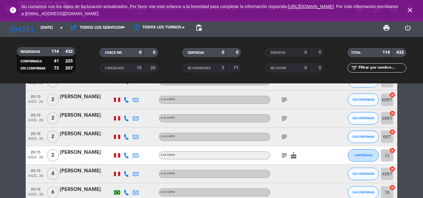
click at [284, 137] on icon "subject" at bounding box center [283, 136] width 7 height 7
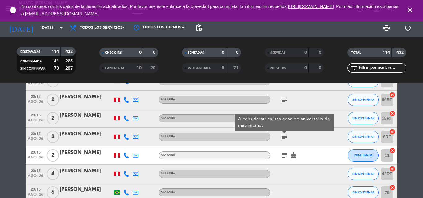
click at [81, 133] on div "[PERSON_NAME]" at bounding box center [86, 134] width 53 height 8
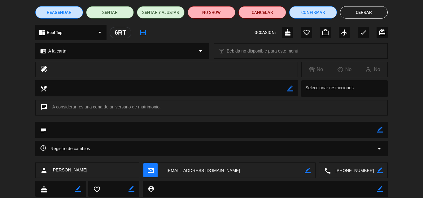
scroll to position [67, 0]
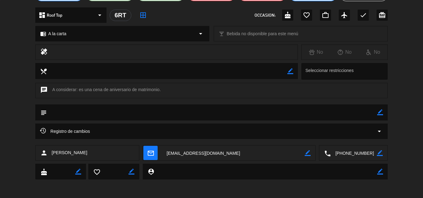
click at [349, 154] on textarea at bounding box center [354, 153] width 46 height 15
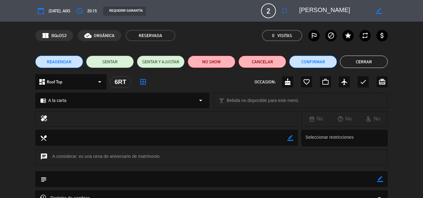
drag, startPoint x: 367, startPoint y: 11, endPoint x: 297, endPoint y: 13, distance: 69.7
click at [297, 13] on div "border_color" at bounding box center [341, 10] width 93 height 11
drag, startPoint x: 381, startPoint y: 179, endPoint x: 335, endPoint y: 178, distance: 46.4
click at [381, 179] on icon "border_color" at bounding box center [380, 179] width 6 height 6
click at [331, 177] on textarea at bounding box center [212, 179] width 330 height 16
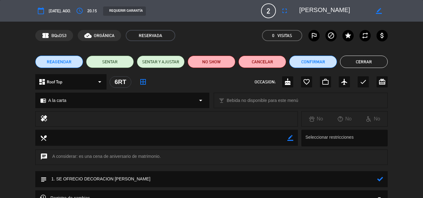
type textarea "1. SE OFRECIO DECORACION DE ROSAS"
click at [379, 181] on icon at bounding box center [380, 179] width 6 height 6
click at [306, 80] on icon "favorite_border" at bounding box center [306, 81] width 7 height 7
click at [367, 63] on button "Cerrar" at bounding box center [364, 62] width 48 height 12
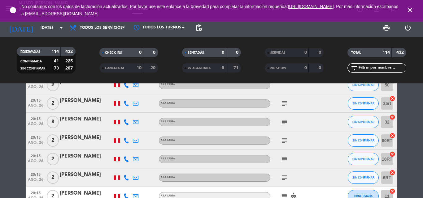
scroll to position [1826, 0]
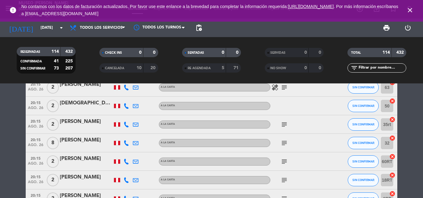
click at [286, 179] on icon "subject" at bounding box center [283, 180] width 7 height 7
click at [97, 178] on div "[PERSON_NAME]" at bounding box center [86, 178] width 53 height 8
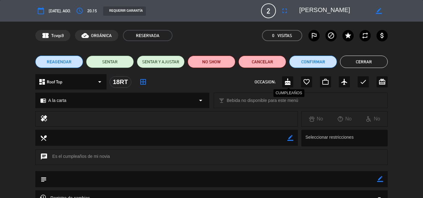
click at [286, 84] on icon "cake" at bounding box center [287, 81] width 7 height 7
click at [374, 64] on button "Cerrar" at bounding box center [364, 62] width 48 height 12
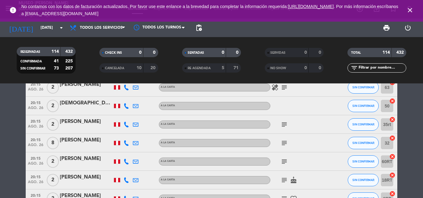
click at [284, 164] on icon "subject" at bounding box center [283, 161] width 7 height 7
click at [97, 159] on div "[PERSON_NAME]" at bounding box center [86, 159] width 53 height 8
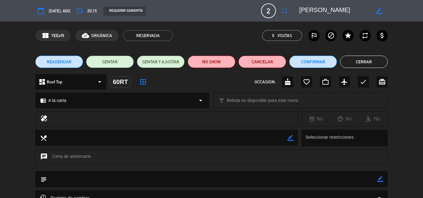
scroll to position [67, 0]
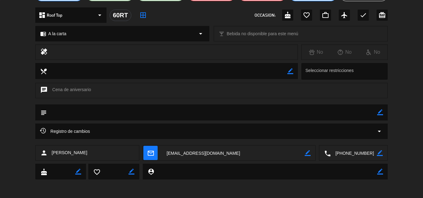
click at [351, 152] on textarea at bounding box center [354, 153] width 46 height 15
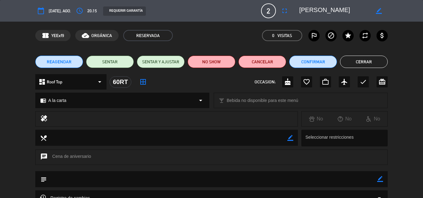
scroll to position [0, 24]
drag, startPoint x: 299, startPoint y: 11, endPoint x: 392, endPoint y: 11, distance: 92.6
click at [392, 11] on div "calendar_today mar. 26, ago. access_time 20:15 REQUERIR GARANTÍA 2 JAYSON BRIAN…" at bounding box center [211, 11] width 423 height 22
drag, startPoint x: 380, startPoint y: 179, endPoint x: 290, endPoint y: 181, distance: 90.1
click at [380, 179] on icon "border_color" at bounding box center [380, 179] width 6 height 6
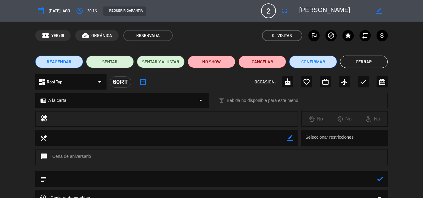
click at [288, 181] on textarea at bounding box center [212, 179] width 330 height 16
type textarea "1. se ofrecio cena romantica"
click at [380, 179] on icon at bounding box center [380, 179] width 6 height 6
click at [306, 81] on icon "favorite_border" at bounding box center [306, 81] width 7 height 7
click at [371, 63] on button "Cerrar" at bounding box center [364, 62] width 48 height 12
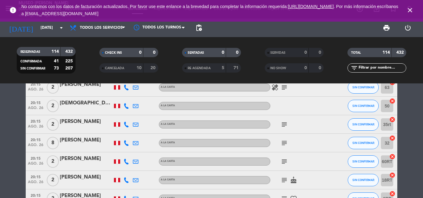
click at [284, 163] on icon "subject" at bounding box center [283, 161] width 7 height 7
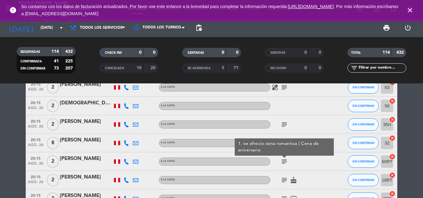
click at [83, 159] on div "[PERSON_NAME]" at bounding box center [86, 159] width 53 height 8
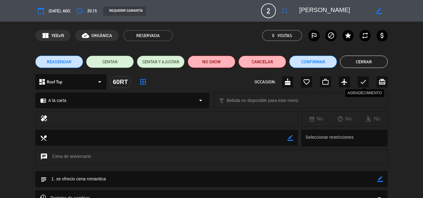
click at [363, 83] on icon "check" at bounding box center [362, 81] width 7 height 7
click at [360, 62] on button "Cerrar" at bounding box center [364, 62] width 48 height 12
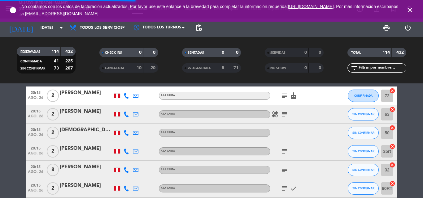
scroll to position [1795, 0]
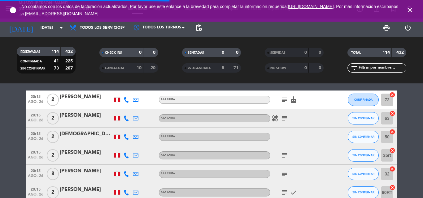
click at [286, 174] on icon "subject" at bounding box center [283, 174] width 7 height 7
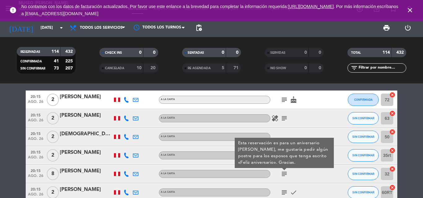
click at [73, 171] on div "[PERSON_NAME]" at bounding box center [86, 171] width 53 height 8
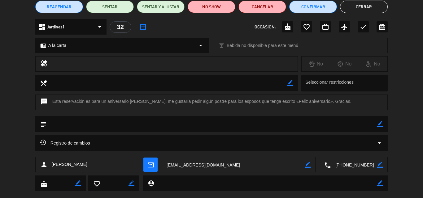
scroll to position [67, 0]
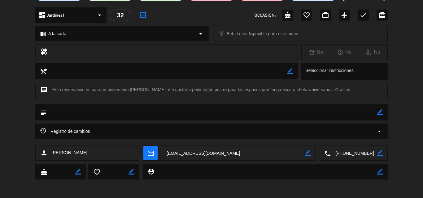
click at [353, 154] on textarea at bounding box center [354, 153] width 46 height 15
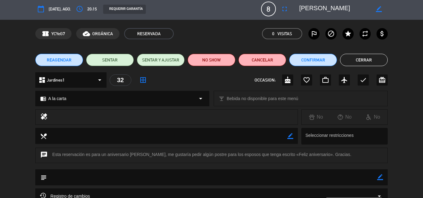
scroll to position [0, 0]
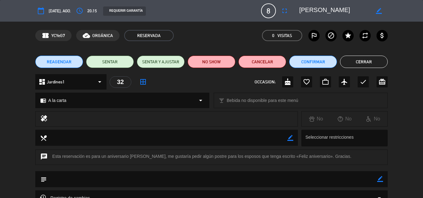
drag, startPoint x: 349, startPoint y: 11, endPoint x: 291, endPoint y: 10, distance: 57.9
click at [291, 10] on div "calendar_today mar. 26, ago. access_time 20:15 REQUERIR GARANTÍA 8 Isabel Belau…" at bounding box center [211, 10] width 352 height 15
drag, startPoint x: 380, startPoint y: 181, endPoint x: 220, endPoint y: 180, distance: 159.7
click at [379, 181] on icon "border_color" at bounding box center [380, 179] width 6 height 6
click at [217, 179] on textarea at bounding box center [212, 179] width 330 height 16
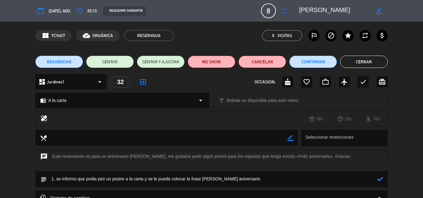
type textarea "1, se informo que podia peir un postre a la carta y se le puede colocar la fras…"
click at [382, 179] on icon at bounding box center [380, 179] width 6 height 6
click at [307, 83] on icon "favorite_border" at bounding box center [306, 81] width 7 height 7
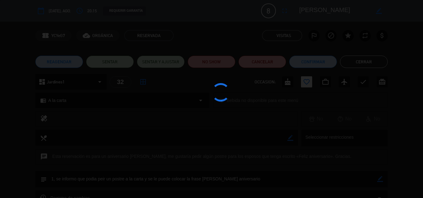
click at [314, 61] on div at bounding box center [211, 99] width 423 height 198
click at [314, 62] on div at bounding box center [211, 99] width 423 height 198
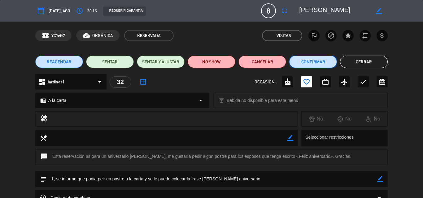
click at [306, 62] on button "Confirmar" at bounding box center [313, 62] width 48 height 12
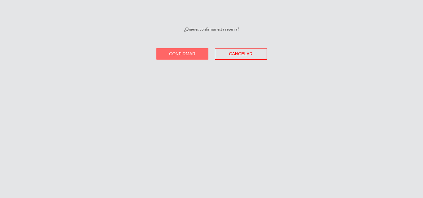
click at [172, 53] on span "Confirmar" at bounding box center [182, 53] width 26 height 5
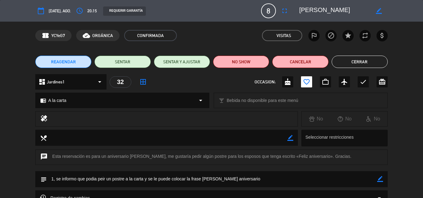
click at [359, 62] on button "Cerrar" at bounding box center [360, 62] width 56 height 12
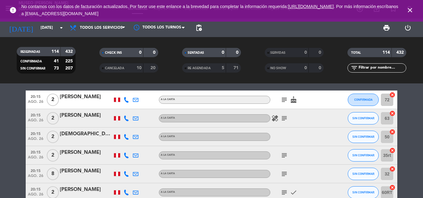
click at [282, 154] on icon "subject" at bounding box center [283, 155] width 7 height 7
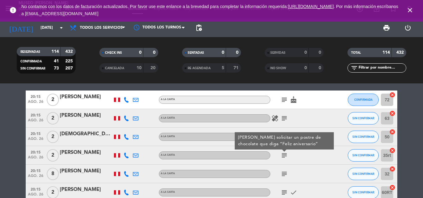
click at [73, 152] on div "[PERSON_NAME]" at bounding box center [86, 153] width 53 height 8
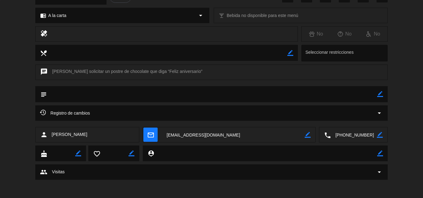
scroll to position [85, 0]
click at [356, 136] on textarea at bounding box center [354, 134] width 46 height 15
click at [380, 92] on icon "border_color" at bounding box center [380, 94] width 6 height 6
click at [140, 95] on textarea at bounding box center [212, 94] width 330 height 16
type textarea "NO TIENE WSP"
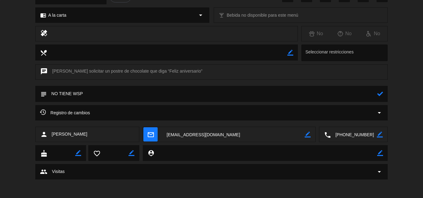
click at [380, 97] on icon at bounding box center [380, 94] width 6 height 6
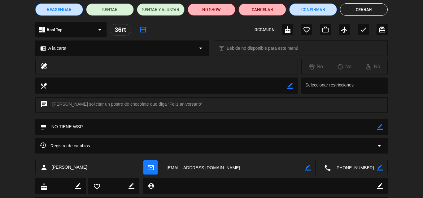
scroll to position [24, 0]
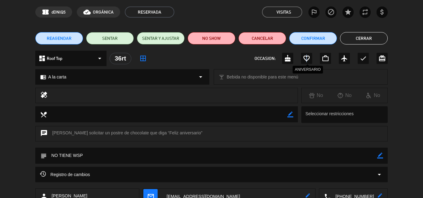
click at [307, 58] on icon "favorite_border" at bounding box center [306, 58] width 7 height 7
click at [353, 39] on button "Cerrar" at bounding box center [364, 38] width 48 height 12
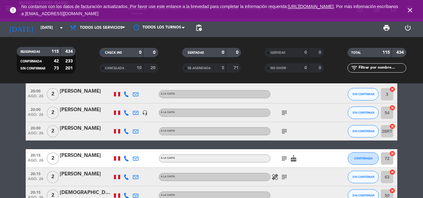
scroll to position [1764, 0]
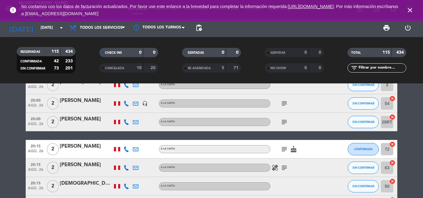
click at [283, 167] on icon "subject" at bounding box center [283, 167] width 7 height 7
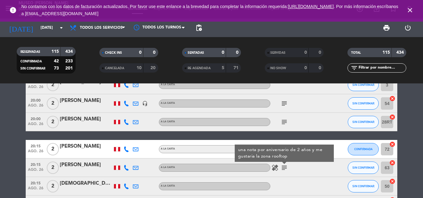
click at [69, 163] on div "[PERSON_NAME]" at bounding box center [86, 165] width 53 height 8
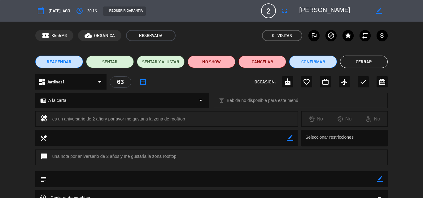
click at [382, 179] on icon "border_color" at bounding box center [380, 179] width 6 height 6
click at [346, 181] on textarea at bounding box center [212, 179] width 330 height 16
type textarea "1. NOTA IMPRESA: Feliz 2° aniversario."
click at [381, 176] on icon at bounding box center [380, 179] width 6 height 6
click at [308, 81] on icon "favorite_border" at bounding box center [306, 81] width 7 height 7
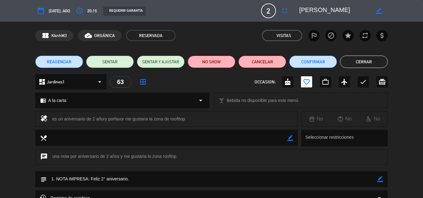
click at [355, 63] on button "Cerrar" at bounding box center [364, 62] width 48 height 12
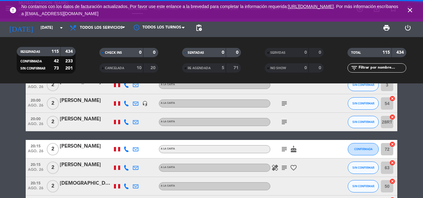
scroll to position [1733, 0]
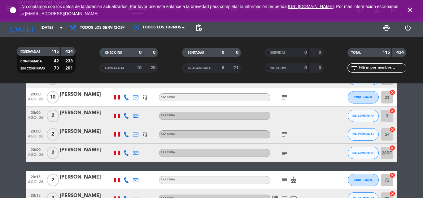
click at [286, 152] on icon "subject" at bounding box center [283, 153] width 7 height 7
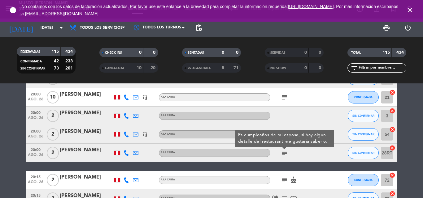
click at [69, 150] on div "[PERSON_NAME]" at bounding box center [86, 150] width 53 height 8
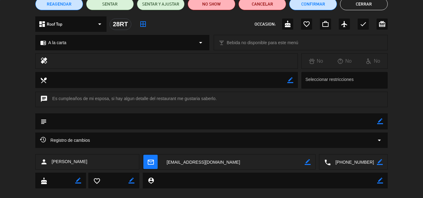
scroll to position [67, 0]
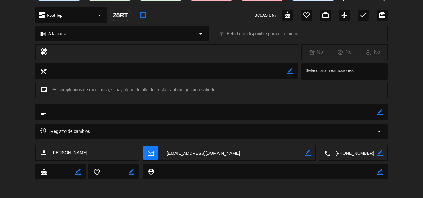
drag, startPoint x: 358, startPoint y: 154, endPoint x: 214, endPoint y: 7, distance: 206.0
click at [358, 154] on textarea at bounding box center [354, 153] width 46 height 15
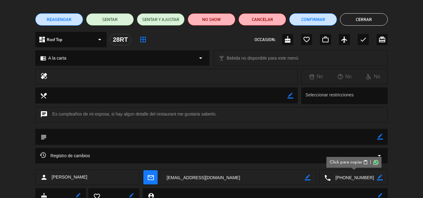
scroll to position [0, 0]
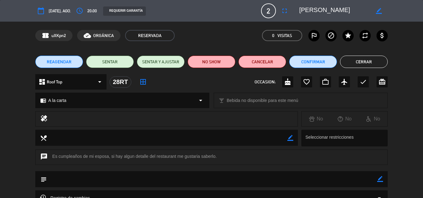
drag, startPoint x: 342, startPoint y: 10, endPoint x: 298, endPoint y: 11, distance: 43.7
click at [298, 11] on div "border_color" at bounding box center [341, 10] width 93 height 11
drag, startPoint x: 380, startPoint y: 179, endPoint x: 302, endPoint y: 184, distance: 78.2
click at [378, 180] on icon "border_color" at bounding box center [380, 179] width 6 height 6
click at [296, 176] on textarea at bounding box center [212, 179] width 330 height 16
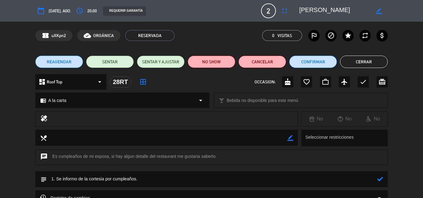
type textarea "1. Se informo de la cortesia por cumpleaños."
click at [379, 180] on icon at bounding box center [380, 179] width 6 height 6
click at [291, 82] on icon "cake" at bounding box center [287, 81] width 7 height 7
click at [310, 62] on button "Confirmar" at bounding box center [313, 62] width 48 height 12
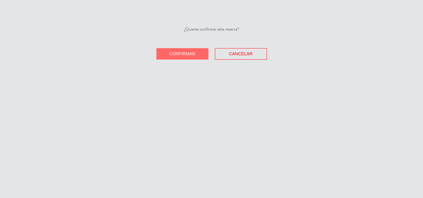
click at [165, 50] on button "Confirmar" at bounding box center [182, 53] width 52 height 11
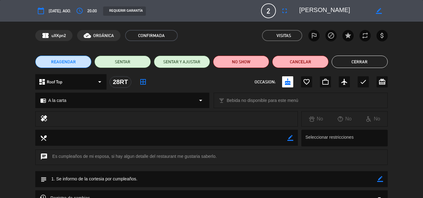
click at [365, 57] on button "Cerrar" at bounding box center [360, 62] width 56 height 12
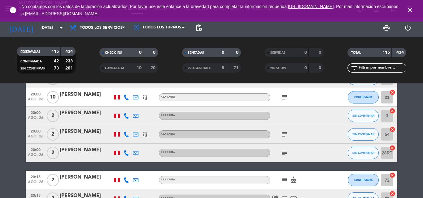
click at [286, 136] on icon "subject" at bounding box center [283, 134] width 7 height 7
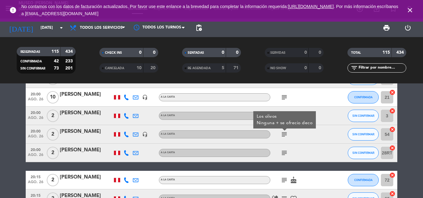
click at [284, 136] on icon "subject" at bounding box center [283, 134] width 7 height 7
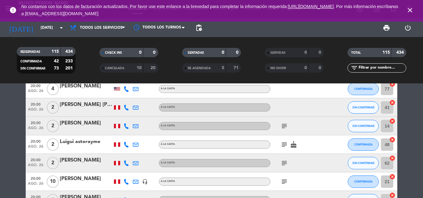
scroll to position [1640, 0]
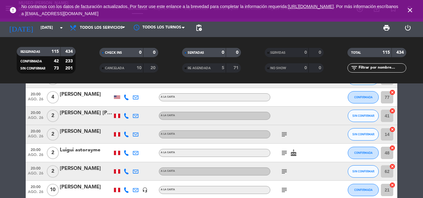
click at [285, 170] on icon "subject" at bounding box center [283, 171] width 7 height 7
click at [80, 168] on div "[PERSON_NAME]" at bounding box center [86, 169] width 53 height 8
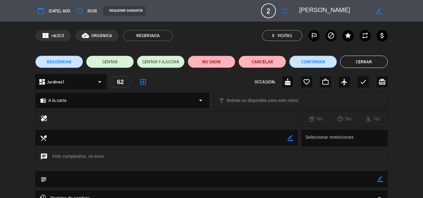
drag, startPoint x: 381, startPoint y: 181, endPoint x: 347, endPoint y: 183, distance: 34.1
click at [381, 180] on icon "border_color" at bounding box center [380, 179] width 6 height 6
click at [331, 180] on textarea at bounding box center [212, 179] width 330 height 16
click at [103, 158] on div "chat Feliz cumpleaños, mi amor" at bounding box center [211, 157] width 352 height 15
copy div "Feliz cumpleaños, mi amor"
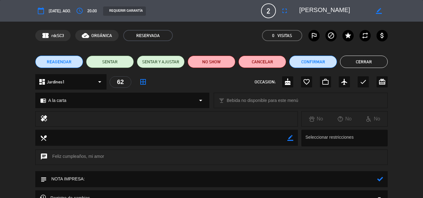
click at [95, 182] on textarea at bounding box center [212, 179] width 330 height 16
paste textarea "Feliz cumpleaños, mi amor"
click at [381, 180] on icon at bounding box center [380, 179] width 6 height 6
click at [382, 179] on icon "border_color" at bounding box center [380, 179] width 6 height 6
click at [50, 179] on textarea at bounding box center [212, 179] width 330 height 16
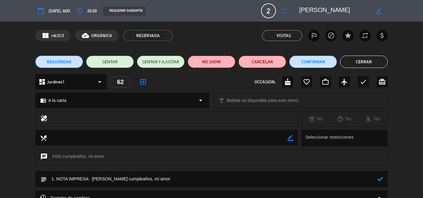
click at [163, 180] on textarea at bounding box center [212, 179] width 330 height 16
type textarea "1. NOTA IMPRESA: Feliz cumpleaños, mi amor 2.CARTEL DE CUMPLEAÑOS 3. OFRECER LA…"
click at [381, 186] on icon at bounding box center [380, 186] width 6 height 6
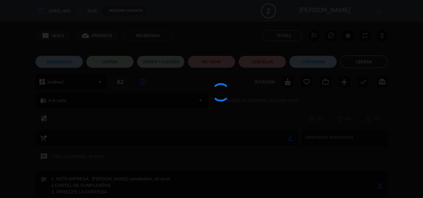
click at [287, 81] on div at bounding box center [211, 99] width 423 height 198
click at [287, 81] on icon "cake" at bounding box center [287, 81] width 7 height 7
click at [287, 82] on div at bounding box center [211, 99] width 423 height 198
click at [312, 58] on div at bounding box center [211, 99] width 423 height 198
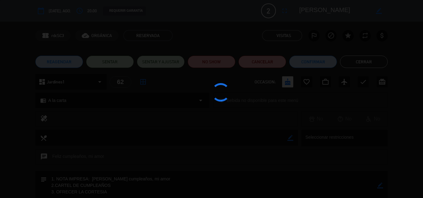
click at [311, 61] on div at bounding box center [211, 99] width 423 height 198
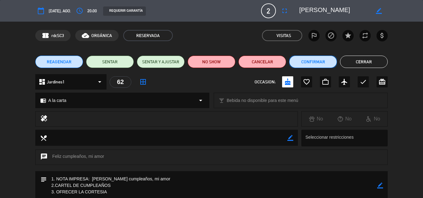
click at [311, 61] on button "Confirmar" at bounding box center [313, 62] width 48 height 12
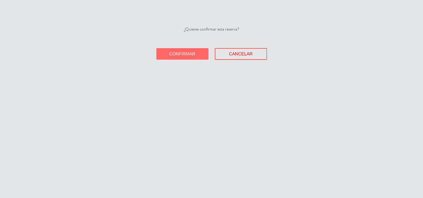
click at [173, 59] on button "Confirmar" at bounding box center [182, 53] width 52 height 11
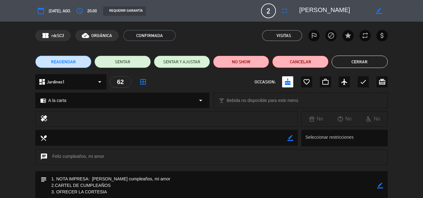
drag, startPoint x: 358, startPoint y: 63, endPoint x: 298, endPoint y: 72, distance: 60.5
click at [358, 63] on button "Cerrar" at bounding box center [360, 62] width 56 height 12
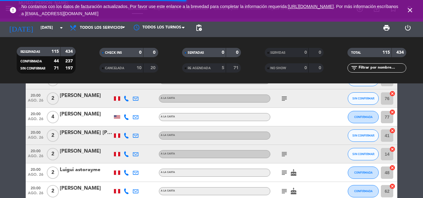
scroll to position [1609, 0]
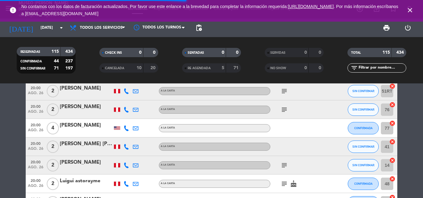
click at [285, 163] on icon "subject" at bounding box center [283, 165] width 7 height 7
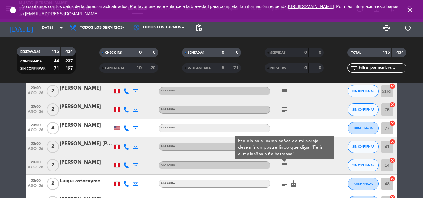
click at [77, 161] on div "[PERSON_NAME]" at bounding box center [86, 163] width 53 height 8
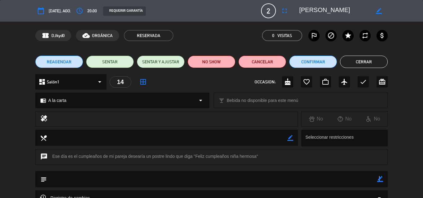
drag, startPoint x: 379, startPoint y: 180, endPoint x: 344, endPoint y: 178, distance: 35.0
click at [379, 180] on icon "border_color" at bounding box center [380, 179] width 6 height 6
click at [318, 179] on textarea at bounding box center [212, 179] width 330 height 16
drag, startPoint x: 195, startPoint y: 156, endPoint x: 256, endPoint y: 156, distance: 60.7
click at [256, 156] on div "chat Ese día es el cumpleaños de mi pareja desearía un postre lindo que diga "F…" at bounding box center [211, 157] width 352 height 15
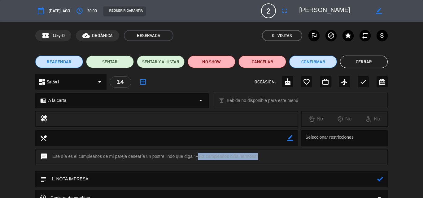
copy div "Feliz cumpleaños niña hermosa"
click at [113, 179] on textarea at bounding box center [212, 179] width 330 height 16
paste textarea "Feliz cumpleaños niña hermosa"
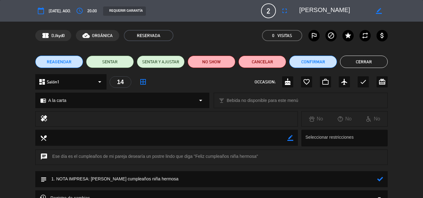
type textarea "1. NOTA IMPRESA: Feliz cumpleaños niña hermosa"
click at [380, 179] on icon at bounding box center [380, 179] width 6 height 6
click at [290, 81] on icon "cake" at bounding box center [287, 81] width 7 height 7
click at [365, 61] on button "Cerrar" at bounding box center [364, 62] width 48 height 12
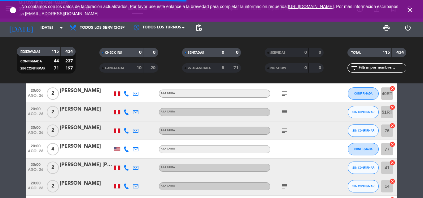
scroll to position [1578, 0]
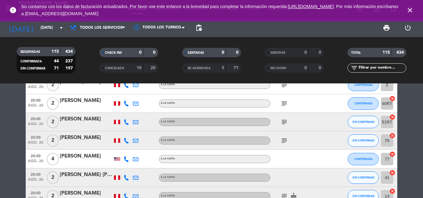
click at [284, 139] on icon "subject" at bounding box center [283, 140] width 7 height 7
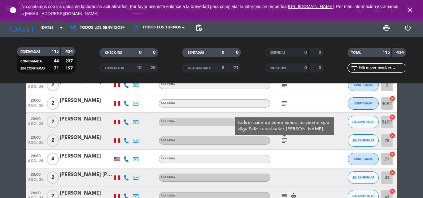
click at [69, 138] on div "[PERSON_NAME]" at bounding box center [86, 138] width 53 height 8
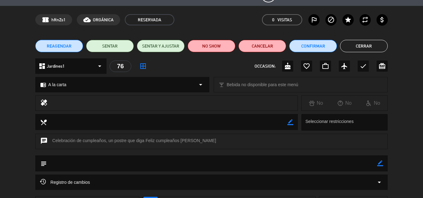
scroll to position [67, 0]
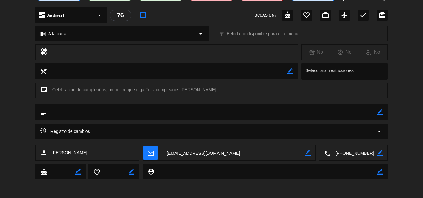
click at [346, 154] on textarea at bounding box center [354, 153] width 46 height 15
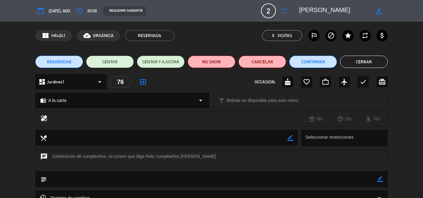
drag, startPoint x: 323, startPoint y: 10, endPoint x: 276, endPoint y: 9, distance: 47.4
click at [276, 9] on div "calendar_today mar. 26, ago. access_time 20:00 REQUERIR GARANTÍA 2 jair paz ful…" at bounding box center [211, 10] width 352 height 15
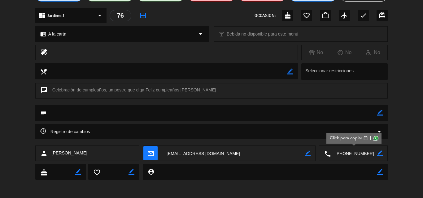
scroll to position [67, 0]
click at [380, 111] on icon "border_color" at bounding box center [380, 113] width 6 height 6
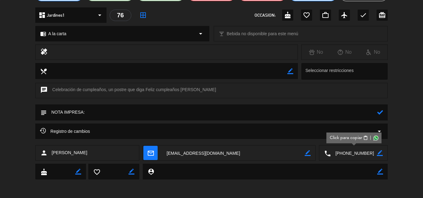
click at [52, 111] on textarea at bounding box center [212, 113] width 330 height 16
drag, startPoint x: 146, startPoint y: 87, endPoint x: 195, endPoint y: 90, distance: 49.0
click at [195, 90] on div "chat Celebración de cumpleaños, un postre que diga Feliz cumpleaños Gianella" at bounding box center [211, 90] width 352 height 15
copy div "Feliz cumpleaños Gianella"
click at [102, 112] on textarea at bounding box center [212, 113] width 330 height 16
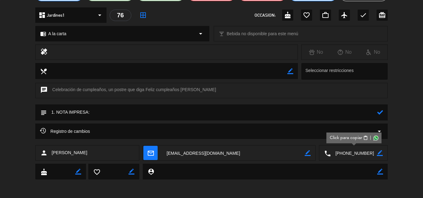
paste textarea "Feliz cumpleaños Gianella"
drag, startPoint x: 347, startPoint y: 154, endPoint x: 209, endPoint y: 2, distance: 204.9
click at [346, 154] on textarea at bounding box center [354, 153] width 46 height 15
click at [171, 111] on textarea at bounding box center [212, 113] width 330 height 16
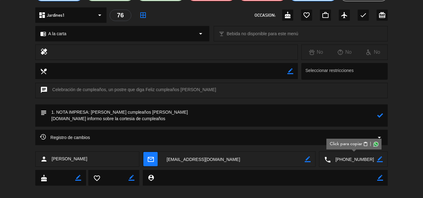
type textarea "1. NOTA IMPRESA: Feliz cumpleaños Gianella 2.Se informo sobre la cortesia de cu…"
click at [380, 115] on icon at bounding box center [380, 116] width 6 height 6
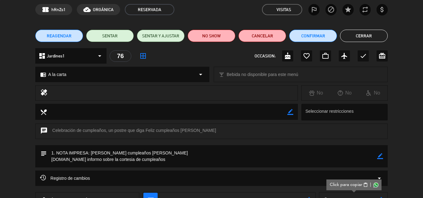
scroll to position [0, 0]
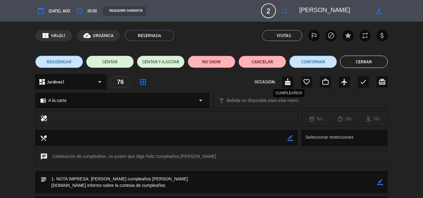
click at [288, 82] on icon "cake" at bounding box center [287, 81] width 7 height 7
click at [303, 60] on button "Confirmar" at bounding box center [313, 62] width 48 height 12
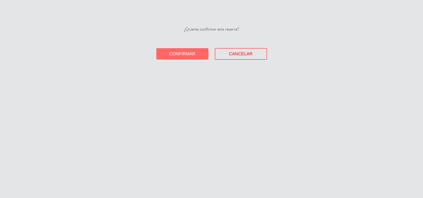
click at [184, 51] on span "Confirmar" at bounding box center [182, 53] width 26 height 5
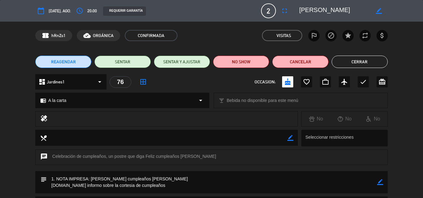
click at [366, 60] on button "Cerrar" at bounding box center [360, 62] width 56 height 12
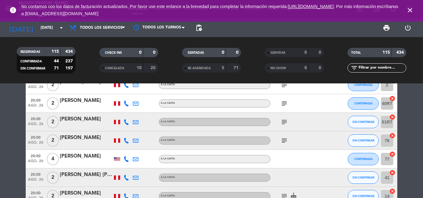
click at [283, 123] on icon "subject" at bounding box center [283, 122] width 7 height 7
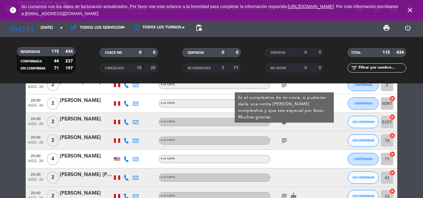
click at [83, 119] on div "[PERSON_NAME]" at bounding box center [86, 119] width 53 height 8
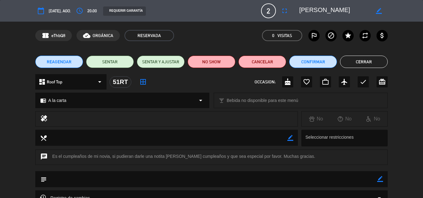
click at [379, 180] on icon "border_color" at bounding box center [380, 179] width 6 height 6
drag, startPoint x: 229, startPoint y: 179, endPoint x: 225, endPoint y: 179, distance: 3.7
click at [227, 179] on textarea at bounding box center [212, 179] width 330 height 16
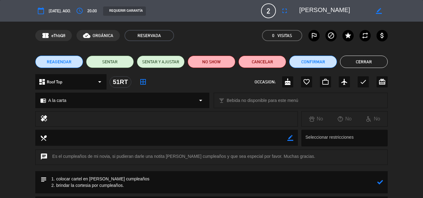
type textarea "1. colocar cartel en mesa de feliz cumpleaños 2. brindar la cortesia por cumple…"
click at [382, 182] on icon at bounding box center [380, 183] width 6 height 6
click at [305, 59] on button "Confirmar" at bounding box center [313, 62] width 48 height 12
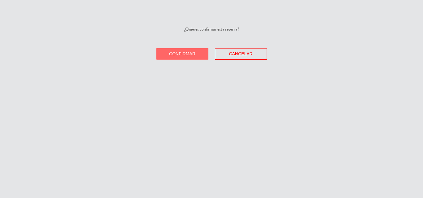
click at [185, 53] on span "Confirmar" at bounding box center [182, 53] width 26 height 5
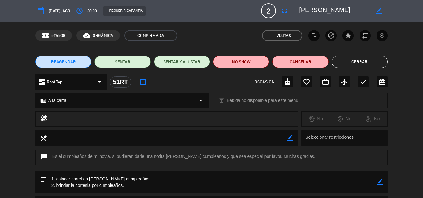
click at [362, 65] on button "Cerrar" at bounding box center [360, 62] width 56 height 12
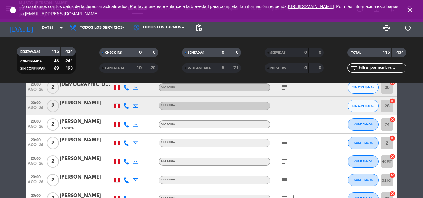
scroll to position [1516, 0]
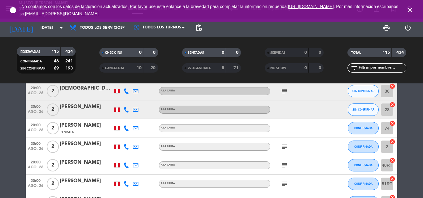
click at [285, 166] on icon "subject" at bounding box center [283, 165] width 7 height 7
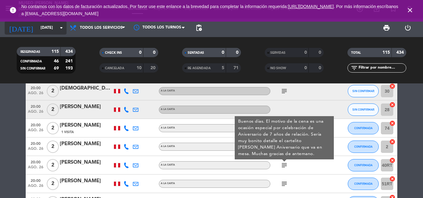
click at [50, 26] on input "[DATE]" at bounding box center [63, 28] width 52 height 11
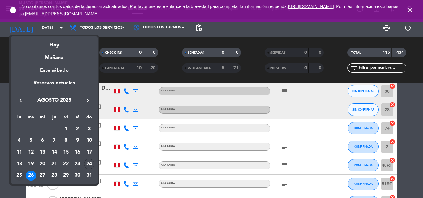
click at [20, 173] on div "25" at bounding box center [19, 176] width 11 height 11
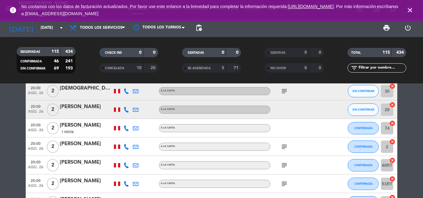
type input "lun. 25 ago."
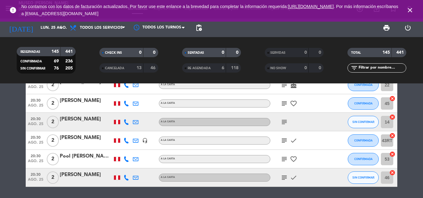
scroll to position [2851, 0]
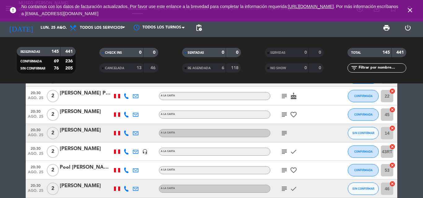
click at [281, 133] on icon "subject" at bounding box center [283, 133] width 7 height 7
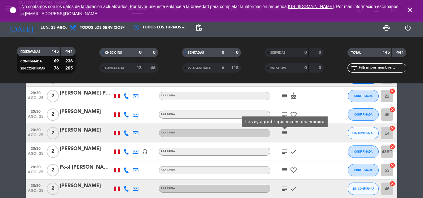
click at [75, 128] on div "[PERSON_NAME]" at bounding box center [86, 131] width 53 height 8
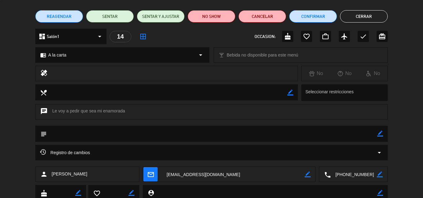
scroll to position [67, 0]
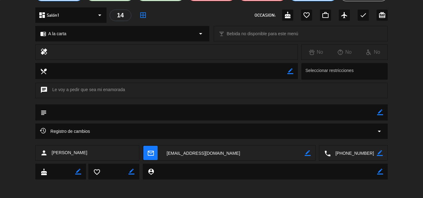
click at [343, 153] on textarea at bounding box center [354, 153] width 46 height 15
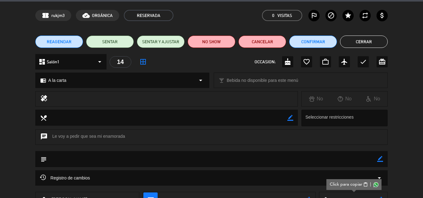
scroll to position [0, 0]
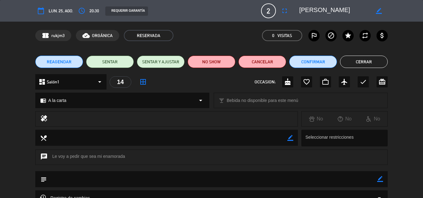
drag, startPoint x: 300, startPoint y: 10, endPoint x: 370, endPoint y: 11, distance: 70.6
click at [370, 11] on div "border_color" at bounding box center [341, 10] width 93 height 11
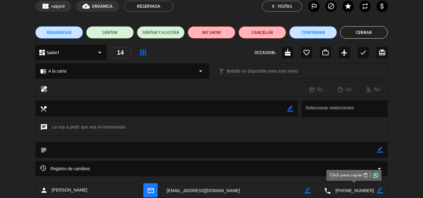
scroll to position [31, 0]
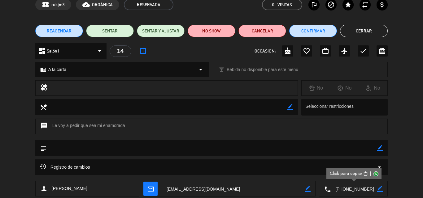
drag, startPoint x: 382, startPoint y: 147, endPoint x: 336, endPoint y: 148, distance: 46.1
click at [381, 147] on icon "border_color" at bounding box center [380, 148] width 6 height 6
click at [311, 148] on textarea at bounding box center [212, 149] width 330 height 16
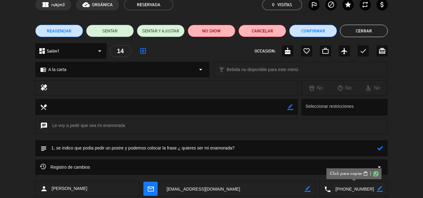
type textarea "1, se indico que podia pedir un postre y podemos colocar la frase ¿ quieres ser…"
click at [381, 150] on icon at bounding box center [380, 148] width 6 height 6
click at [362, 55] on div "check" at bounding box center [363, 51] width 11 height 11
click at [353, 33] on button "Cerrar" at bounding box center [364, 31] width 48 height 12
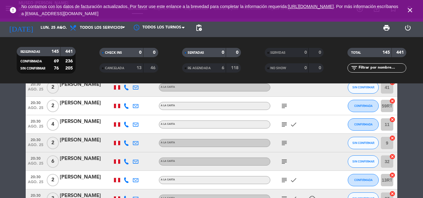
scroll to position [2727, 0]
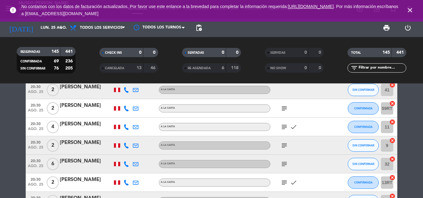
click at [285, 164] on icon "subject" at bounding box center [283, 164] width 7 height 7
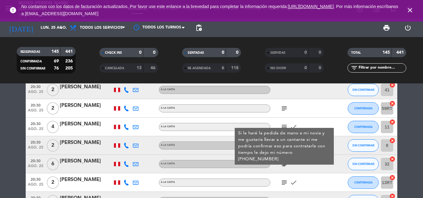
click at [75, 160] on div "[PERSON_NAME]" at bounding box center [86, 162] width 53 height 8
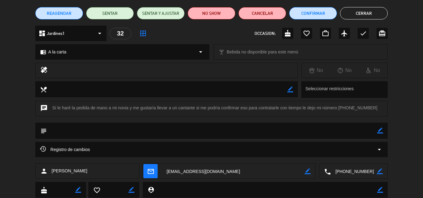
scroll to position [67, 0]
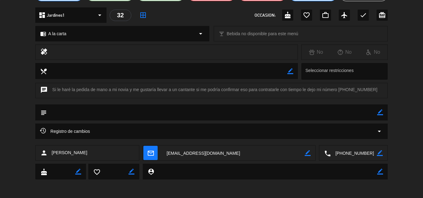
click at [347, 153] on textarea at bounding box center [354, 153] width 46 height 15
click at [380, 112] on icon "border_color" at bounding box center [380, 113] width 6 height 6
click at [316, 113] on textarea at bounding box center [212, 113] width 330 height 16
type textarea "s"
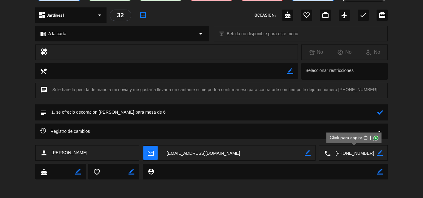
click at [75, 111] on textarea at bounding box center [212, 113] width 330 height 16
click at [170, 113] on textarea at bounding box center [212, 113] width 330 height 16
click at [380, 111] on icon at bounding box center [380, 113] width 6 height 6
click at [381, 112] on icon "border_color" at bounding box center [380, 113] width 6 height 6
click at [79, 115] on textarea at bounding box center [212, 113] width 330 height 16
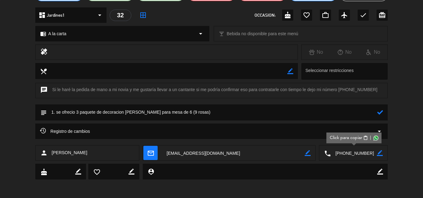
click at [94, 112] on textarea at bounding box center [212, 113] width 330 height 16
type textarea "1. se ofrecio 3 paquetes de decoracion de rosas para mesa de 6 (9 rosas)"
click at [382, 111] on icon at bounding box center [380, 113] width 6 height 6
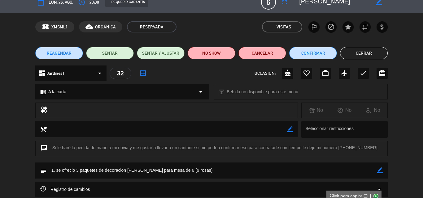
scroll to position [0, 0]
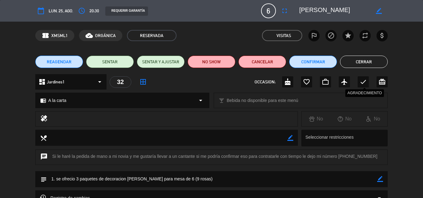
click at [361, 79] on icon "check" at bounding box center [362, 81] width 7 height 7
click at [361, 63] on button "Cerrar" at bounding box center [364, 62] width 48 height 12
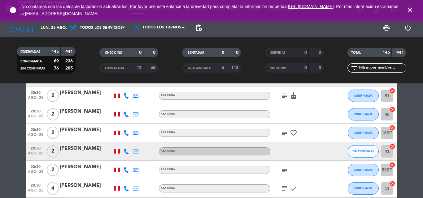
scroll to position [2665, 0]
click at [284, 171] on icon "subject" at bounding box center [283, 170] width 7 height 7
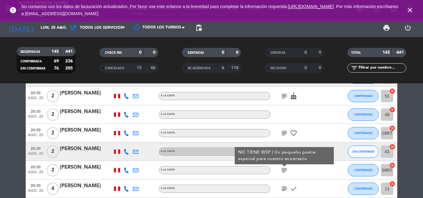
click at [284, 171] on icon "subject" at bounding box center [283, 170] width 7 height 7
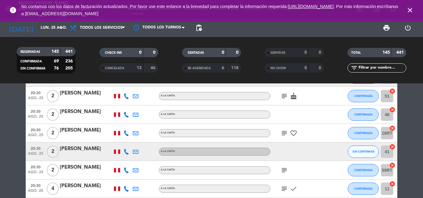
click at [284, 171] on icon "subject" at bounding box center [283, 170] width 7 height 7
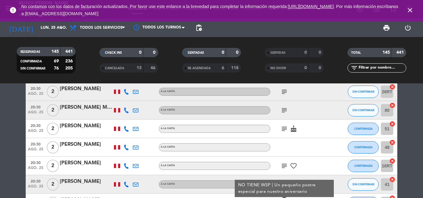
scroll to position [2604, 0]
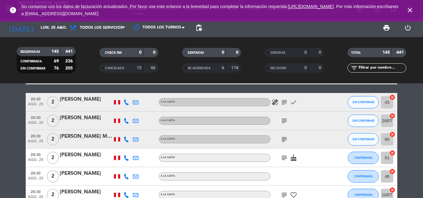
click at [282, 138] on icon "subject" at bounding box center [283, 139] width 7 height 7
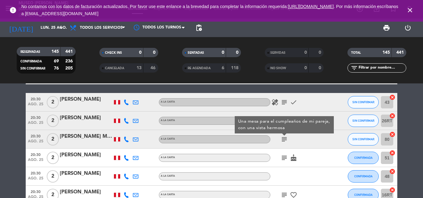
click at [218, 142] on div "A la carta" at bounding box center [214, 140] width 111 height 8
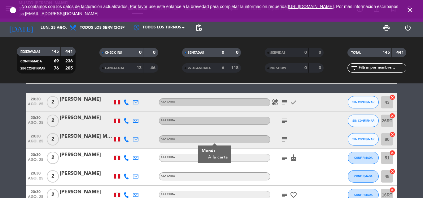
click at [286, 120] on icon "subject" at bounding box center [283, 120] width 7 height 7
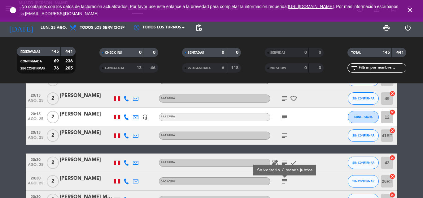
scroll to position [2542, 0]
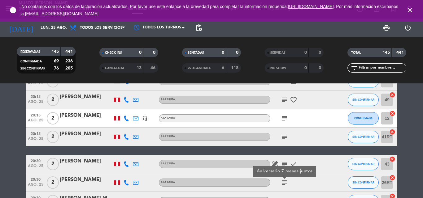
click at [87, 181] on div "[PERSON_NAME]" at bounding box center [86, 180] width 53 height 8
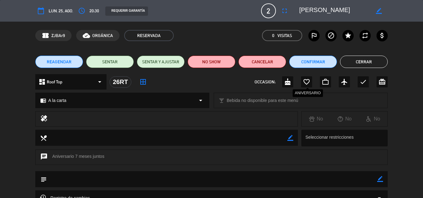
click at [305, 84] on icon "favorite_border" at bounding box center [306, 81] width 7 height 7
click at [357, 62] on button "Cerrar" at bounding box center [364, 62] width 48 height 12
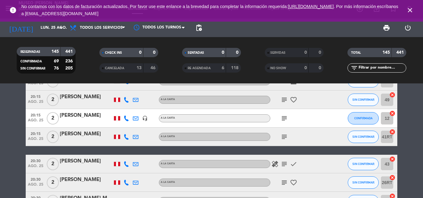
click at [284, 137] on icon "subject" at bounding box center [283, 136] width 7 height 7
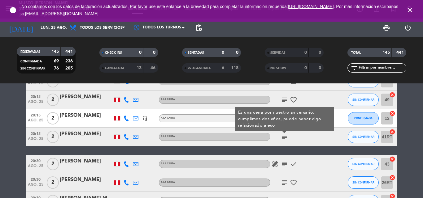
click at [83, 134] on div "[PERSON_NAME]" at bounding box center [86, 134] width 53 height 8
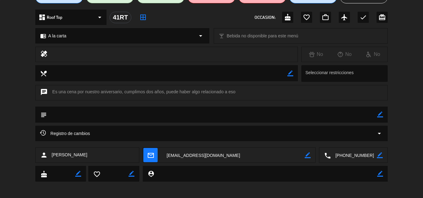
scroll to position [67, 0]
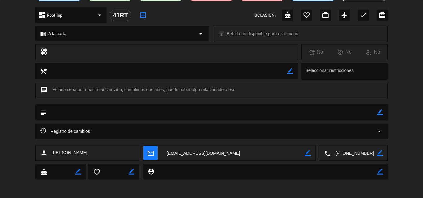
click at [357, 150] on textarea at bounding box center [354, 153] width 46 height 15
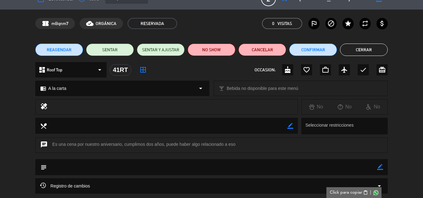
scroll to position [0, 0]
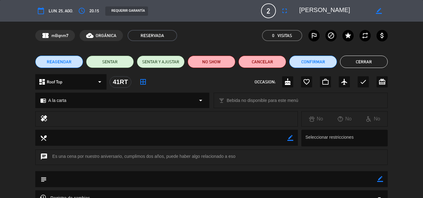
drag, startPoint x: 342, startPoint y: 10, endPoint x: 293, endPoint y: 10, distance: 49.5
click at [293, 10] on editable-input "border_color" at bounding box center [340, 10] width 96 height 11
click at [381, 179] on icon "border_color" at bounding box center [380, 179] width 6 height 6
click at [167, 176] on textarea at bounding box center [212, 179] width 330 height 16
type textarea "1. se ofrecio cena romantica"
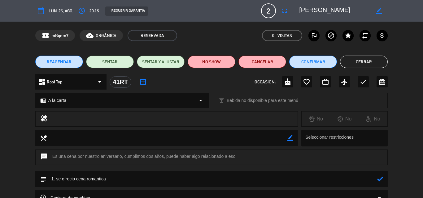
click at [380, 181] on icon at bounding box center [380, 179] width 6 height 6
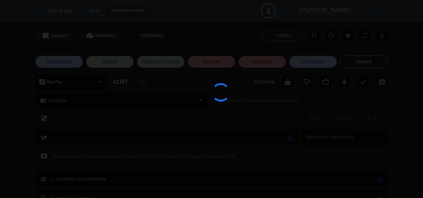
click at [366, 80] on div at bounding box center [211, 99] width 423 height 198
click at [365, 80] on div at bounding box center [211, 99] width 423 height 198
click at [365, 81] on div at bounding box center [211, 99] width 423 height 198
click at [365, 81] on edit-booking-info-modal "calendar_today lun. 25, ago. access_time 20:15 REQUERIR GARANTÍA 2 Wilder Flore…" at bounding box center [211, 99] width 423 height 198
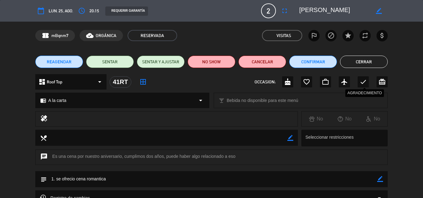
click at [364, 82] on icon "check" at bounding box center [362, 81] width 7 height 7
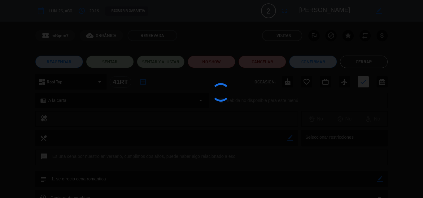
click at [364, 83] on div at bounding box center [211, 99] width 423 height 198
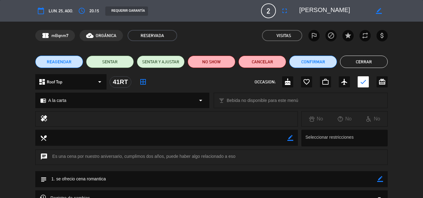
click at [360, 62] on button "Cerrar" at bounding box center [364, 62] width 48 height 12
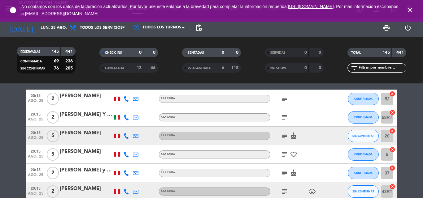
scroll to position [2387, 0]
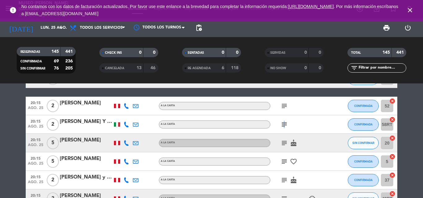
click at [283, 125] on icon "subject" at bounding box center [283, 124] width 7 height 7
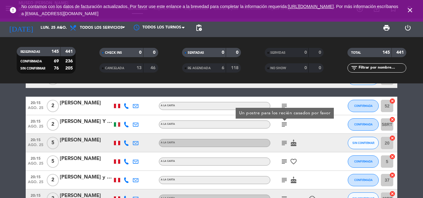
click at [81, 119] on div "[PERSON_NAME] Y [PERSON_NAME]" at bounding box center [86, 122] width 53 height 8
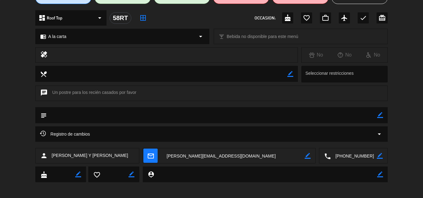
scroll to position [67, 0]
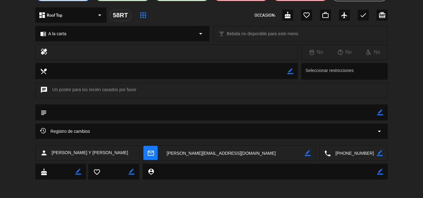
click at [349, 153] on textarea at bounding box center [354, 153] width 46 height 15
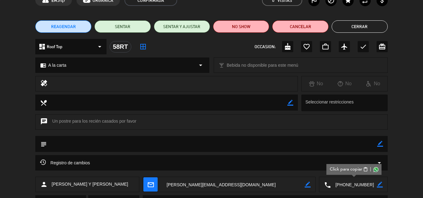
scroll to position [0, 0]
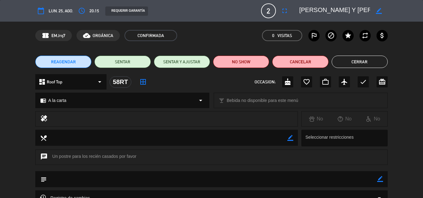
drag, startPoint x: 352, startPoint y: 11, endPoint x: 297, endPoint y: 12, distance: 55.1
click at [297, 12] on div "border_color" at bounding box center [341, 10] width 93 height 11
click at [381, 179] on icon "border_color" at bounding box center [380, 179] width 6 height 6
click at [192, 180] on textarea at bounding box center [212, 179] width 330 height 16
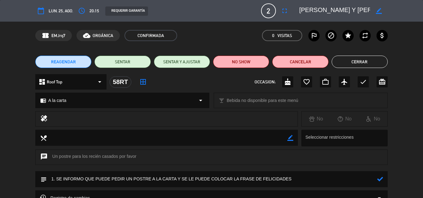
type textarea "1. SE INFORMO QUE PUEDE PEDIR UN POSTRE A LA CARTA Y SE LE PUEDE COLOCAR LA FRA…"
click at [382, 178] on icon at bounding box center [380, 179] width 6 height 6
click at [364, 84] on icon "check" at bounding box center [362, 81] width 7 height 7
click at [352, 64] on button "Cerrar" at bounding box center [360, 62] width 56 height 12
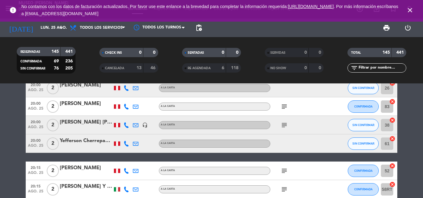
scroll to position [2294, 0]
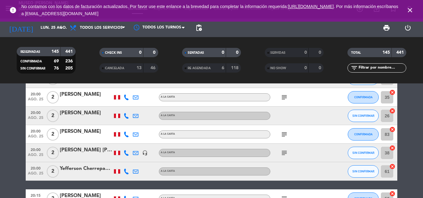
click at [285, 135] on icon "subject" at bounding box center [283, 134] width 7 height 7
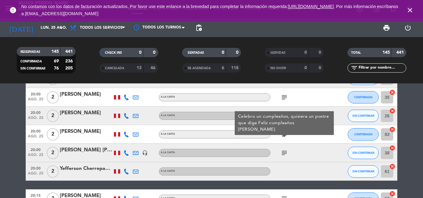
click at [78, 132] on div "[PERSON_NAME]" at bounding box center [86, 132] width 53 height 8
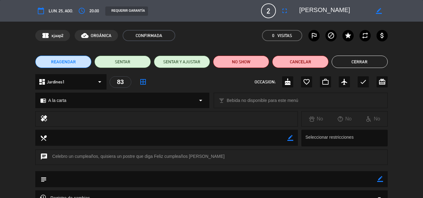
click at [379, 180] on icon "border_color" at bounding box center [380, 179] width 6 height 6
click at [201, 181] on textarea at bounding box center [212, 179] width 330 height 16
type textarea "N"
drag, startPoint x: 153, startPoint y: 155, endPoint x: 196, endPoint y: 157, distance: 43.0
click at [196, 157] on div "chat Celebro un cumpleaños, quisiera un postre que diga Feliz cumpleaños Josi" at bounding box center [211, 157] width 352 height 15
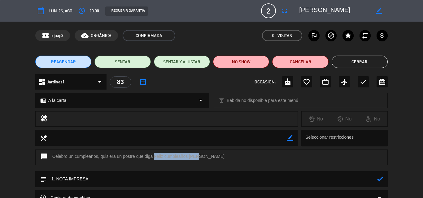
copy div "Feliz cumpleaños Jos"
click at [108, 180] on textarea at bounding box center [212, 179] width 330 height 16
paste textarea "Feliz cumpleaños Jos"
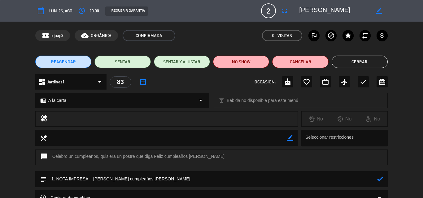
click at [379, 178] on icon at bounding box center [380, 179] width 6 height 6
click at [284, 81] on icon "cake" at bounding box center [287, 81] width 7 height 7
click at [382, 180] on icon "border_color" at bounding box center [380, 179] width 6 height 6
click at [151, 180] on textarea at bounding box center [212, 179] width 330 height 16
type textarea "1. NOTA IMPRESA: Feliz cumpleaños Josi"
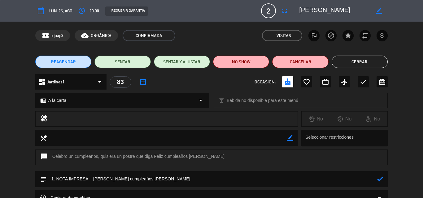
click at [381, 181] on icon at bounding box center [380, 179] width 6 height 6
click at [352, 63] on button "Cerrar" at bounding box center [360, 62] width 56 height 12
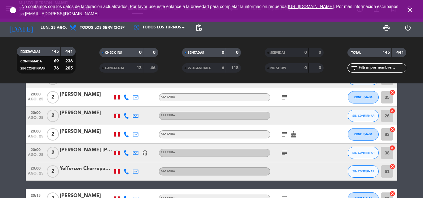
click at [285, 154] on icon "subject" at bounding box center [283, 153] width 7 height 7
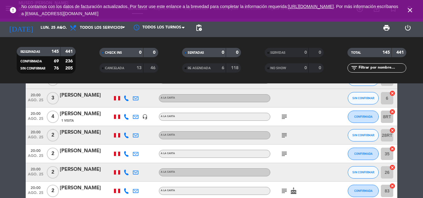
scroll to position [2232, 0]
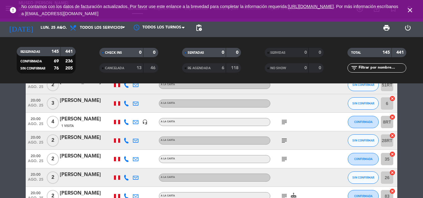
click at [283, 156] on icon "subject" at bounding box center [283, 159] width 7 height 7
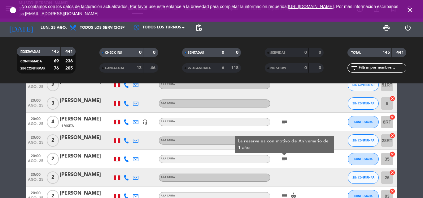
click at [284, 157] on icon "subject" at bounding box center [283, 159] width 7 height 7
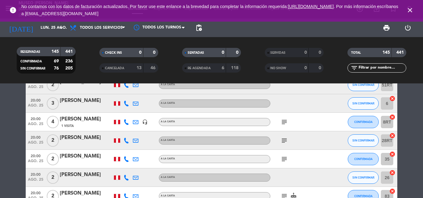
click at [76, 158] on div "[PERSON_NAME]" at bounding box center [86, 157] width 53 height 8
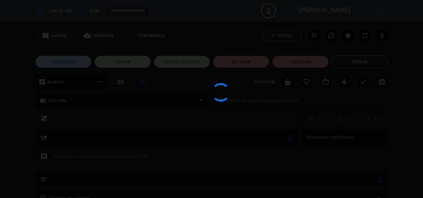
click at [306, 83] on div at bounding box center [211, 99] width 423 height 198
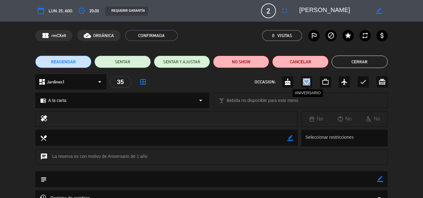
click at [306, 83] on icon "favorite_border" at bounding box center [306, 81] width 7 height 7
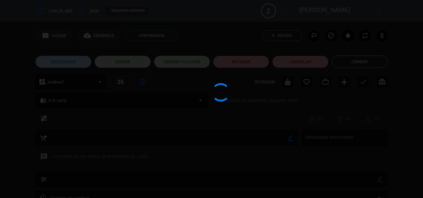
click at [306, 83] on div at bounding box center [211, 99] width 423 height 198
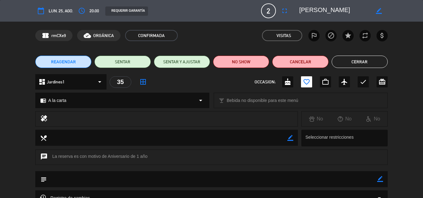
click at [359, 62] on button "Cerrar" at bounding box center [360, 62] width 56 height 12
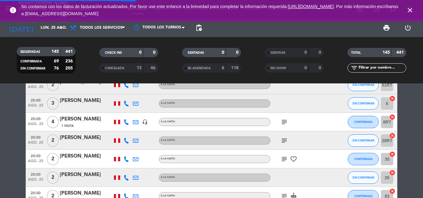
click at [283, 123] on icon "subject" at bounding box center [283, 122] width 7 height 7
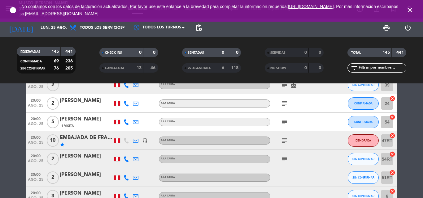
drag, startPoint x: 281, startPoint y: 154, endPoint x: 284, endPoint y: 157, distance: 3.5
click at [282, 154] on div "subject" at bounding box center [298, 159] width 56 height 18
click at [285, 158] on icon "subject" at bounding box center [283, 159] width 7 height 7
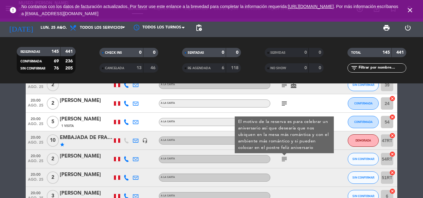
click at [76, 157] on div "[PERSON_NAME]" at bounding box center [86, 157] width 53 height 8
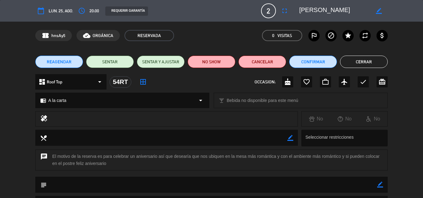
click at [379, 185] on icon "border_color" at bounding box center [380, 185] width 6 height 6
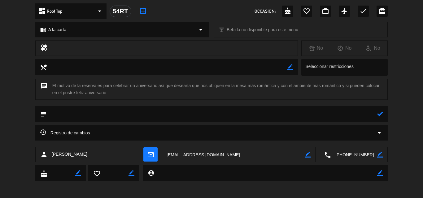
scroll to position [72, 0]
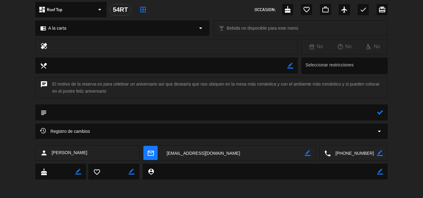
click at [350, 152] on textarea at bounding box center [354, 153] width 46 height 15
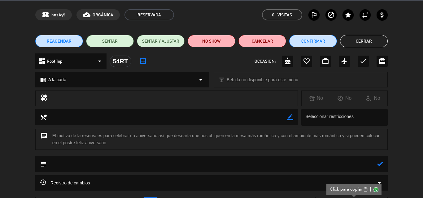
scroll to position [0, 0]
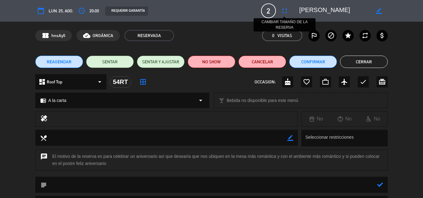
drag, startPoint x: 341, startPoint y: 10, endPoint x: 288, endPoint y: 12, distance: 53.3
click at [288, 12] on div "calendar_today lun. 25, ago. access_time 20:00 REQUERIR GARANTÍA 2 Gerald Lecca…" at bounding box center [211, 10] width 352 height 15
click at [312, 184] on textarea at bounding box center [212, 185] width 330 height 16
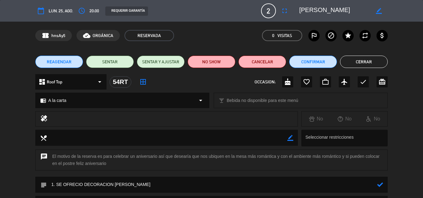
type textarea "1. SE OFRECIO DECORACION DE ROSAS"
click at [381, 184] on icon at bounding box center [380, 185] width 6 height 6
drag, startPoint x: 365, startPoint y: 65, endPoint x: 288, endPoint y: 87, distance: 79.6
click at [288, 87] on div "calendar_today lun. 25, ago. access_time 20:00 REQUERIR GARANTÍA 2 Gerald Lecca…" at bounding box center [211, 99] width 423 height 198
click at [308, 82] on icon "favorite_border" at bounding box center [306, 81] width 7 height 7
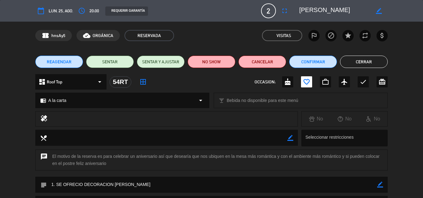
click at [358, 62] on button "Cerrar" at bounding box center [364, 62] width 48 height 12
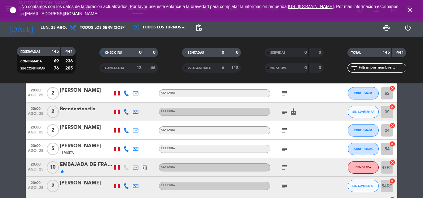
scroll to position [2108, 0]
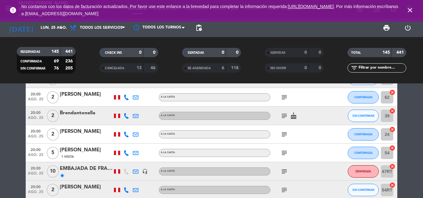
click at [284, 155] on icon "subject" at bounding box center [283, 153] width 7 height 7
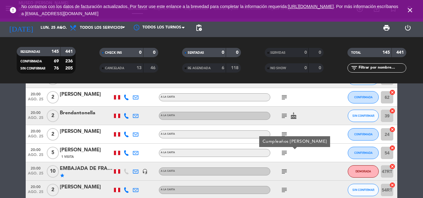
click at [94, 150] on div "[PERSON_NAME]" at bounding box center [86, 150] width 53 height 8
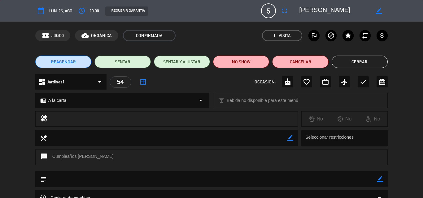
click at [380, 179] on icon "border_color" at bounding box center [380, 179] width 6 height 6
click at [297, 182] on textarea at bounding box center [212, 179] width 330 height 16
click at [106, 179] on textarea at bounding box center [212, 179] width 330 height 16
click at [163, 178] on textarea at bounding box center [212, 179] width 330 height 16
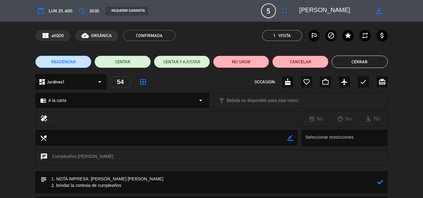
type textarea "1. NOTA IMPRESA: Feliz Cumpleaños Caro 2. brindar la cortesia de cumpleaños"
drag, startPoint x: 379, startPoint y: 182, endPoint x: 376, endPoint y: 178, distance: 4.7
click at [379, 182] on icon at bounding box center [380, 183] width 6 height 6
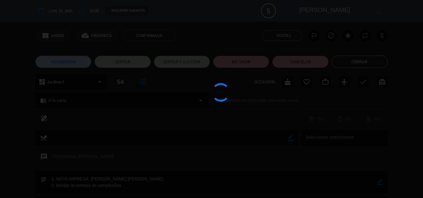
click at [289, 83] on div at bounding box center [211, 99] width 423 height 198
click at [289, 83] on edit-booking-info-modal "calendar_today lun. 25, ago. access_time 20:00 REQUERIR GARANTÍA 5 Claudia Ruiz…" at bounding box center [211, 99] width 423 height 198
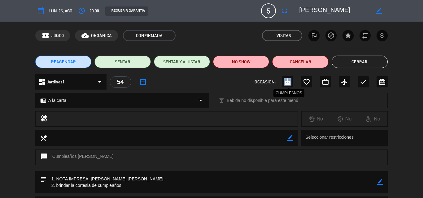
click at [289, 83] on icon "cake" at bounding box center [287, 81] width 7 height 7
click at [349, 62] on button "Cerrar" at bounding box center [360, 62] width 56 height 12
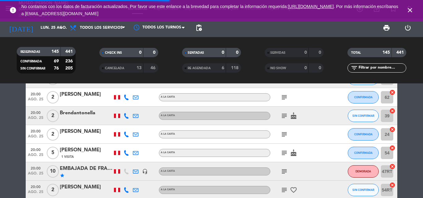
scroll to position [2046, 0]
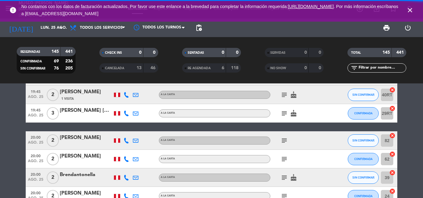
click at [283, 160] on icon "subject" at bounding box center [283, 159] width 7 height 7
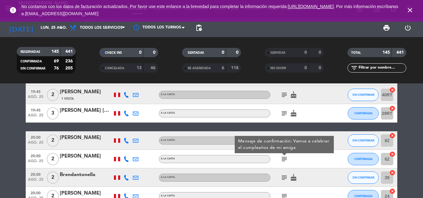
click at [283, 160] on icon "subject" at bounding box center [283, 159] width 7 height 7
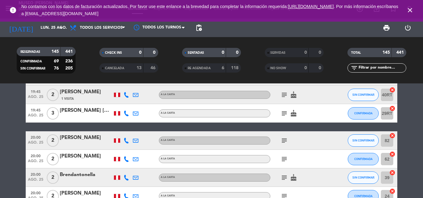
click at [285, 143] on icon "subject" at bounding box center [283, 140] width 7 height 7
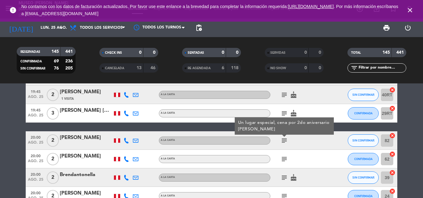
click at [285, 143] on icon "subject" at bounding box center [283, 140] width 7 height 7
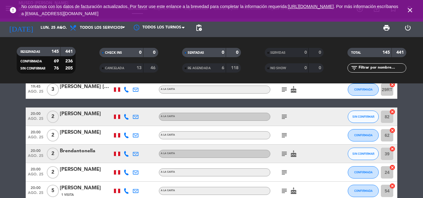
scroll to position [2077, 0]
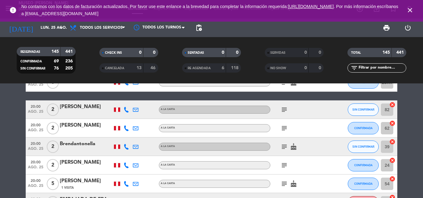
click at [283, 165] on icon "subject" at bounding box center [283, 165] width 7 height 7
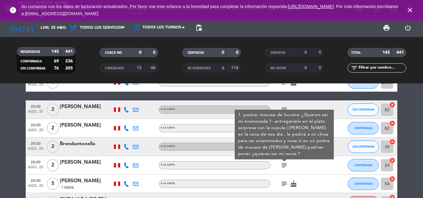
click at [283, 165] on icon "subject" at bounding box center [283, 165] width 7 height 7
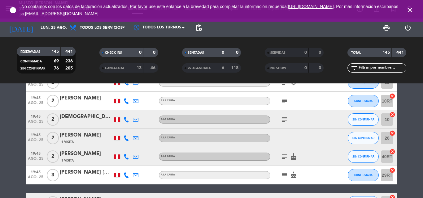
scroll to position [1954, 0]
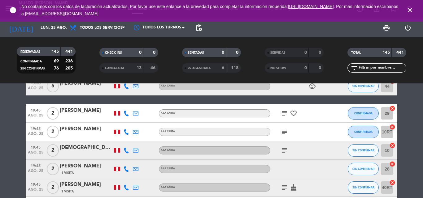
click at [284, 149] on icon "subject" at bounding box center [283, 150] width 7 height 7
click at [281, 128] on icon "subject" at bounding box center [283, 131] width 7 height 7
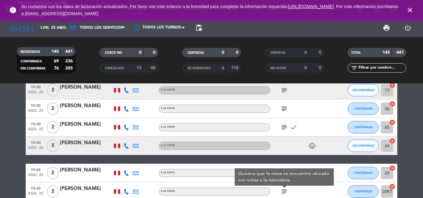
scroll to position [1892, 0]
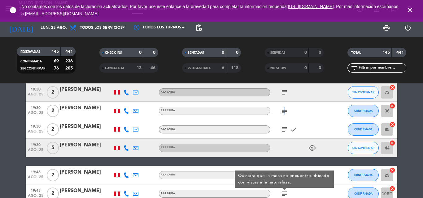
click at [283, 113] on icon "subject" at bounding box center [283, 110] width 7 height 7
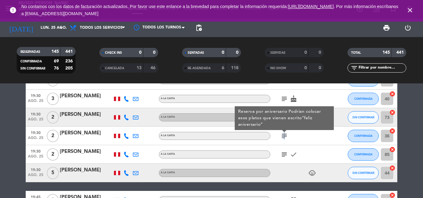
scroll to position [1861, 0]
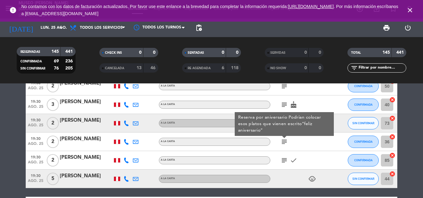
click at [80, 139] on div "[PERSON_NAME]" at bounding box center [86, 139] width 53 height 8
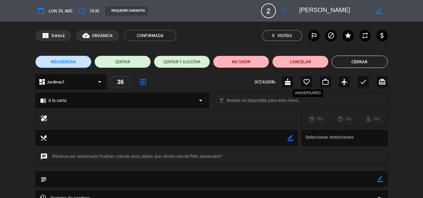
click at [307, 81] on icon "favorite_border" at bounding box center [306, 81] width 7 height 7
click at [380, 180] on icon "border_color" at bounding box center [380, 179] width 6 height 6
click at [298, 180] on textarea at bounding box center [212, 179] width 330 height 16
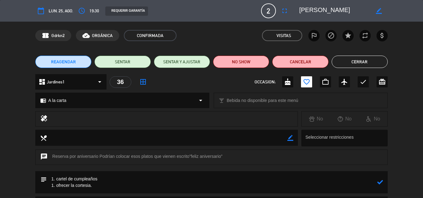
click at [380, 184] on icon at bounding box center [380, 183] width 6 height 6
drag, startPoint x: 380, startPoint y: 182, endPoint x: 120, endPoint y: 173, distance: 260.2
click at [380, 182] on icon "border_color" at bounding box center [380, 183] width 6 height 6
drag, startPoint x: 78, startPoint y: 184, endPoint x: 74, endPoint y: 178, distance: 7.4
click at [74, 178] on textarea at bounding box center [212, 182] width 330 height 22
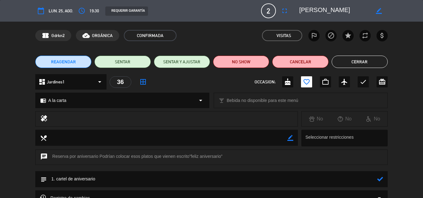
type textarea "1. cartel de aniversario"
click at [380, 179] on icon at bounding box center [380, 179] width 6 height 6
click at [354, 63] on button "Cerrar" at bounding box center [360, 62] width 56 height 12
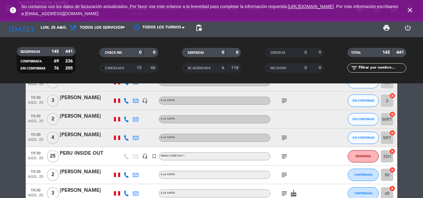
scroll to position [1768, 0]
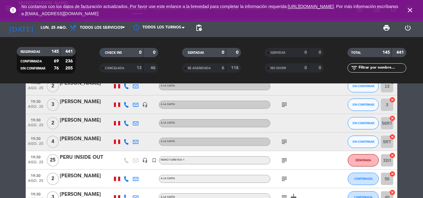
click at [283, 178] on icon "subject" at bounding box center [283, 179] width 7 height 7
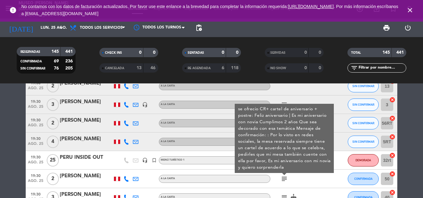
click at [283, 178] on icon "subject" at bounding box center [283, 179] width 7 height 7
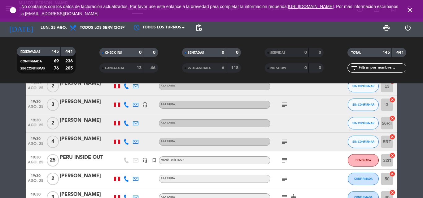
click at [284, 145] on icon "subject" at bounding box center [283, 141] width 7 height 7
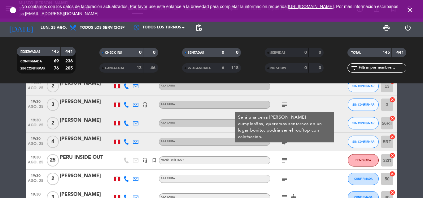
click at [67, 137] on div "[PERSON_NAME]" at bounding box center [86, 139] width 53 height 8
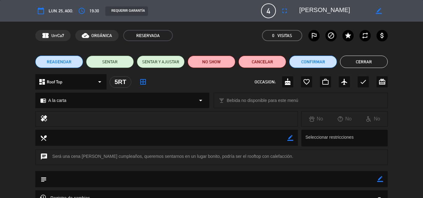
click at [379, 181] on icon "border_color" at bounding box center [380, 179] width 6 height 6
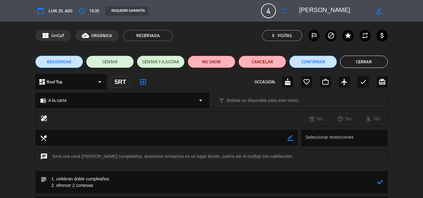
click at [67, 185] on textarea at bounding box center [212, 182] width 330 height 22
drag, startPoint x: 71, startPoint y: 185, endPoint x: 57, endPoint y: 184, distance: 14.6
click at [57, 184] on textarea at bounding box center [212, 182] width 330 height 22
type textarea "1. celebran doble cumpleaños 2. brindar 2 cortesias"
click at [380, 183] on icon at bounding box center [380, 183] width 6 height 6
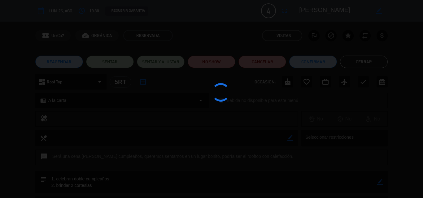
click at [285, 83] on div at bounding box center [211, 99] width 423 height 198
click at [287, 85] on div at bounding box center [211, 99] width 423 height 198
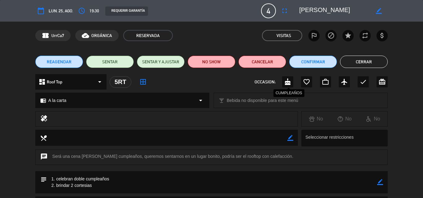
click at [287, 85] on edit-booking-info-modal "calendar_today lun. 25, ago. access_time 19:30 REQUERIR GARANTÍA 4 Luisa fullsc…" at bounding box center [211, 99] width 423 height 198
click at [287, 85] on icon "cake" at bounding box center [287, 81] width 7 height 7
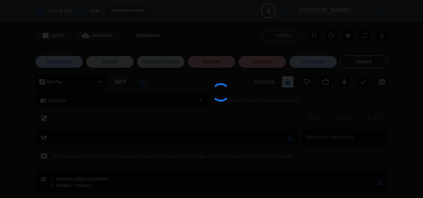
click at [303, 61] on div at bounding box center [211, 99] width 423 height 198
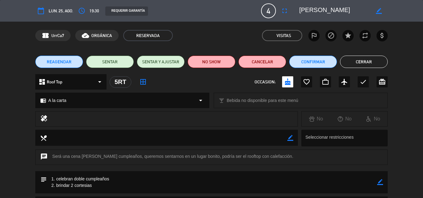
click at [352, 62] on button "Cerrar" at bounding box center [364, 62] width 48 height 12
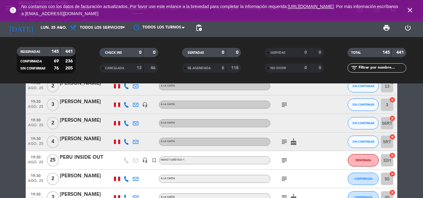
click at [411, 9] on icon "close" at bounding box center [409, 10] width 7 height 7
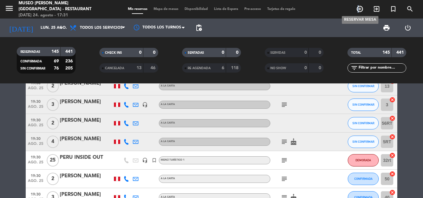
click at [358, 7] on icon "add_circle_outline" at bounding box center [359, 8] width 7 height 7
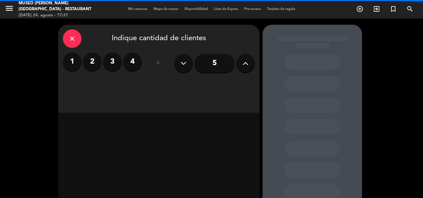
click at [108, 63] on label "3" at bounding box center [112, 62] width 19 height 19
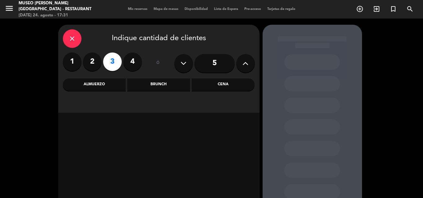
click at [98, 87] on div "Almuerzo" at bounding box center [94, 85] width 63 height 12
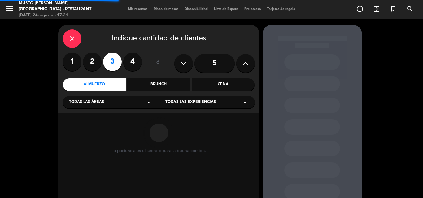
click at [99, 103] on span "Todas las áreas" at bounding box center [86, 102] width 35 height 6
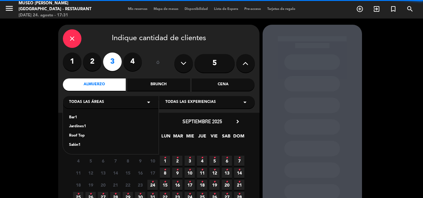
click at [84, 126] on div "Jardines1" at bounding box center [110, 127] width 83 height 6
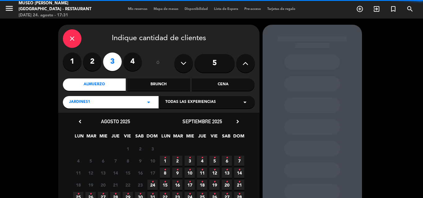
click at [237, 122] on icon "chevron_right" at bounding box center [237, 122] width 7 height 7
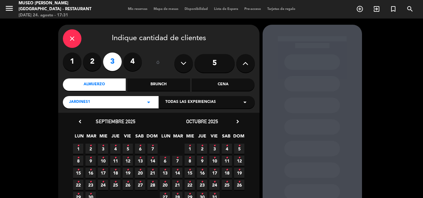
click at [237, 122] on icon "chevron_right" at bounding box center [237, 122] width 7 height 7
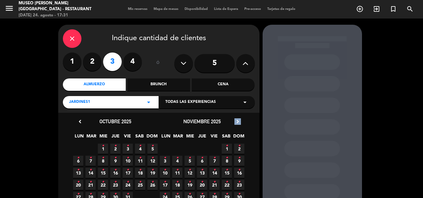
click at [237, 122] on icon "chevron_right" at bounding box center [237, 122] width 7 height 7
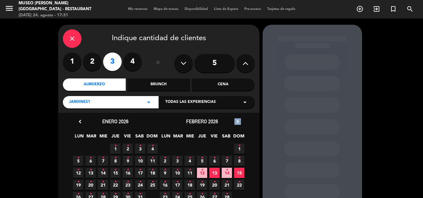
click at [237, 122] on icon "chevron_right" at bounding box center [237, 122] width 7 height 7
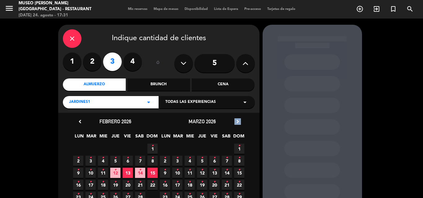
scroll to position [31, 0]
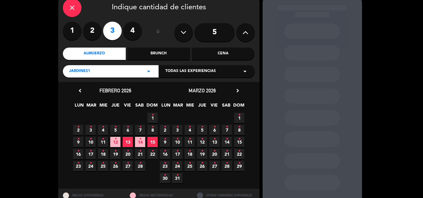
click at [166, 178] on span "30 •" at bounding box center [165, 178] width 10 height 10
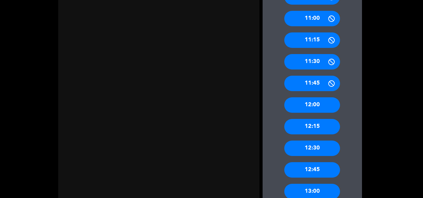
scroll to position [272, 0]
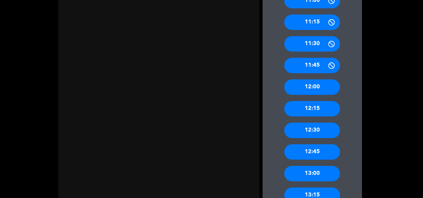
click at [316, 173] on div "13:00" at bounding box center [312, 173] width 56 height 15
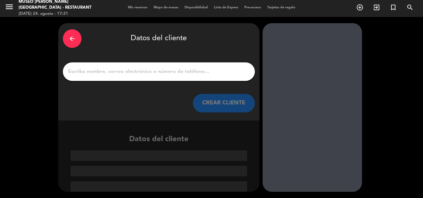
click at [124, 73] on input "1" at bounding box center [158, 71] width 183 height 9
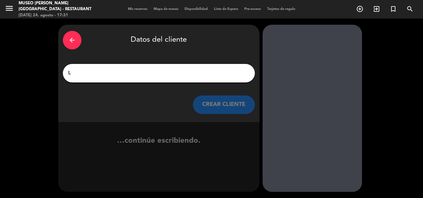
scroll to position [0, 0]
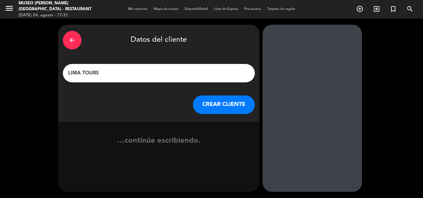
type input "LIMA TOURS"
click at [246, 106] on button "CREAR CLIENTE" at bounding box center [224, 105] width 62 height 19
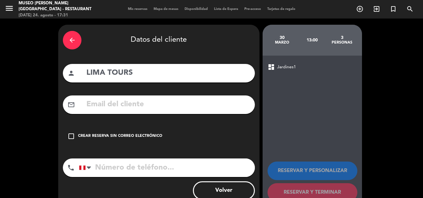
click at [87, 135] on div "Crear reserva sin correo electrónico" at bounding box center [120, 136] width 84 height 6
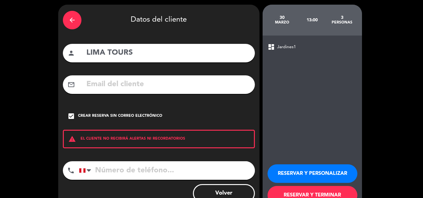
scroll to position [40, 0]
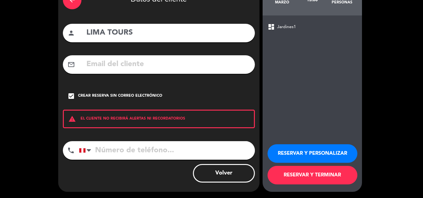
click at [299, 174] on button "RESERVAR Y TERMINAR" at bounding box center [312, 175] width 90 height 19
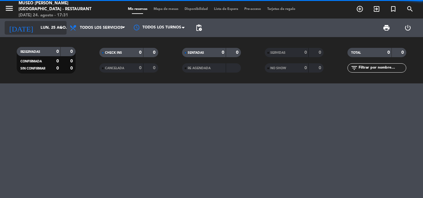
click at [47, 28] on input "lun. 25 ago." at bounding box center [63, 28] width 52 height 11
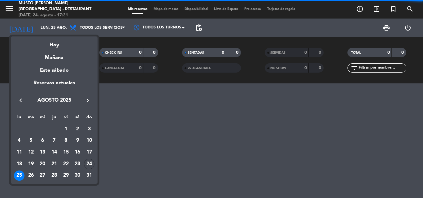
click at [88, 101] on icon "keyboard_arrow_right" at bounding box center [87, 100] width 7 height 7
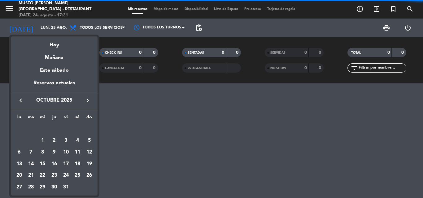
click at [88, 101] on icon "keyboard_arrow_right" at bounding box center [87, 100] width 7 height 7
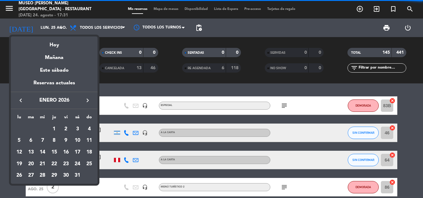
click at [88, 101] on icon "keyboard_arrow_right" at bounding box center [87, 100] width 7 height 7
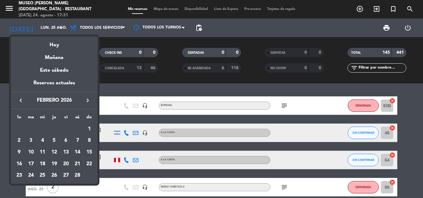
click at [88, 101] on icon "keyboard_arrow_right" at bounding box center [87, 100] width 7 height 7
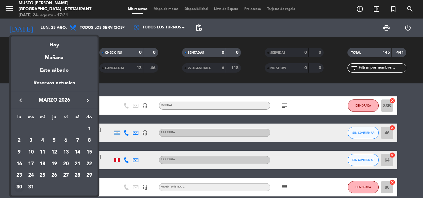
click at [24, 184] on td "30" at bounding box center [19, 188] width 12 height 12
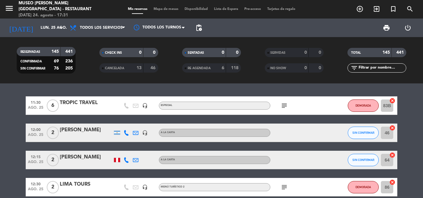
type input "lun. 30 mar."
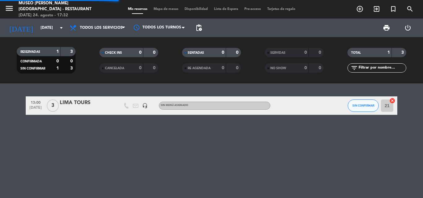
click at [372, 71] on input "text" at bounding box center [382, 68] width 48 height 7
click at [87, 100] on div "LIMA TOURS" at bounding box center [86, 103] width 53 height 8
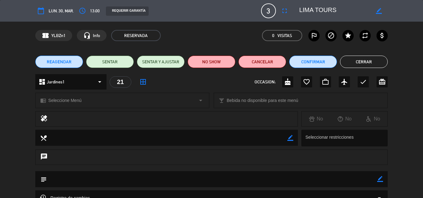
click at [380, 179] on icon "border_color" at bounding box center [380, 179] width 6 height 6
click at [348, 179] on textarea at bounding box center [212, 179] width 330 height 16
paste textarea "RESERVA:C1A1 397583-PAULA TURNER X 2 LIMRML"
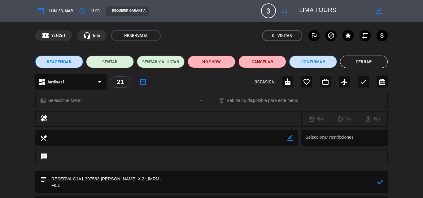
drag, startPoint x: 99, startPoint y: 179, endPoint x: 85, endPoint y: 179, distance: 14.2
click at [85, 179] on textarea at bounding box center [212, 182] width 330 height 22
click at [70, 187] on textarea at bounding box center [212, 182] width 330 height 22
paste textarea "397583"
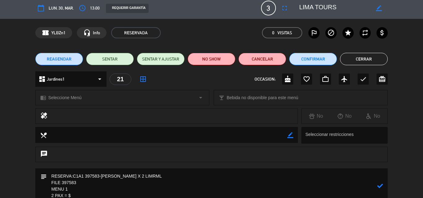
scroll to position [9, 0]
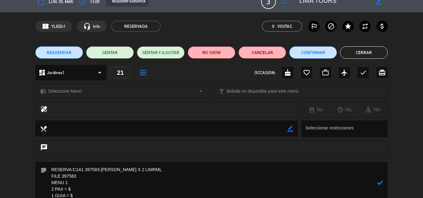
click at [85, 189] on textarea at bounding box center [212, 183] width 330 height 42
click at [82, 195] on textarea at bounding box center [212, 183] width 330 height 42
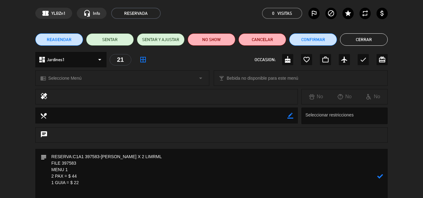
paste textarea "Incluye: 01 agua purificada premium No incluye: pisco sour ni bebida caliente"
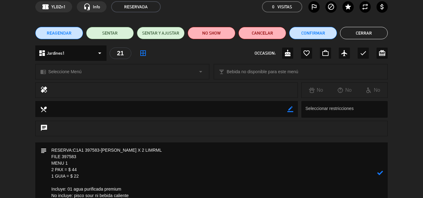
click at [382, 171] on icon at bounding box center [380, 173] width 6 height 6
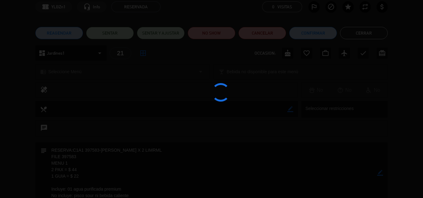
type textarea "RESERVA:C1A1 397583-PAULA TURNER X 2 LIMRML FILE 397583 MENU 1 2 PAX = $ 44 1 G…"
click at [74, 72] on div at bounding box center [211, 99] width 423 height 198
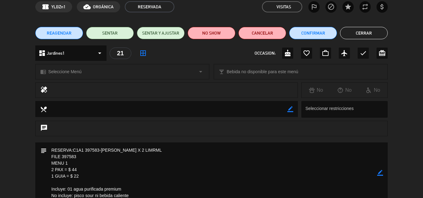
click at [74, 72] on span "Seleccione Menú" at bounding box center [64, 71] width 33 height 7
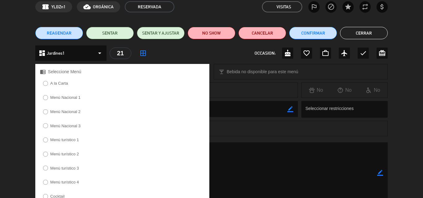
click at [71, 139] on label "Menú turístico 1" at bounding box center [64, 140] width 29 height 4
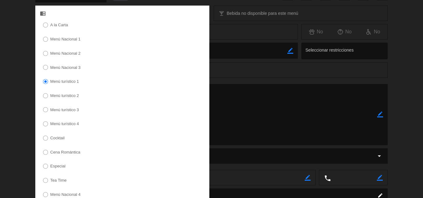
scroll to position [189, 0]
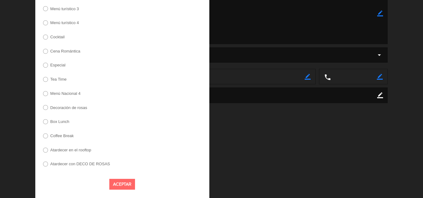
click at [118, 184] on button "Aceptar" at bounding box center [122, 184] width 26 height 11
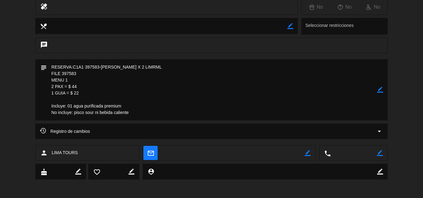
scroll to position [112, 0]
